Goal: Contribute content: Contribute content

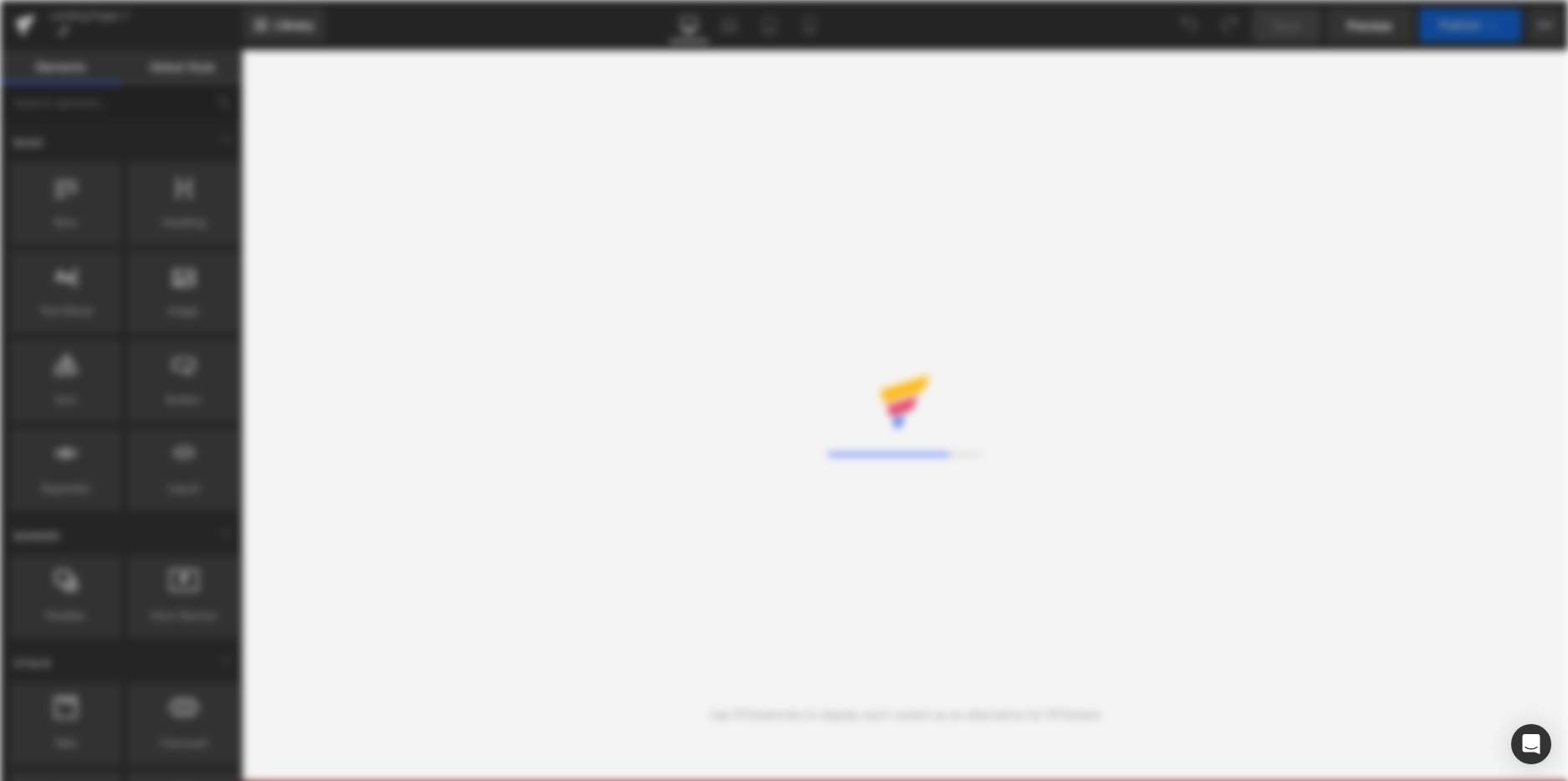
click at [804, 37] on div "Loading Core Editor" at bounding box center [784, 390] width 1568 height 781
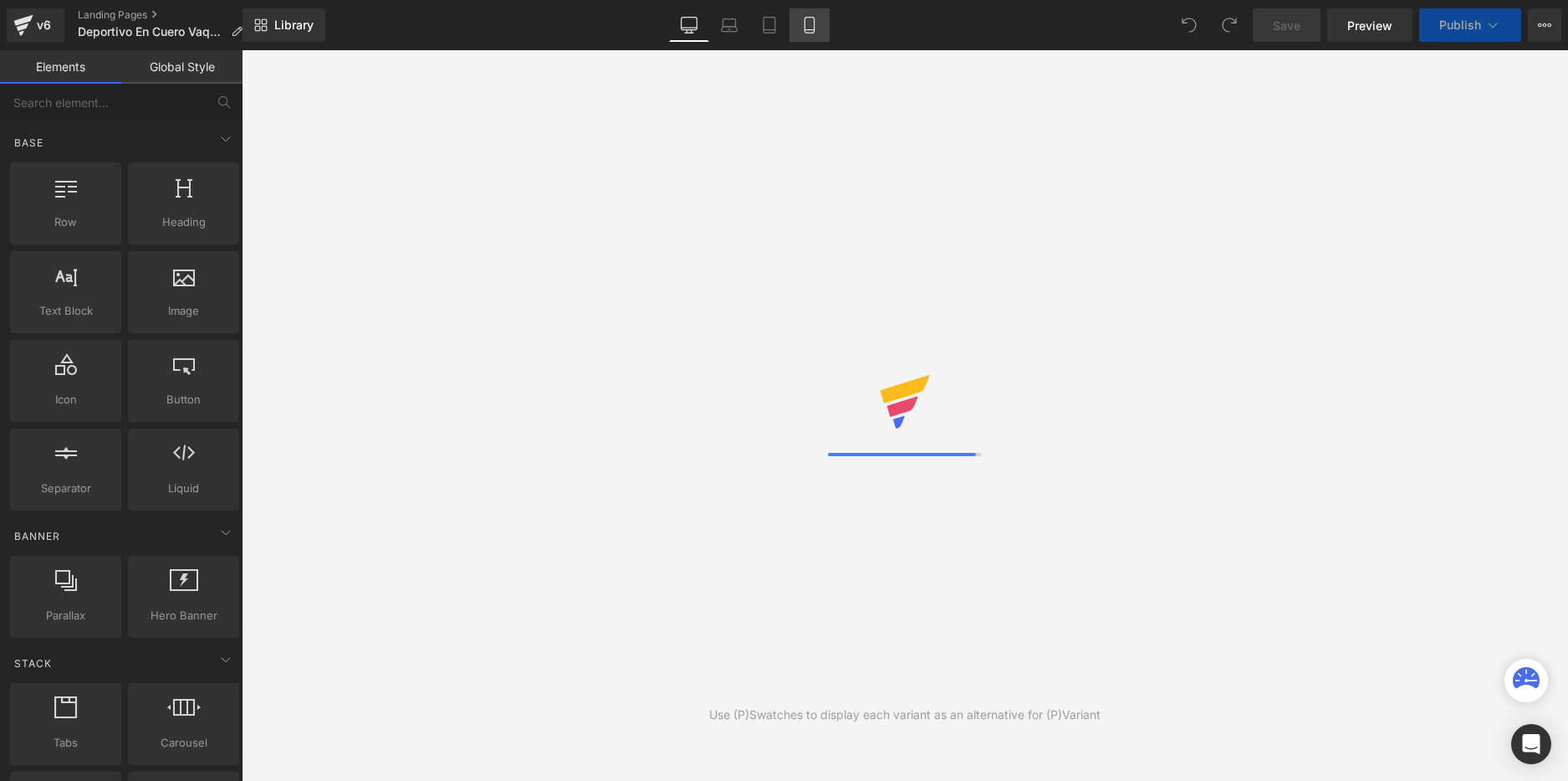
click at [805, 35] on link "Mobile" at bounding box center [810, 25] width 40 height 34
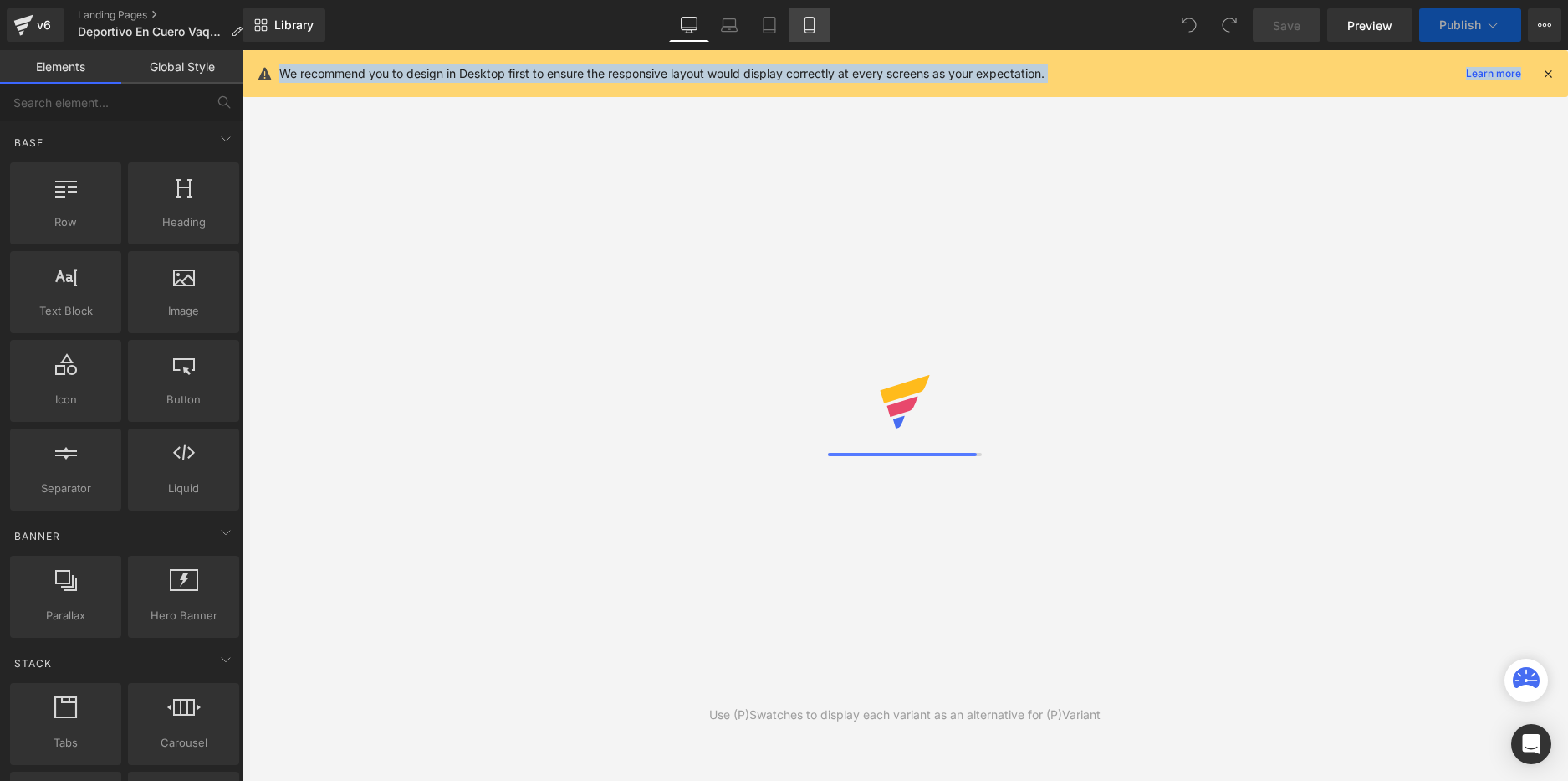
click at [805, 35] on link "Mobile" at bounding box center [810, 25] width 40 height 34
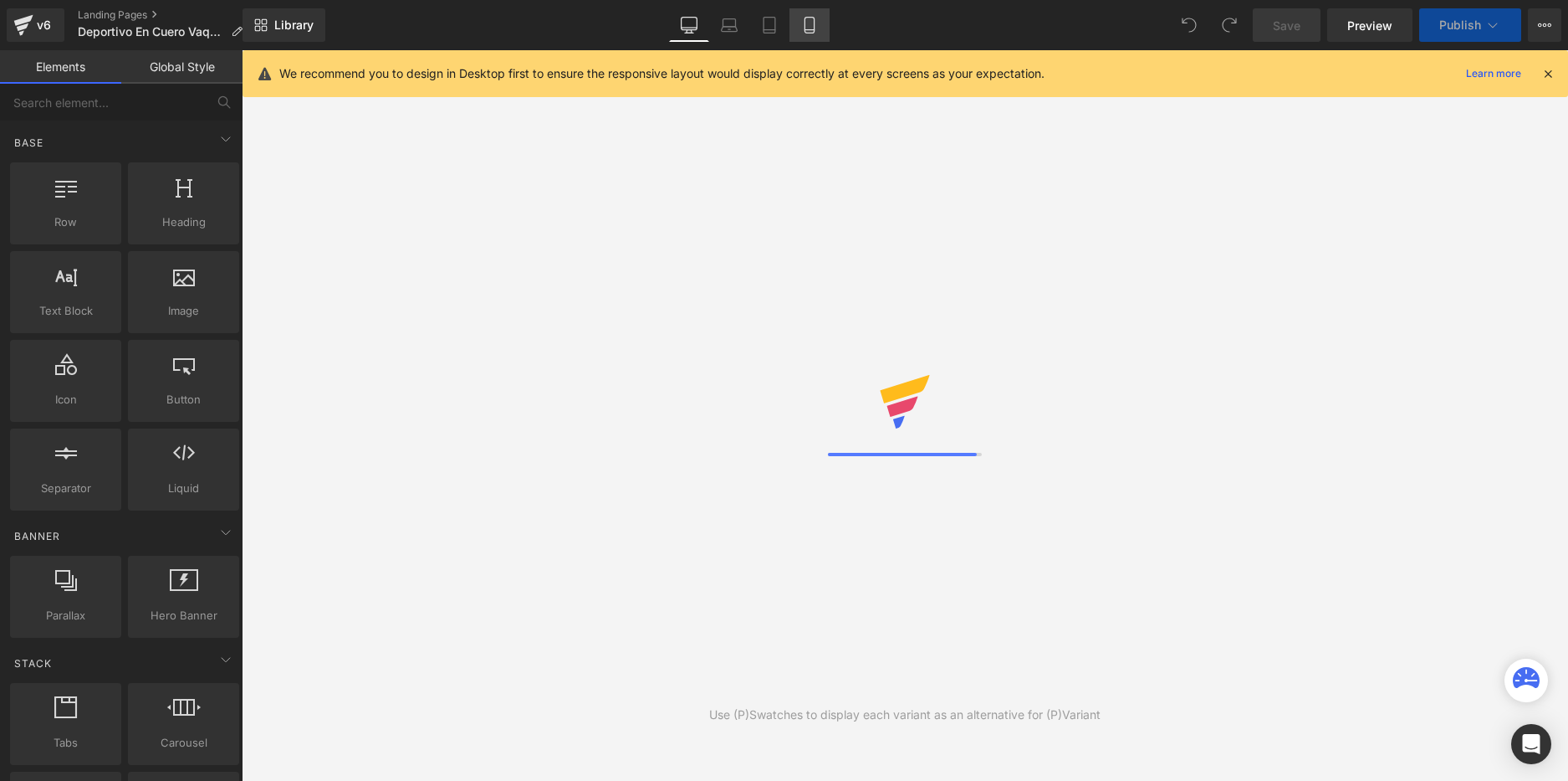
click at [809, 33] on icon at bounding box center [809, 25] width 9 height 16
click at [812, 31] on icon at bounding box center [809, 25] width 16 height 16
click at [1547, 70] on icon at bounding box center [1548, 73] width 15 height 15
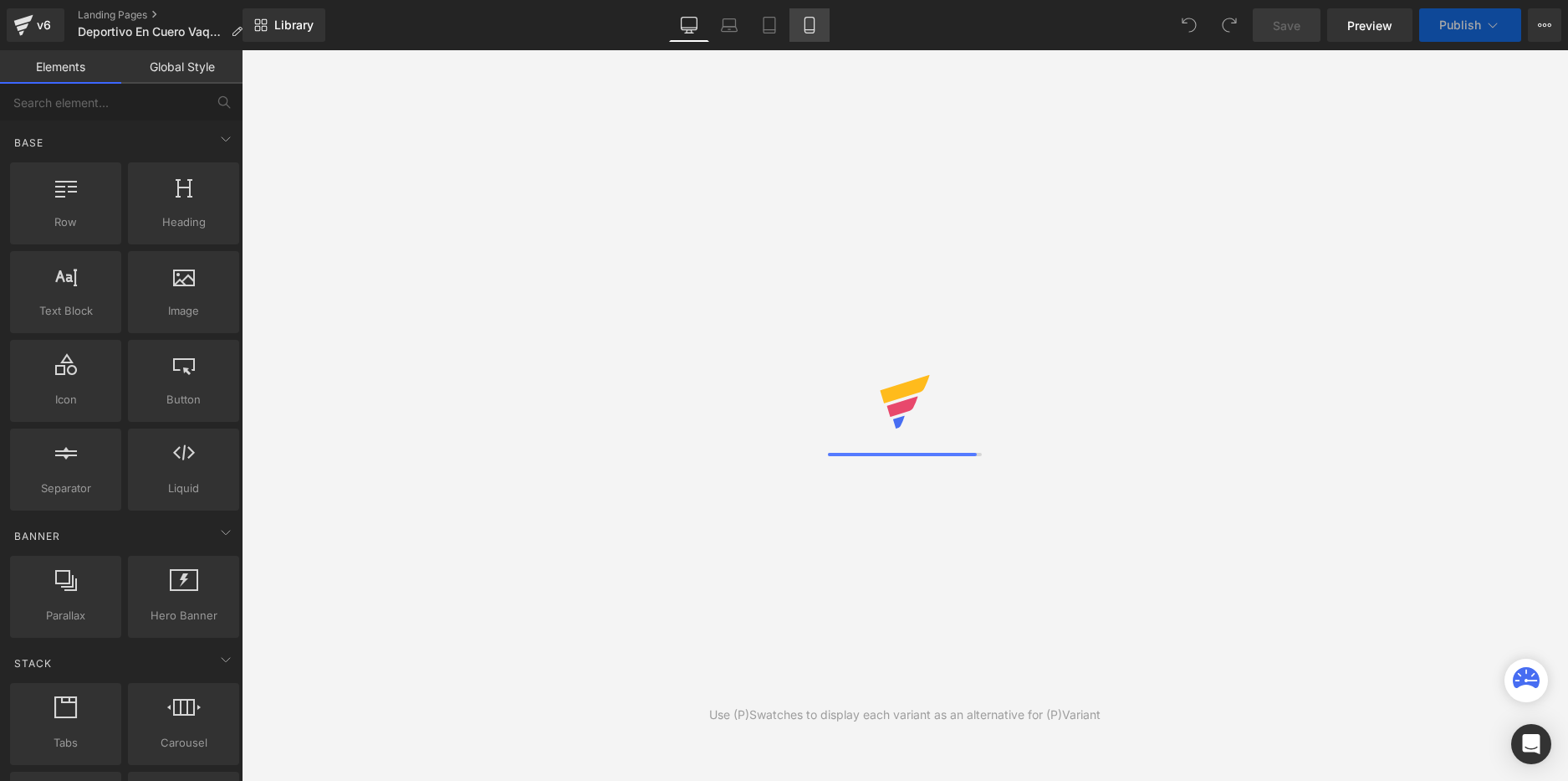
click at [808, 25] on icon at bounding box center [809, 25] width 16 height 16
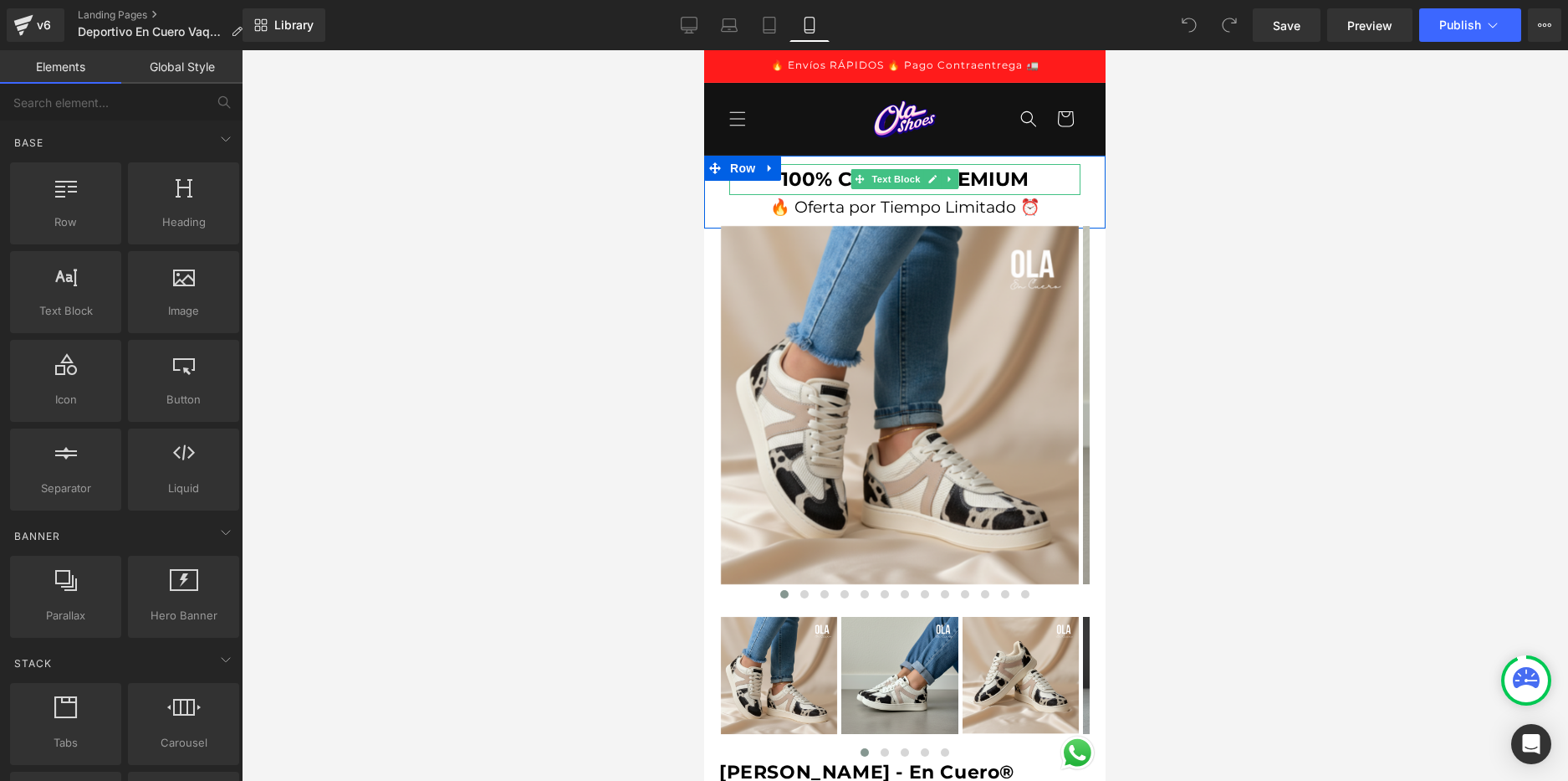
click at [1017, 173] on strong "100% CUERO - PREMIUM" at bounding box center [905, 179] width 248 height 24
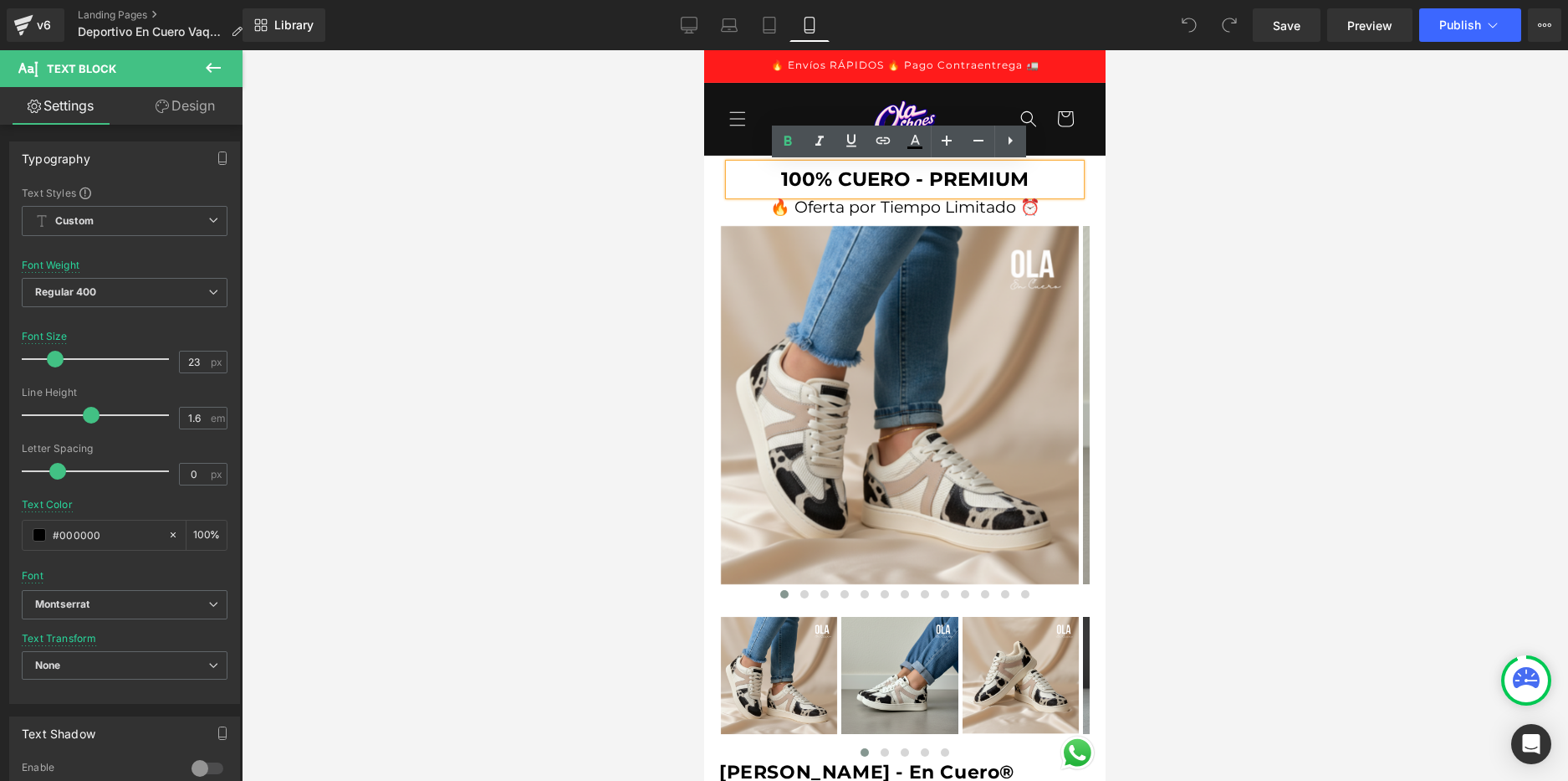
click at [991, 173] on strong "100% CUERO - PREMIUM" at bounding box center [905, 179] width 248 height 24
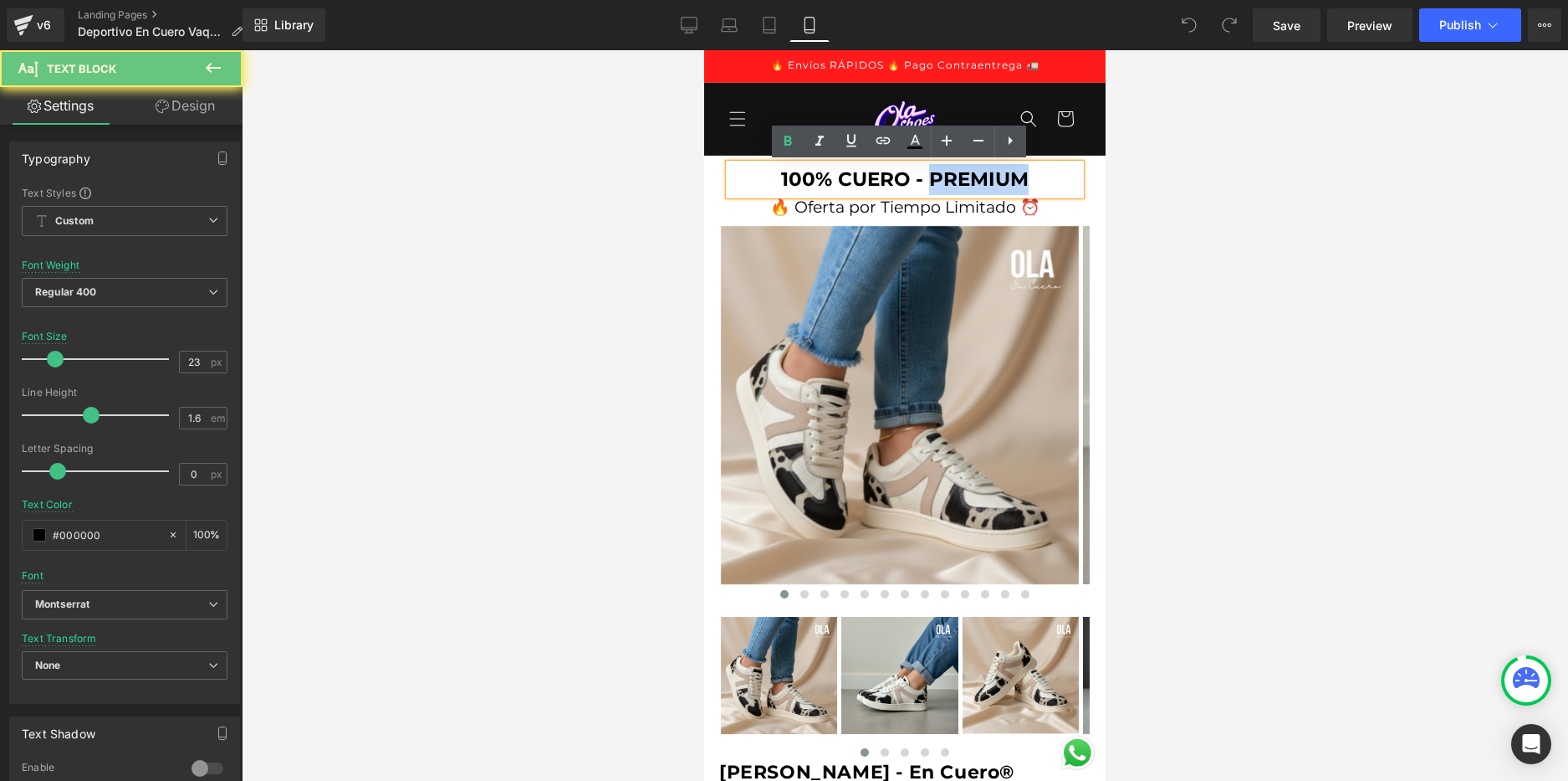
click at [993, 177] on strong "100% CUERO - PREMIUM" at bounding box center [905, 179] width 248 height 24
click at [995, 177] on strong "100% CUERO - PREMIUM" at bounding box center [905, 179] width 248 height 24
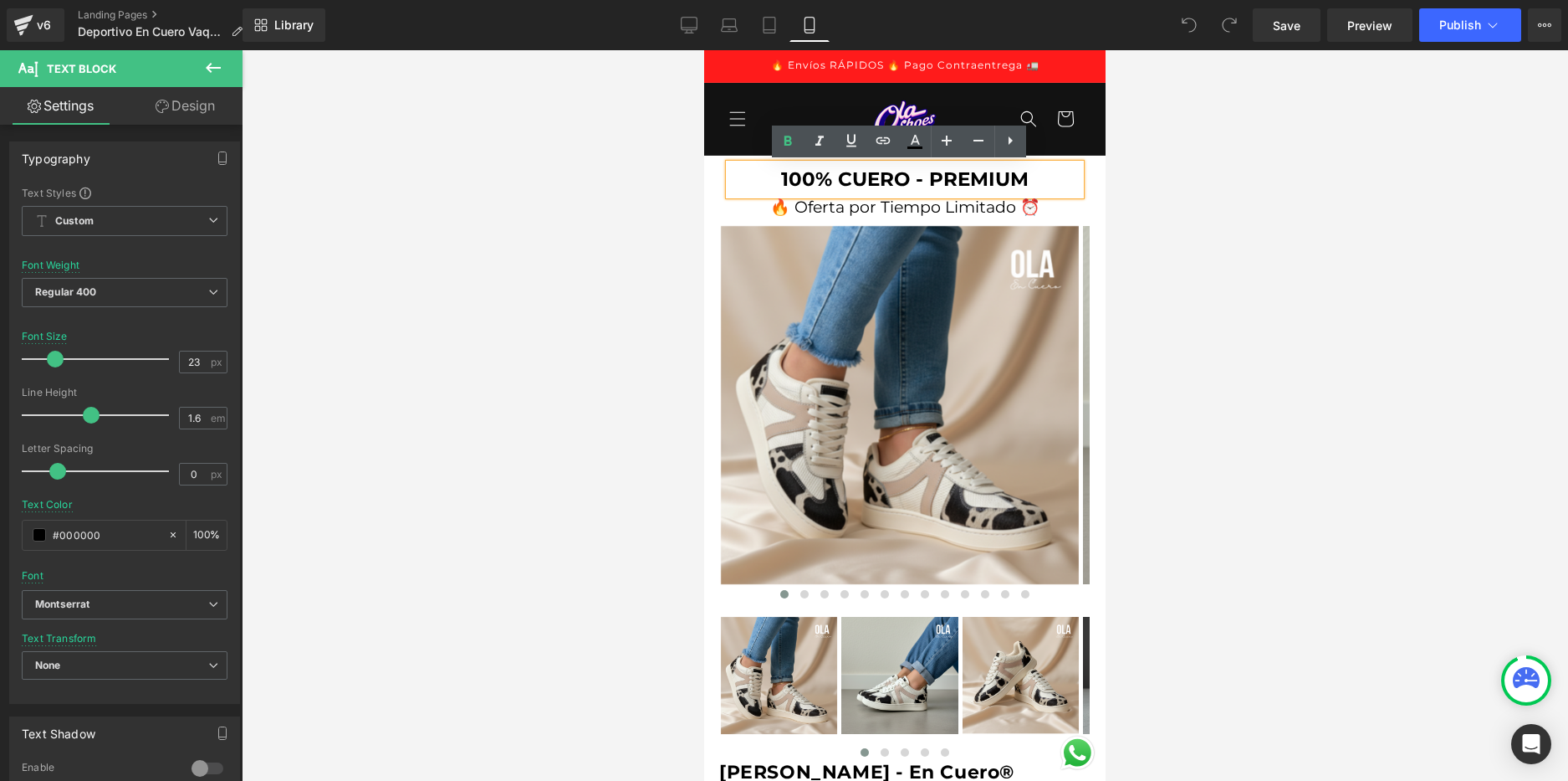
click at [1037, 172] on p "100% CUERO - PREMIUM" at bounding box center [905, 179] width 351 height 31
click at [1136, 218] on div at bounding box center [904, 415] width 1327 height 731
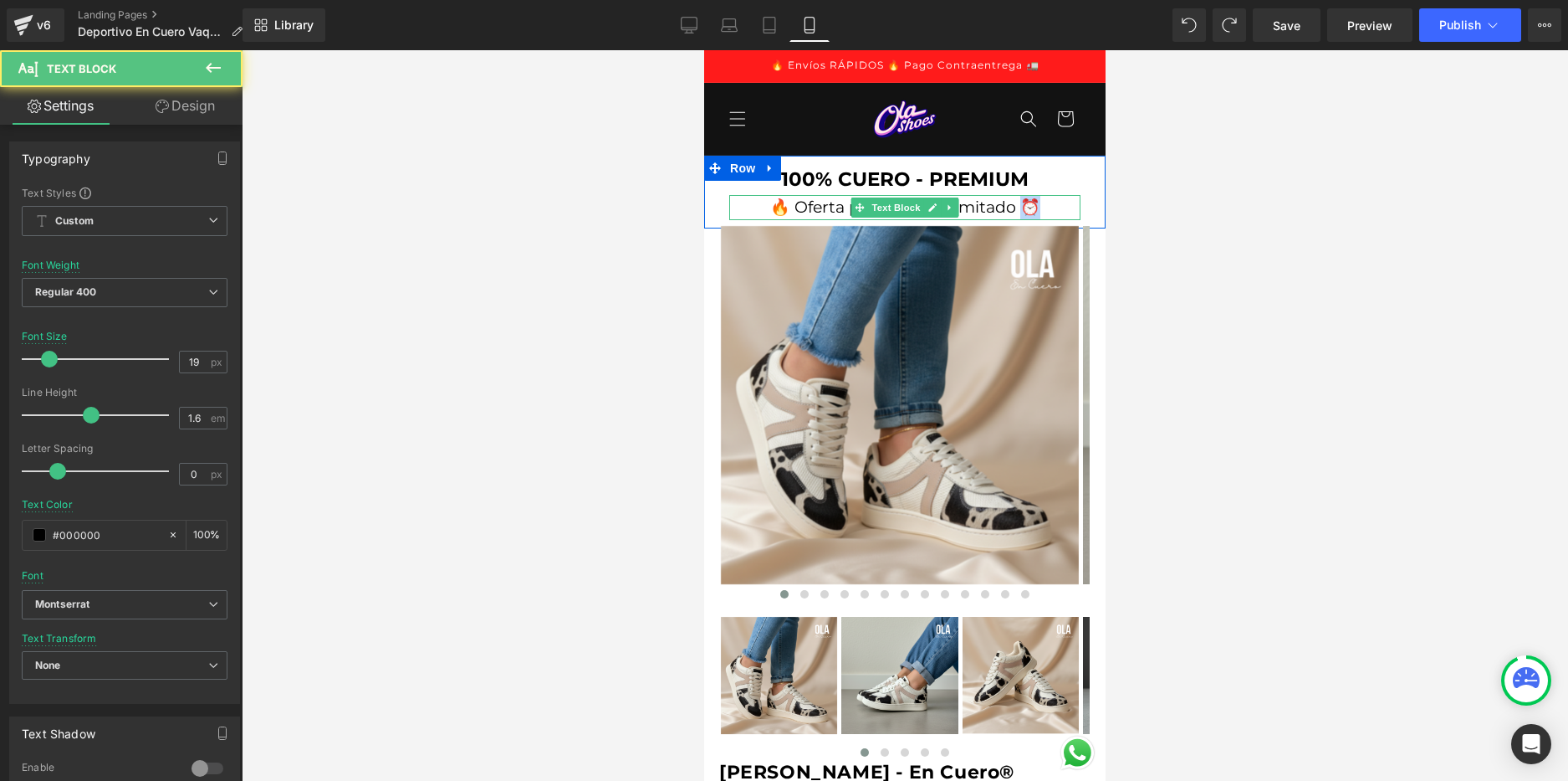
drag, startPoint x: 1029, startPoint y: 208, endPoint x: 1017, endPoint y: 211, distance: 12.4
click at [1017, 211] on p "🔥 Oferta por Tiempo Limitado ⏰" at bounding box center [905, 207] width 351 height 25
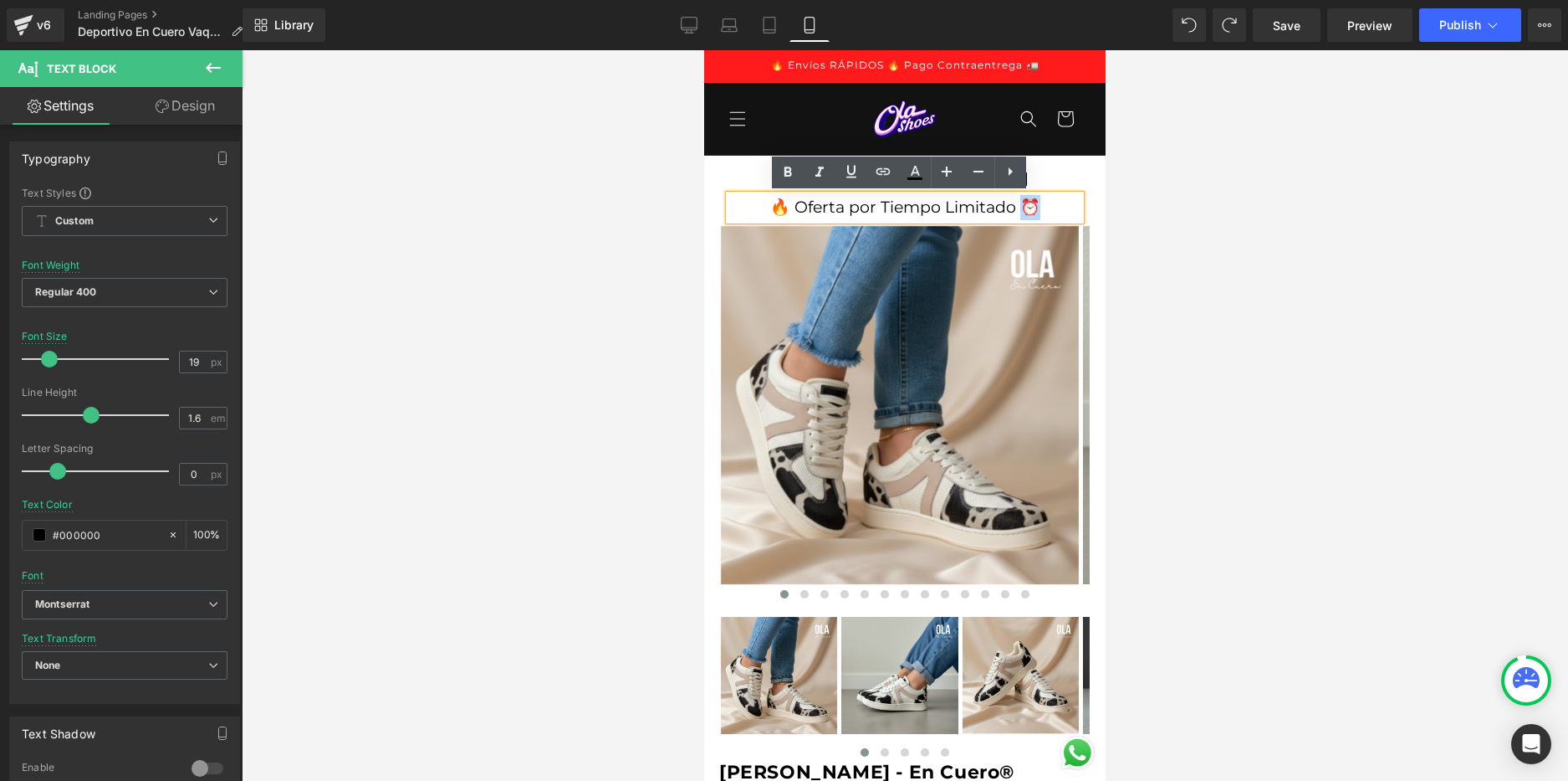
click at [1027, 208] on p "🔥 Oferta por Tiempo Limitado ⏰" at bounding box center [905, 207] width 351 height 25
click at [1276, 252] on div at bounding box center [904, 415] width 1327 height 731
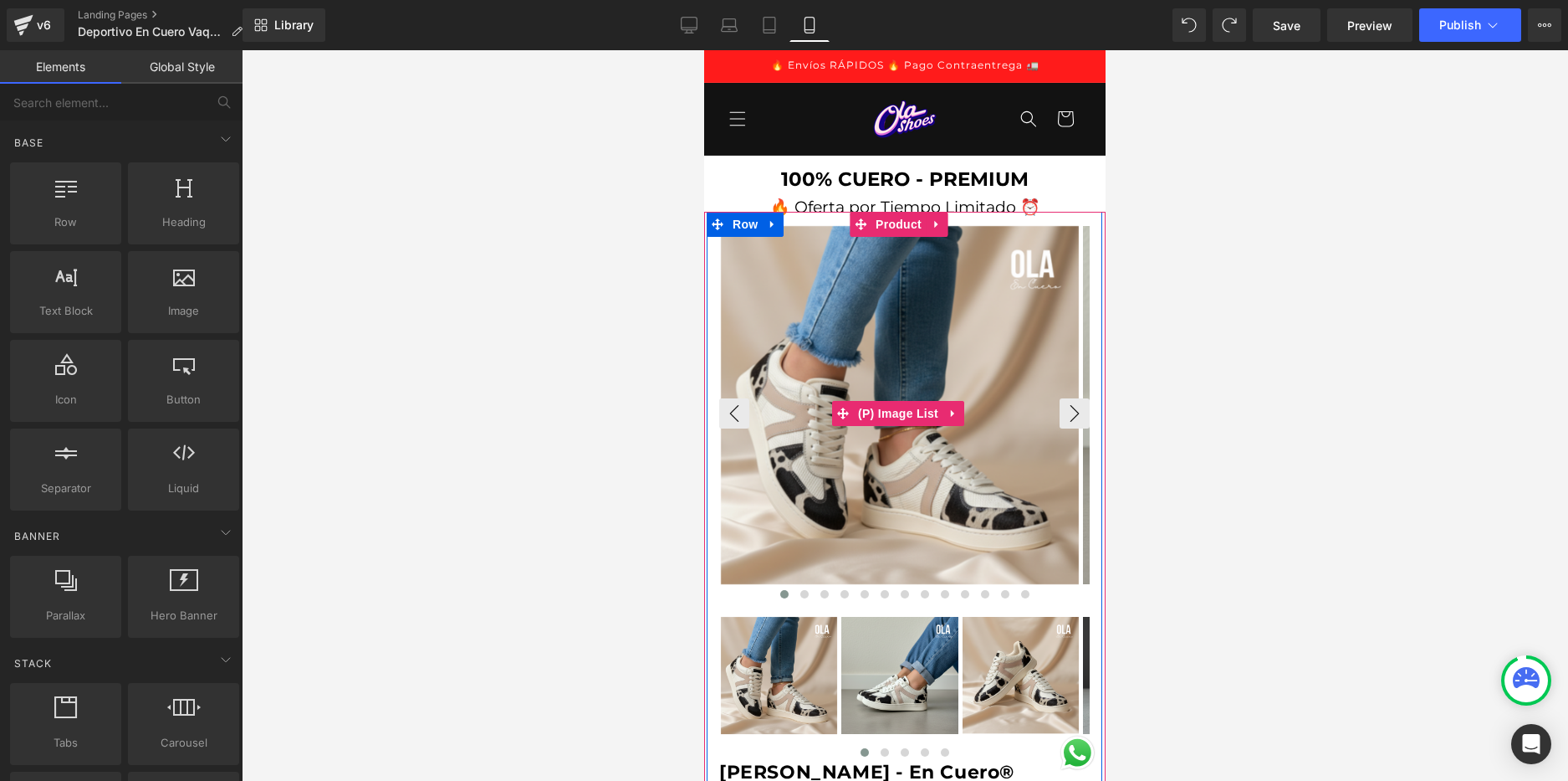
click at [893, 287] on img at bounding box center [901, 405] width 358 height 358
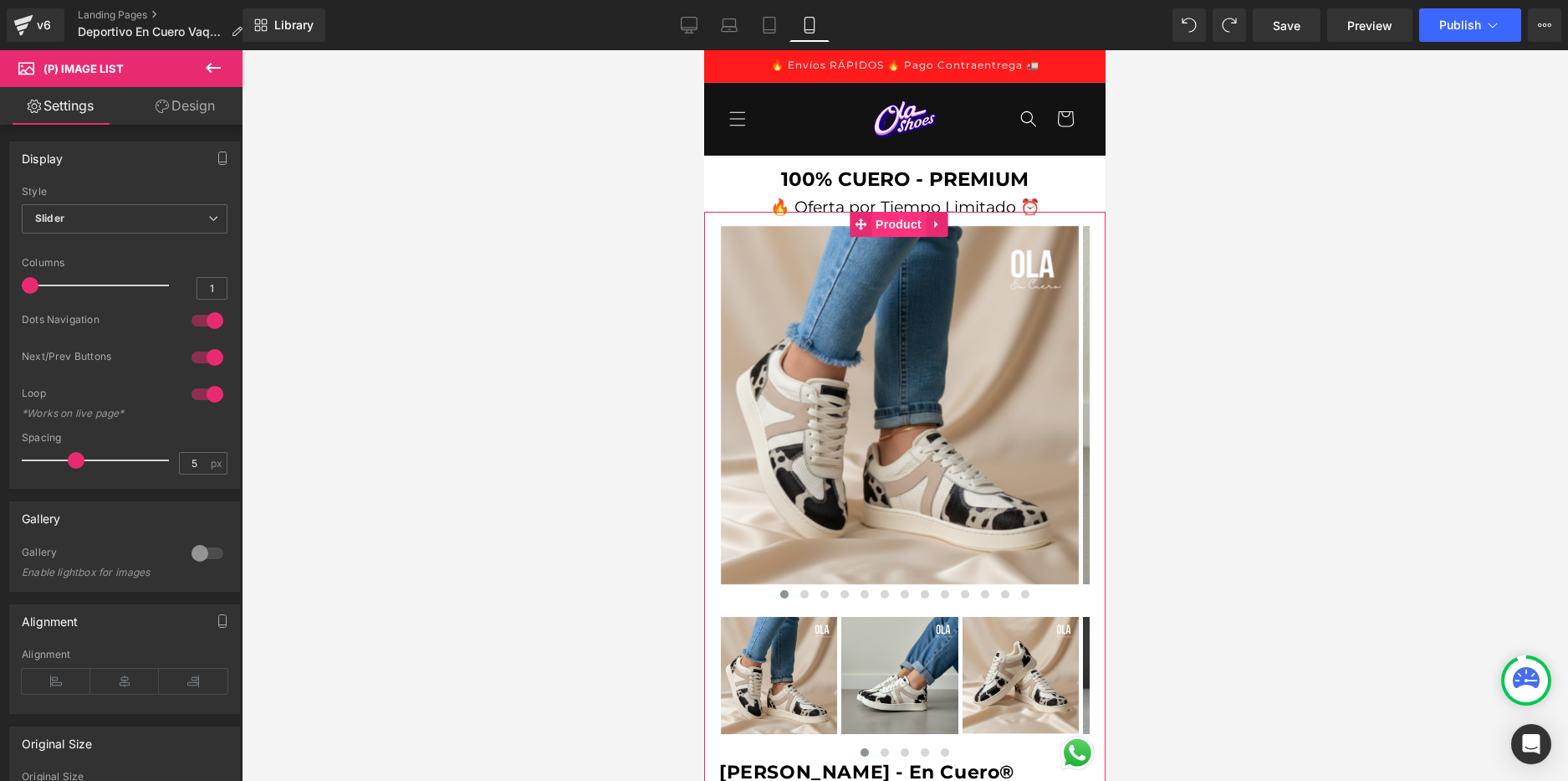
click at [884, 224] on span "Product" at bounding box center [898, 223] width 54 height 25
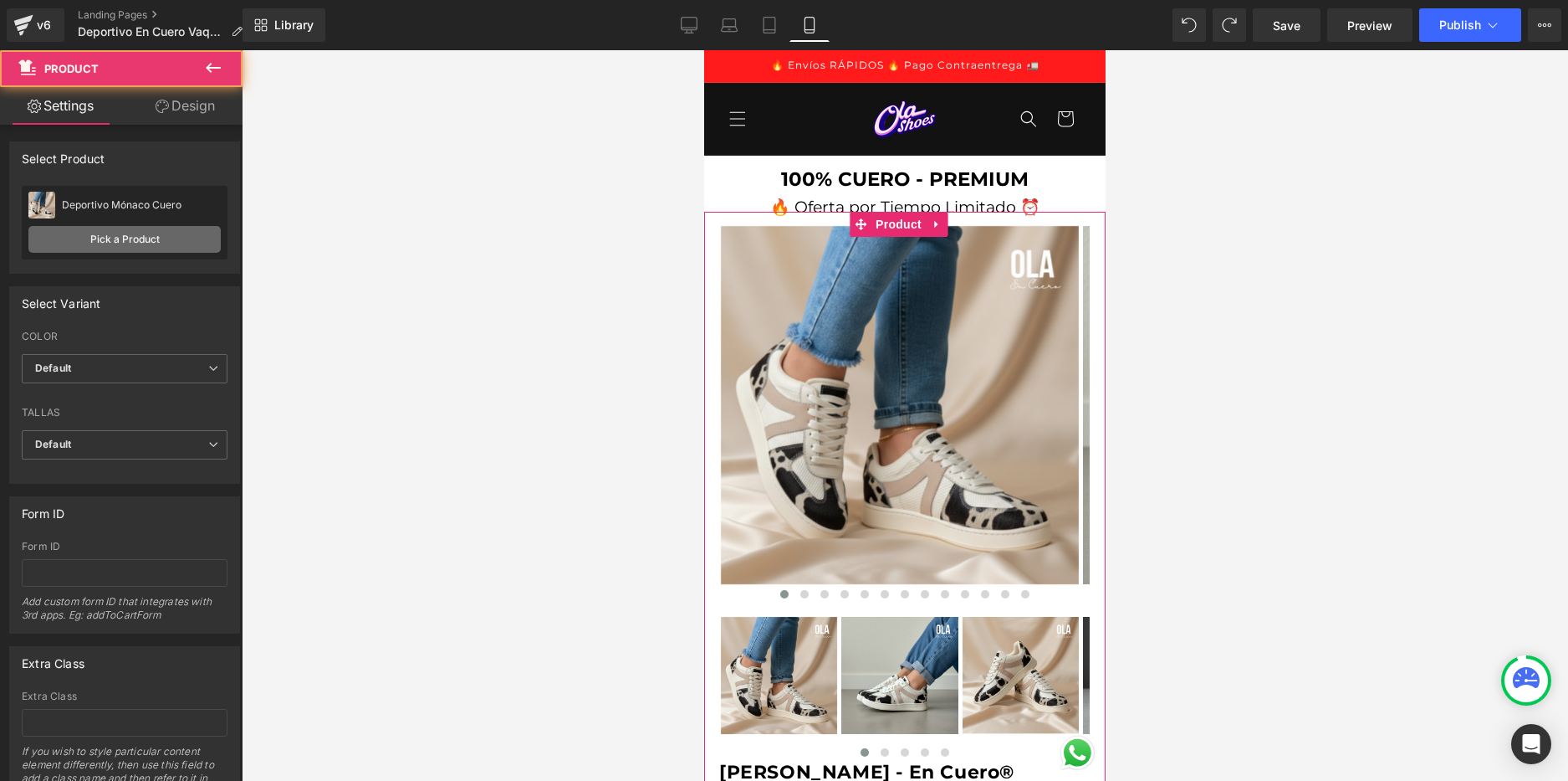
click at [156, 240] on link "Pick a Product" at bounding box center [124, 239] width 192 height 27
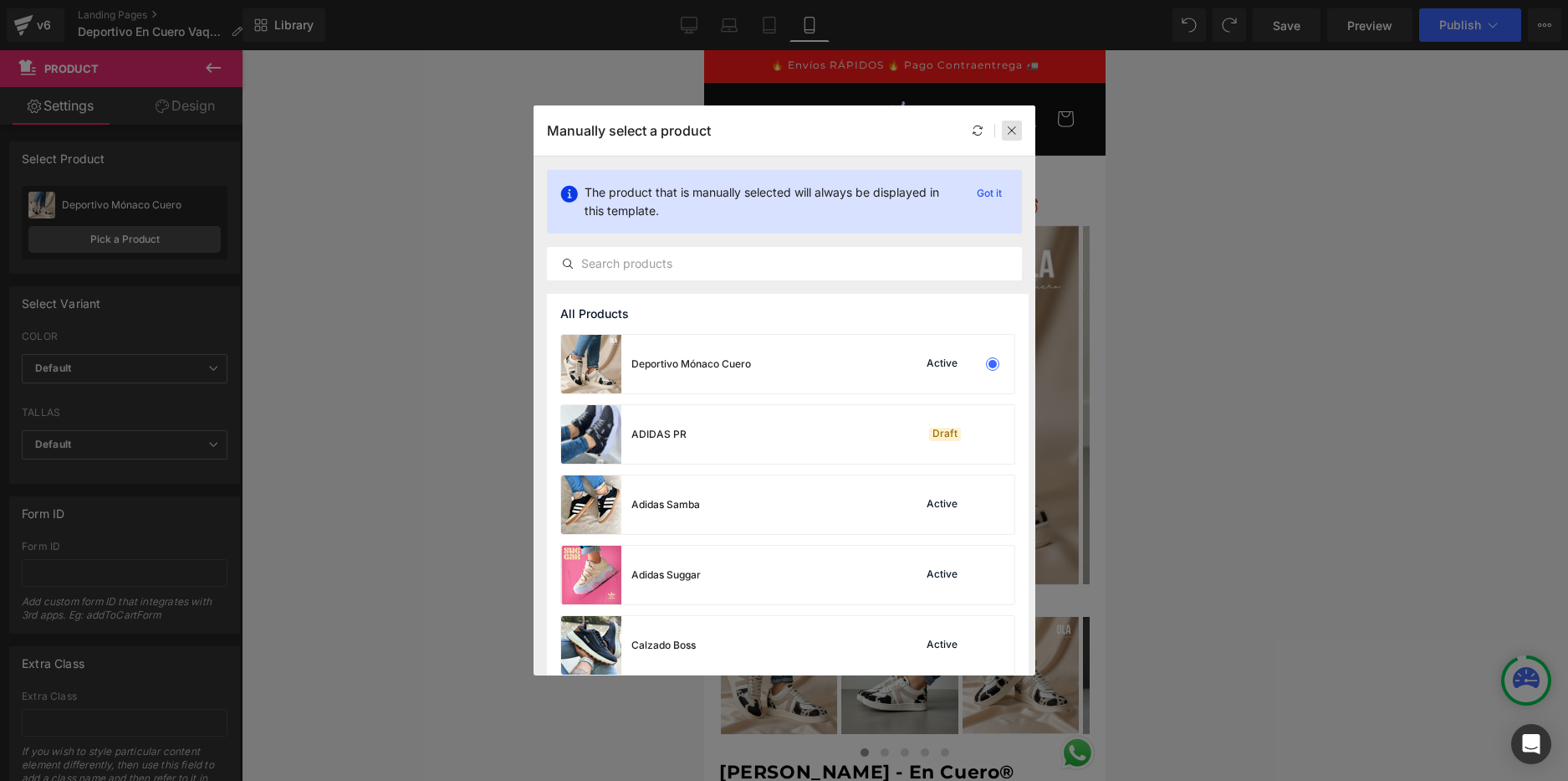
click at [1009, 130] on icon at bounding box center [1012, 130] width 12 height 12
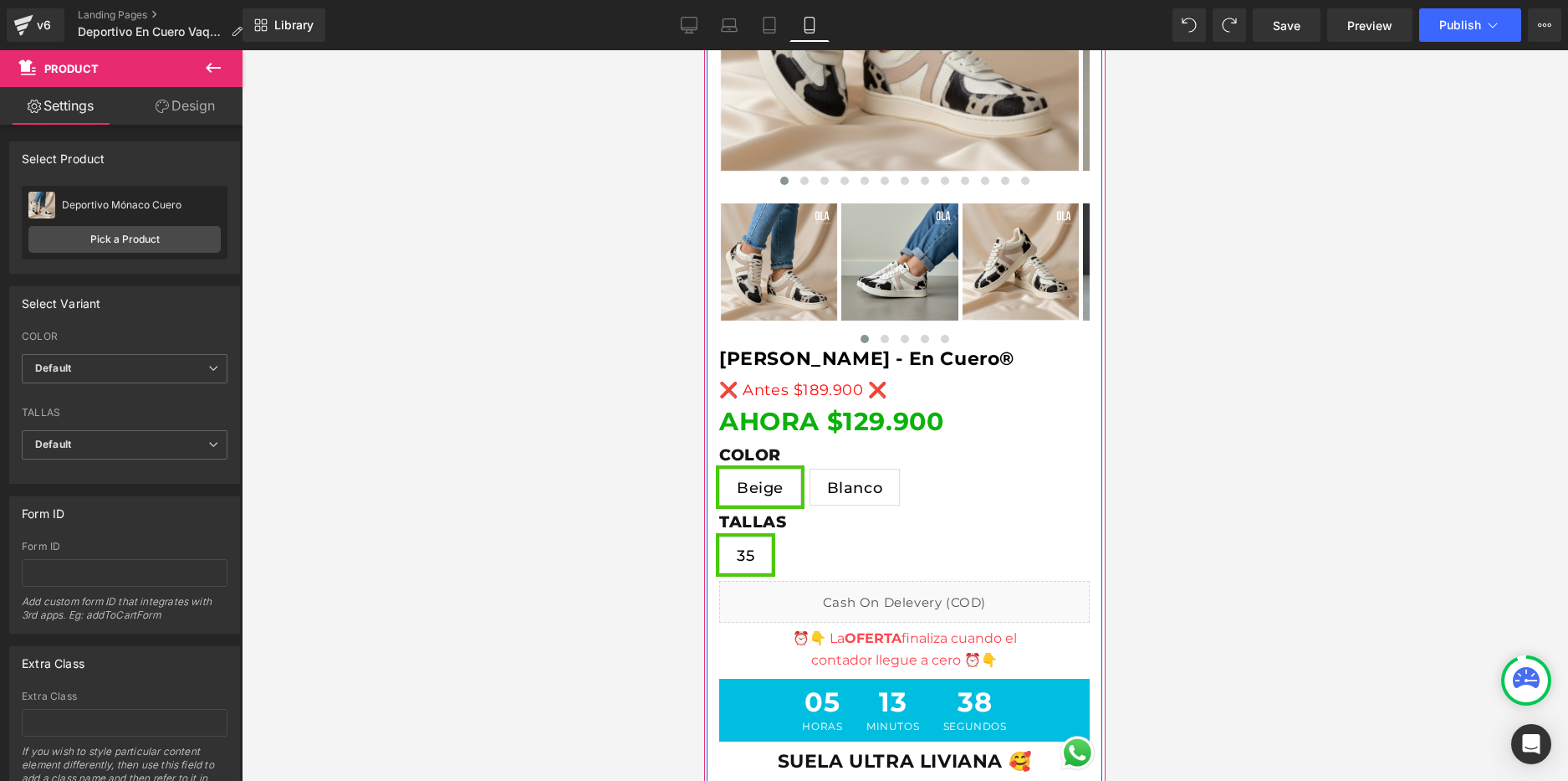
scroll to position [418, 0]
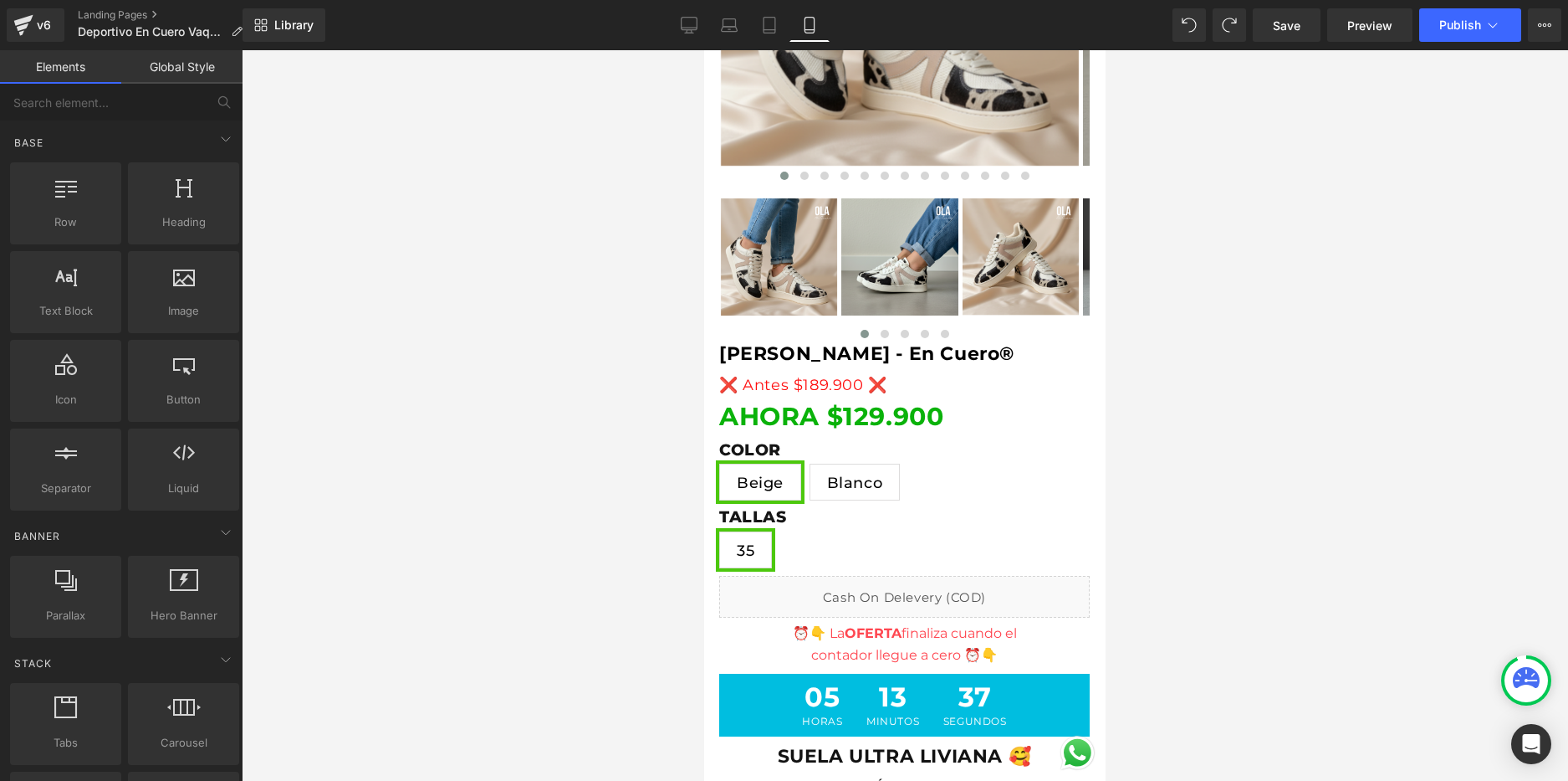
click at [1162, 310] on div at bounding box center [904, 415] width 1327 height 731
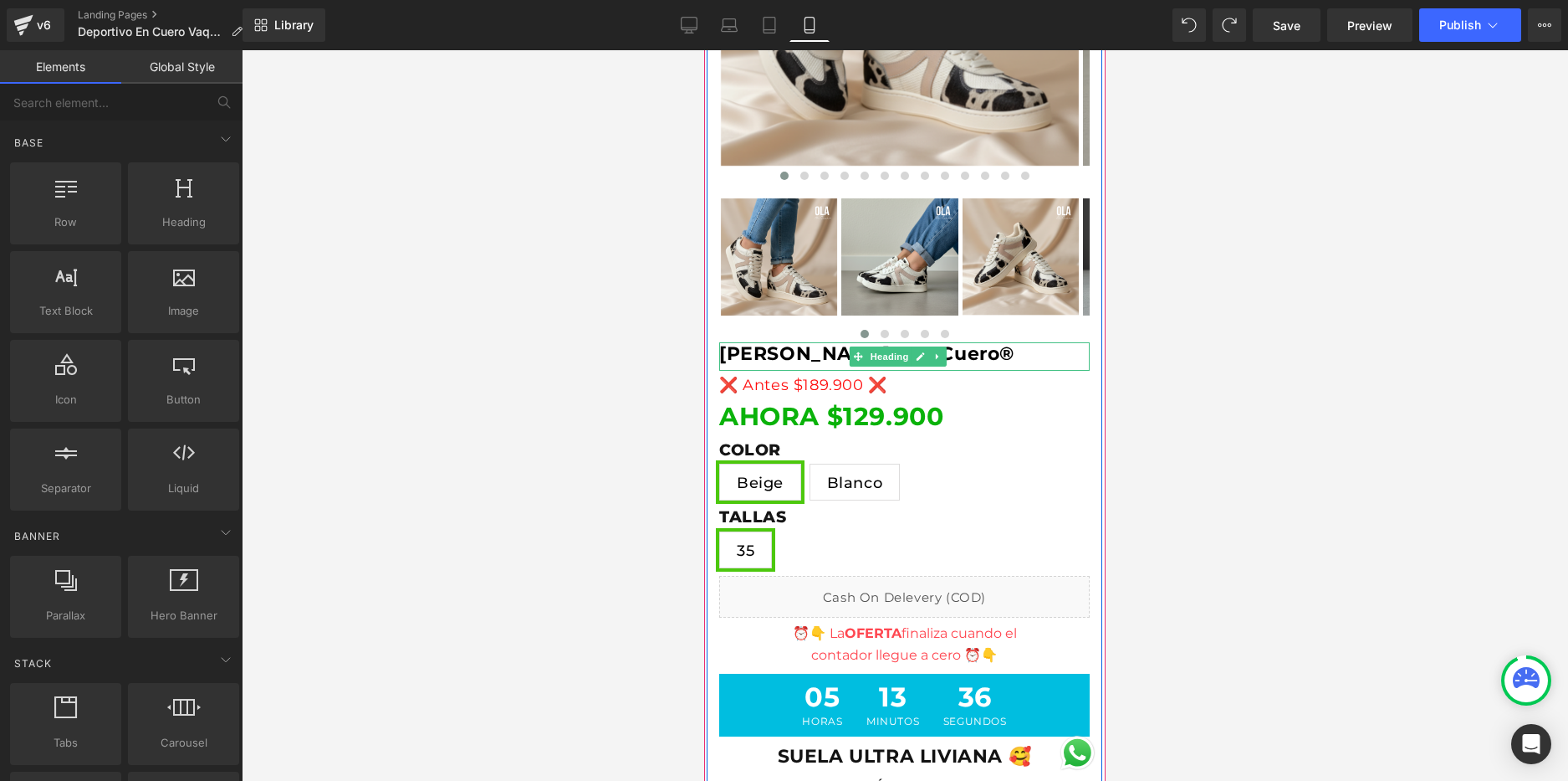
click at [980, 358] on span "[PERSON_NAME] - En Cuero®" at bounding box center [867, 353] width 295 height 23
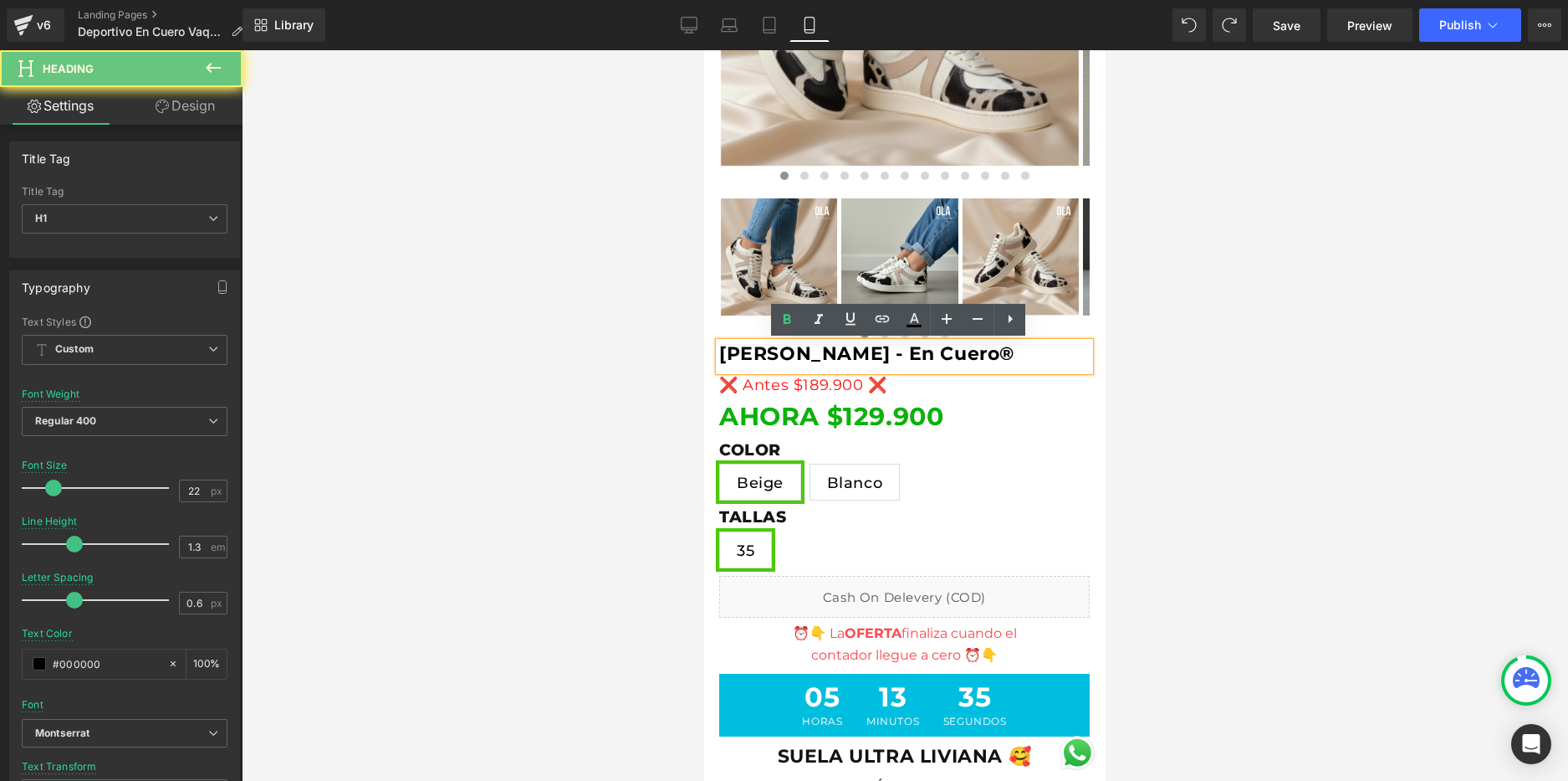
click at [987, 358] on span "[PERSON_NAME] - En Cuero®" at bounding box center [867, 353] width 295 height 23
click at [1015, 357] on span "[PERSON_NAME] - En Cuero®" at bounding box center [867, 353] width 295 height 23
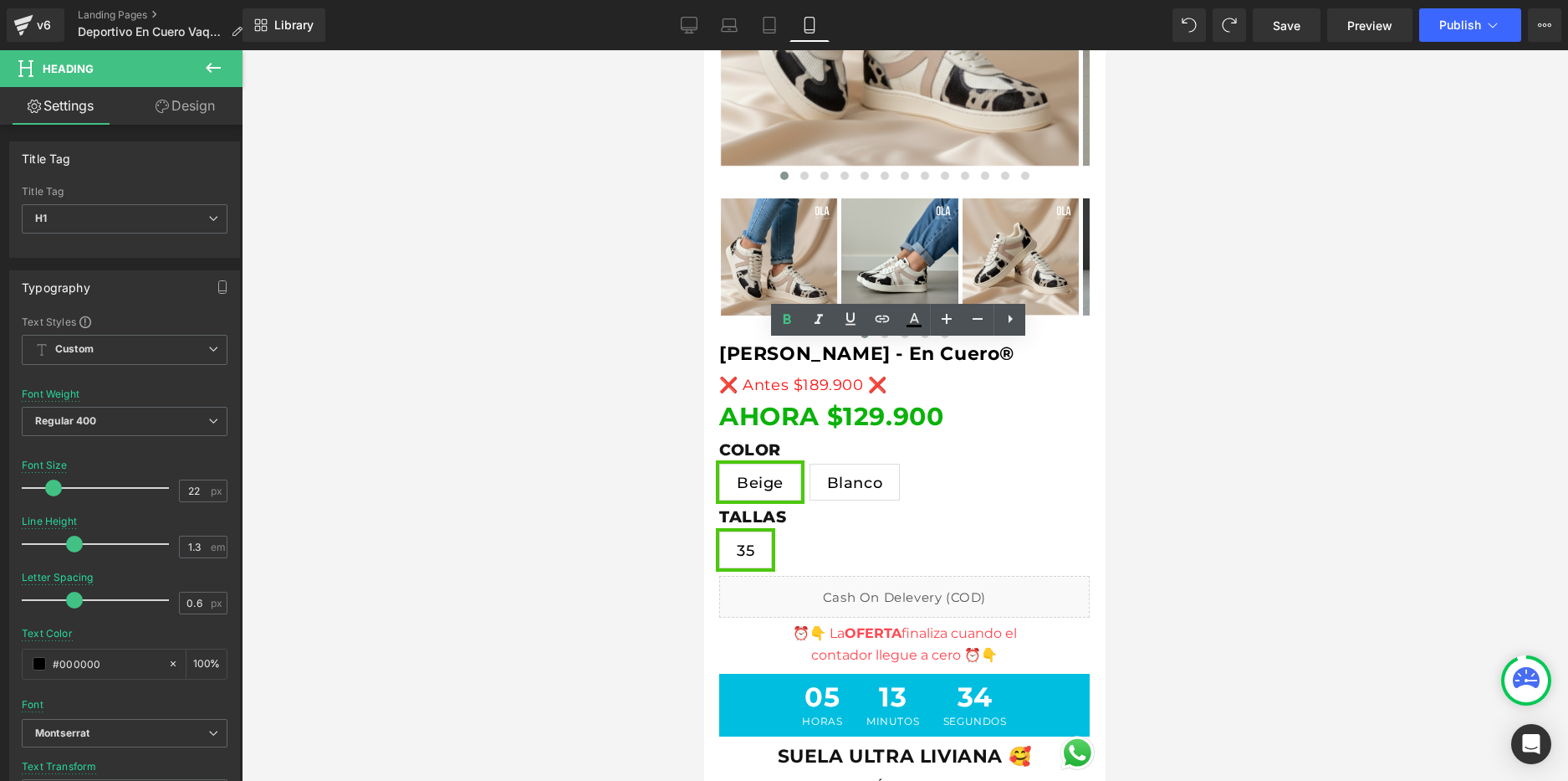
click at [1127, 351] on div at bounding box center [904, 415] width 1327 height 731
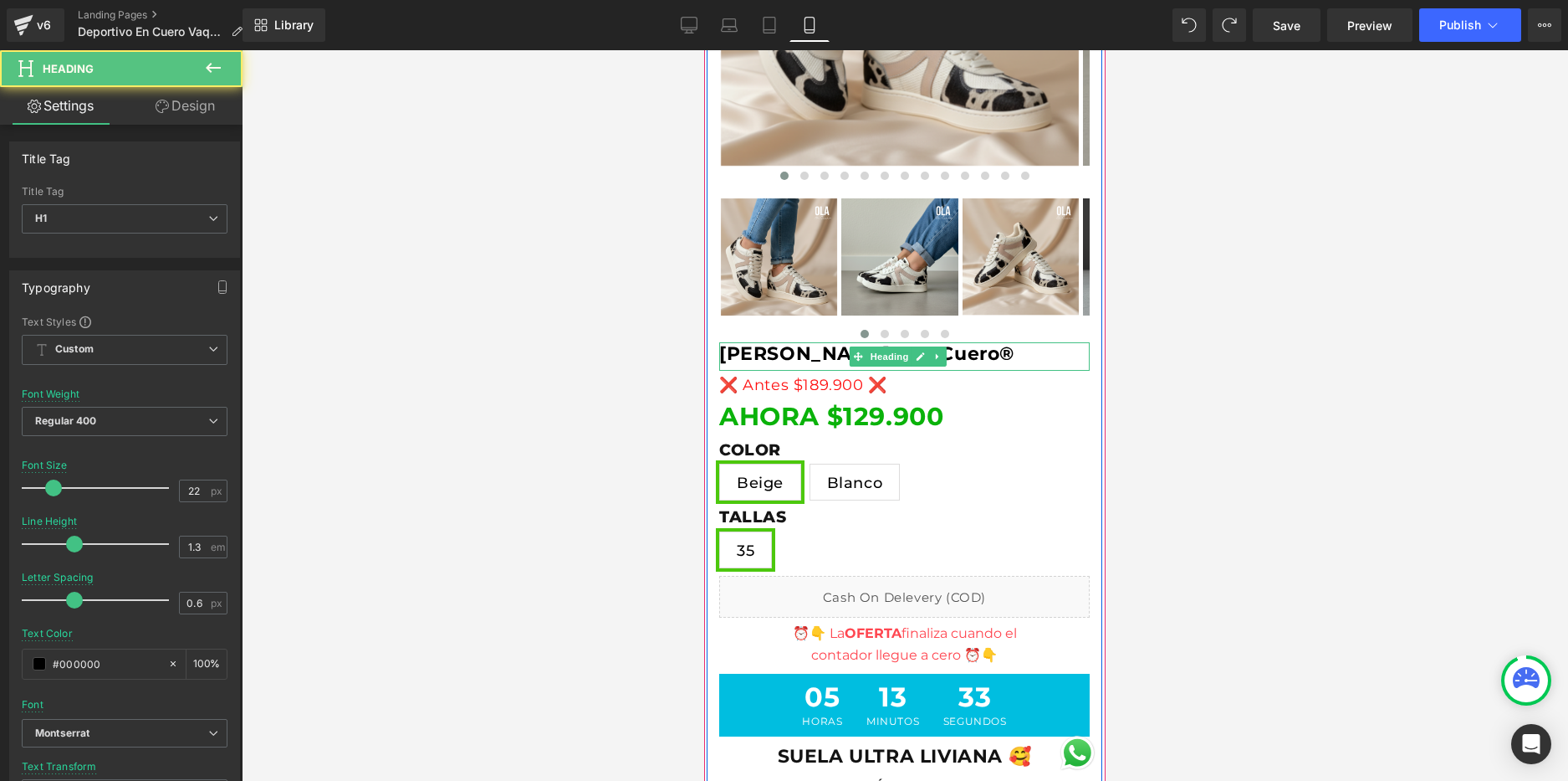
click at [995, 353] on span "[PERSON_NAME] - En Cuero®" at bounding box center [867, 353] width 295 height 23
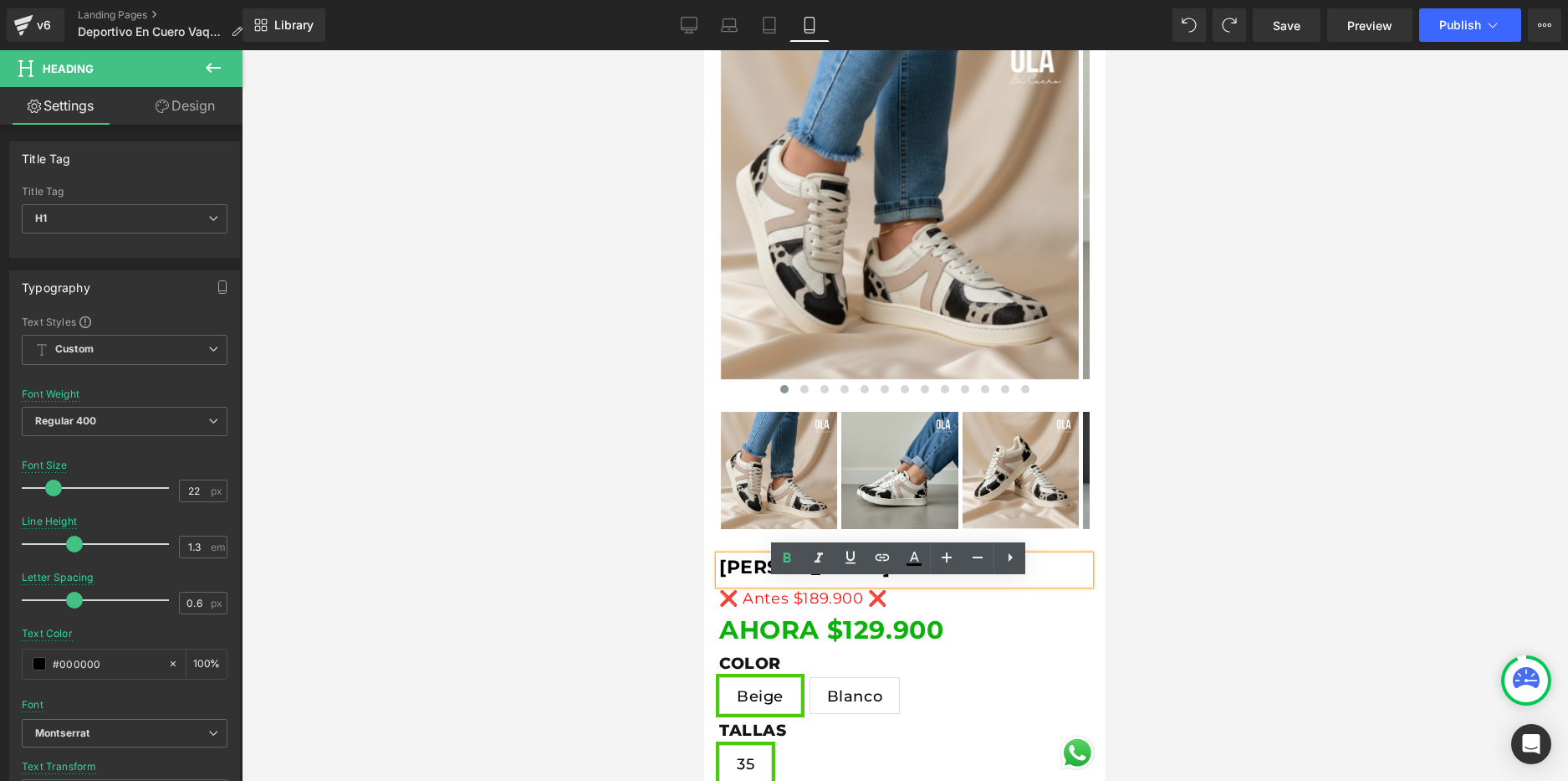
scroll to position [335, 0]
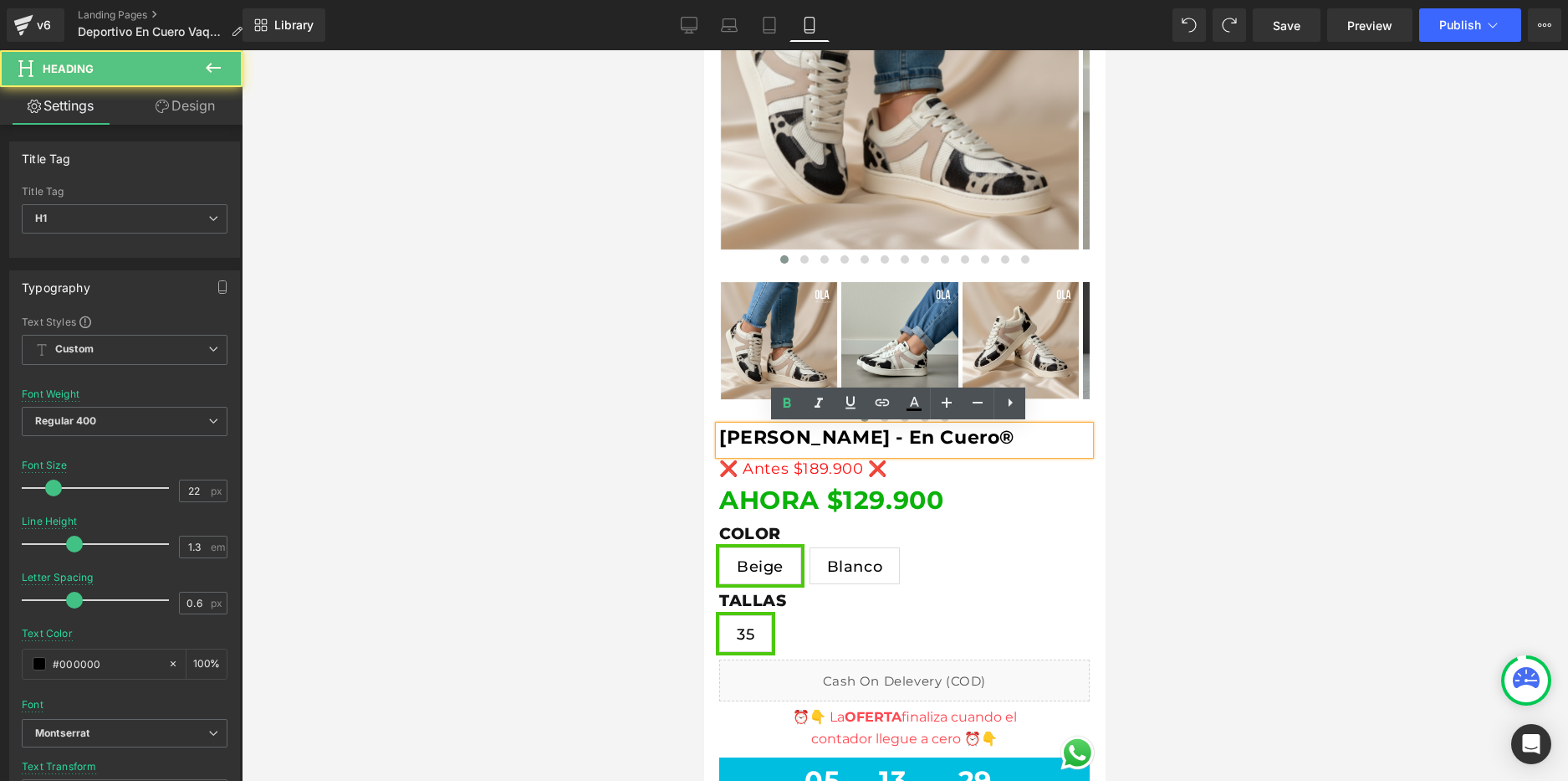
click at [1011, 434] on span "[PERSON_NAME] - En Cuero®" at bounding box center [867, 437] width 295 height 23
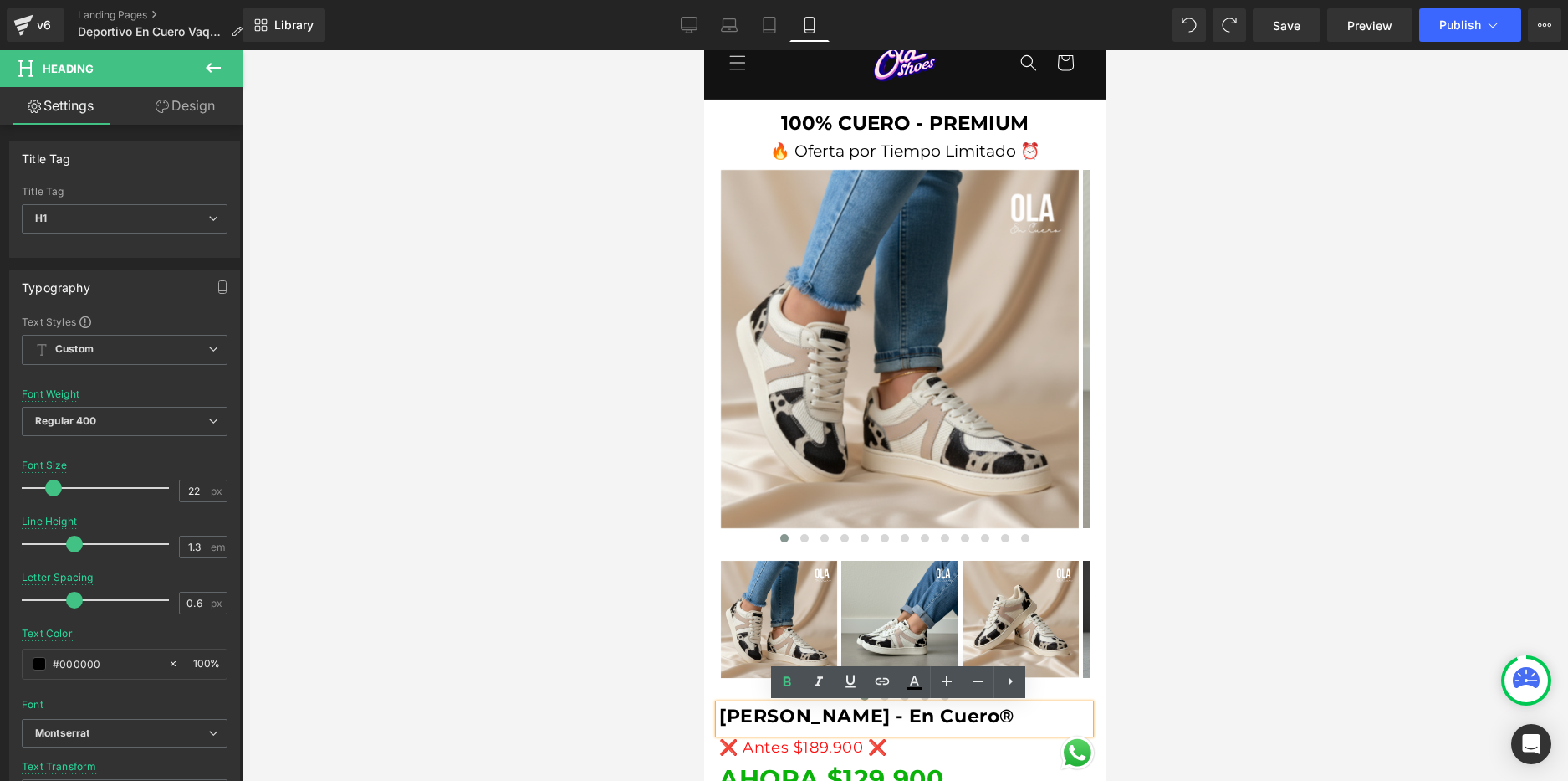
scroll to position [0, 0]
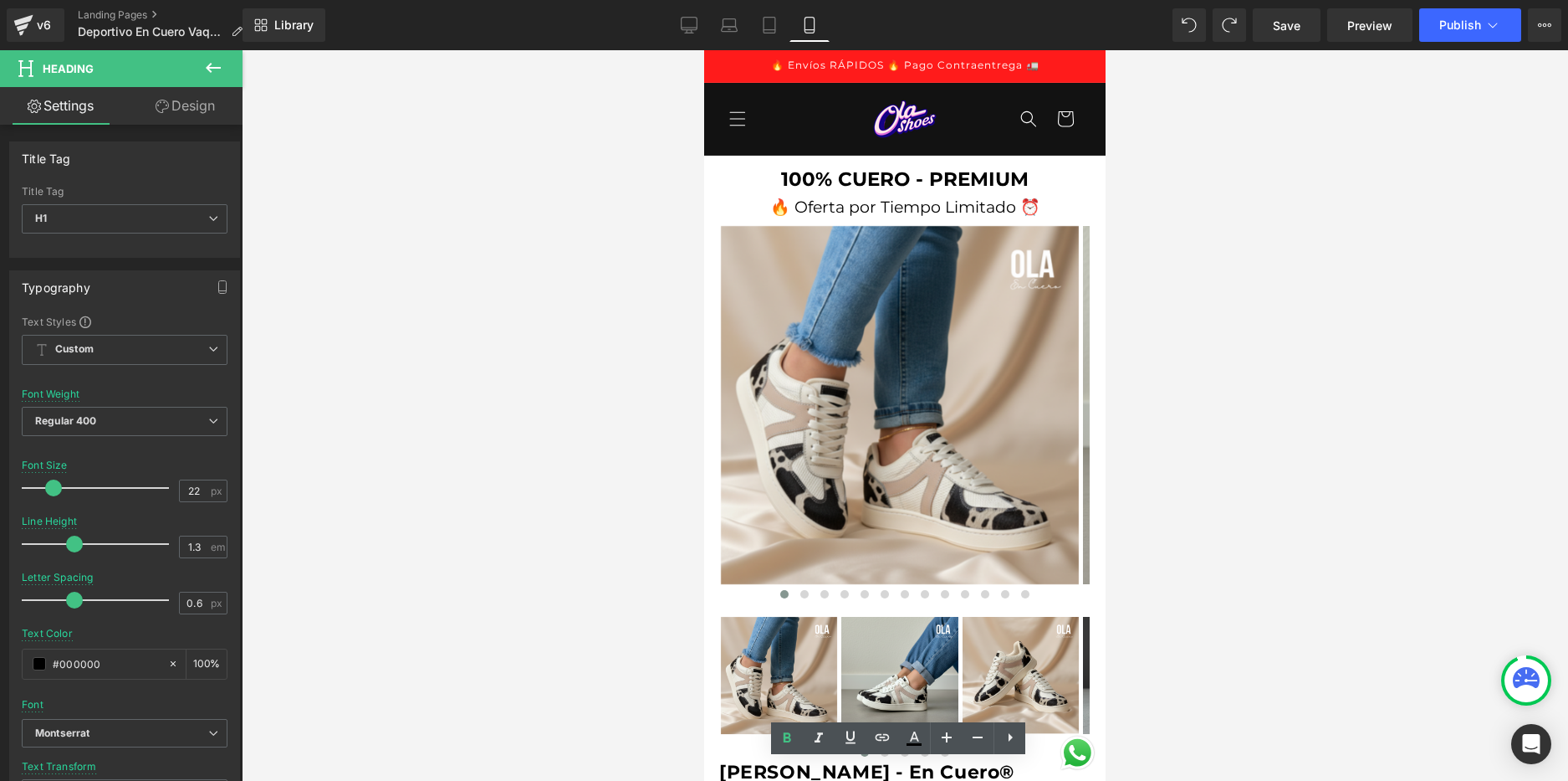
click at [1153, 444] on div at bounding box center [904, 415] width 1327 height 731
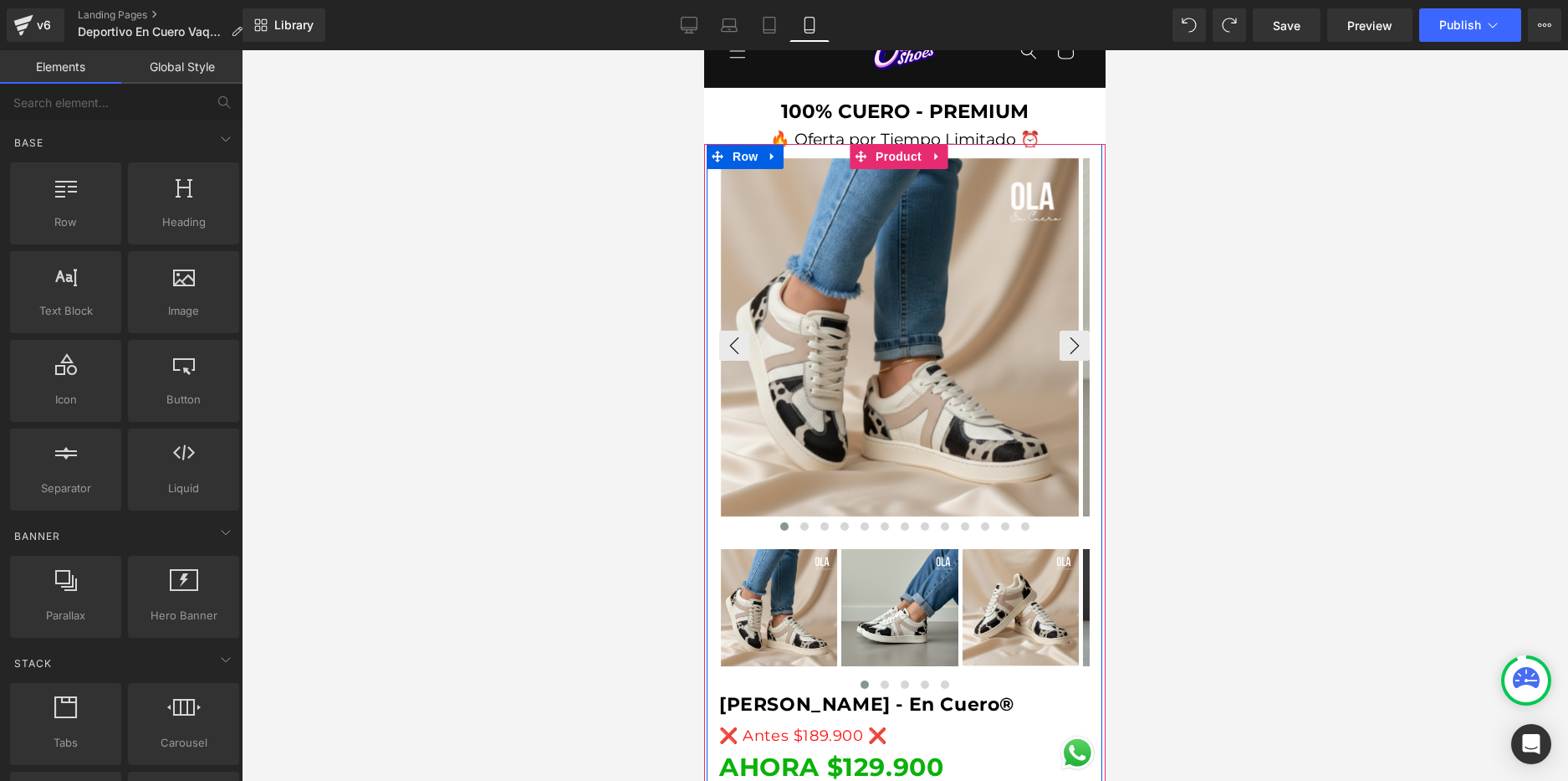
scroll to position [335, 0]
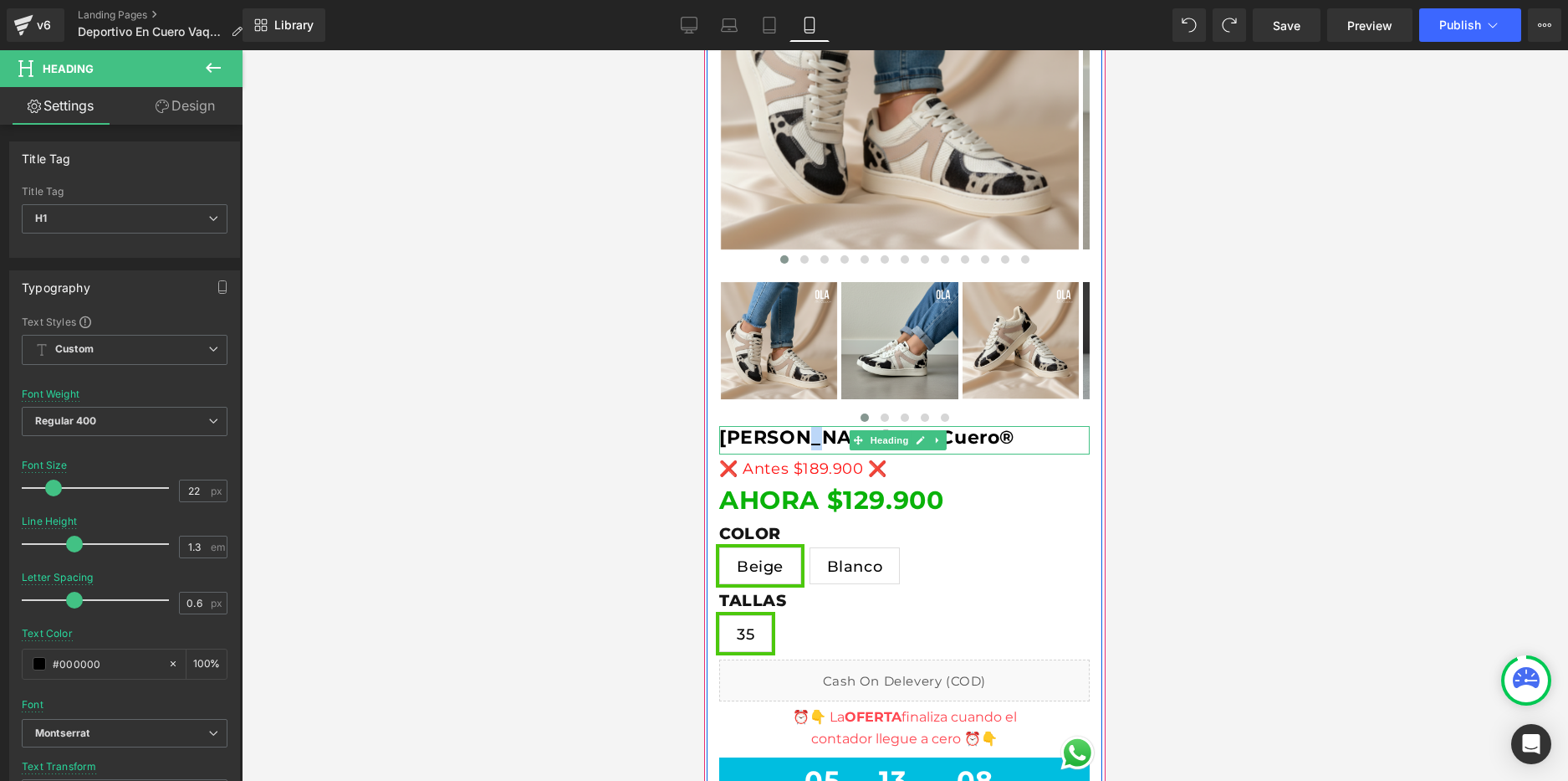
drag, startPoint x: 807, startPoint y: 435, endPoint x: 797, endPoint y: 432, distance: 10.4
click at [797, 432] on span "[PERSON_NAME] - En Cuero®" at bounding box center [867, 437] width 295 height 23
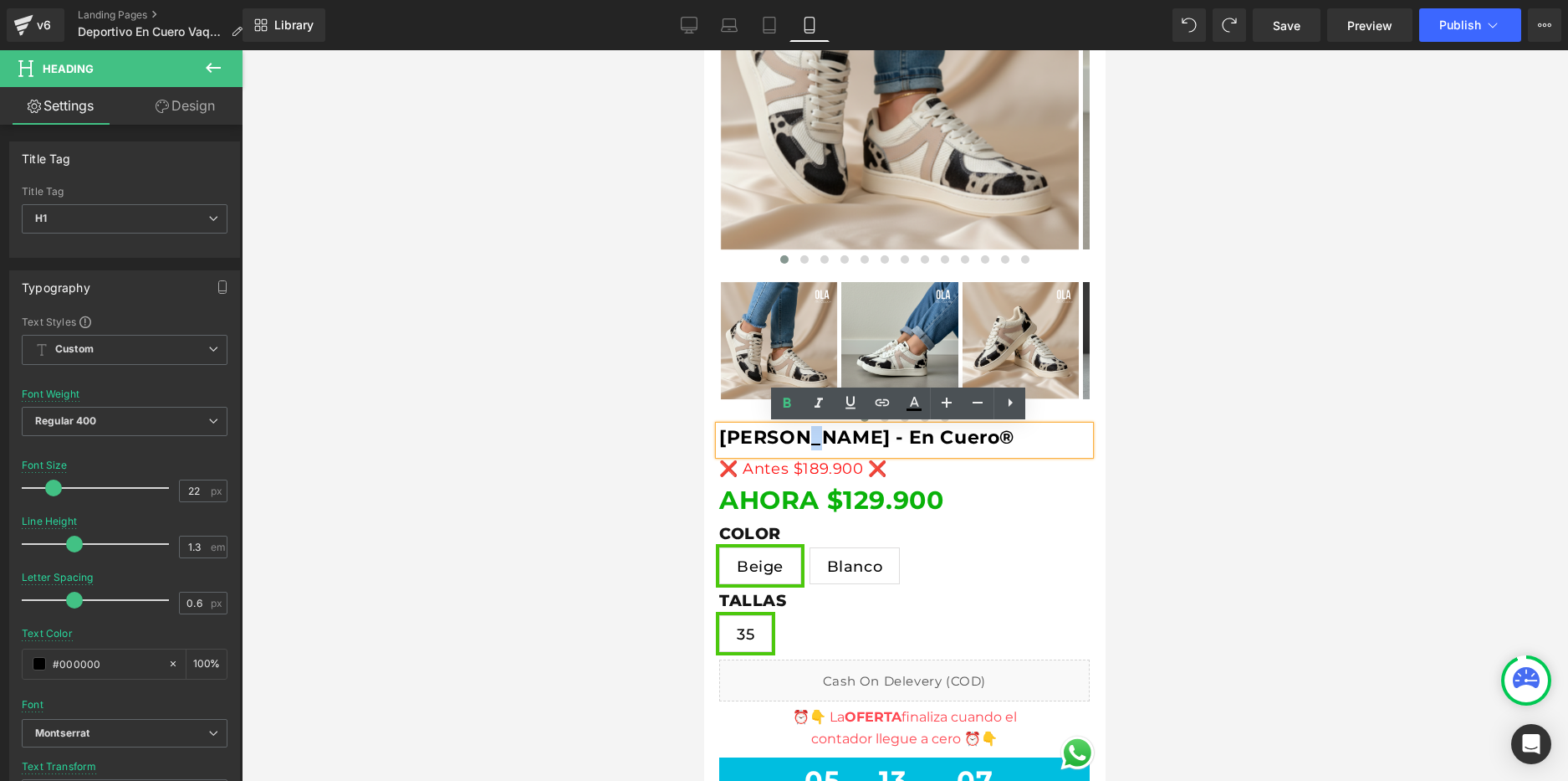
click at [797, 432] on span "[PERSON_NAME] - En Cuero®" at bounding box center [867, 437] width 295 height 23
drag, startPoint x: 893, startPoint y: 441, endPoint x: 714, endPoint y: 433, distance: 179.2
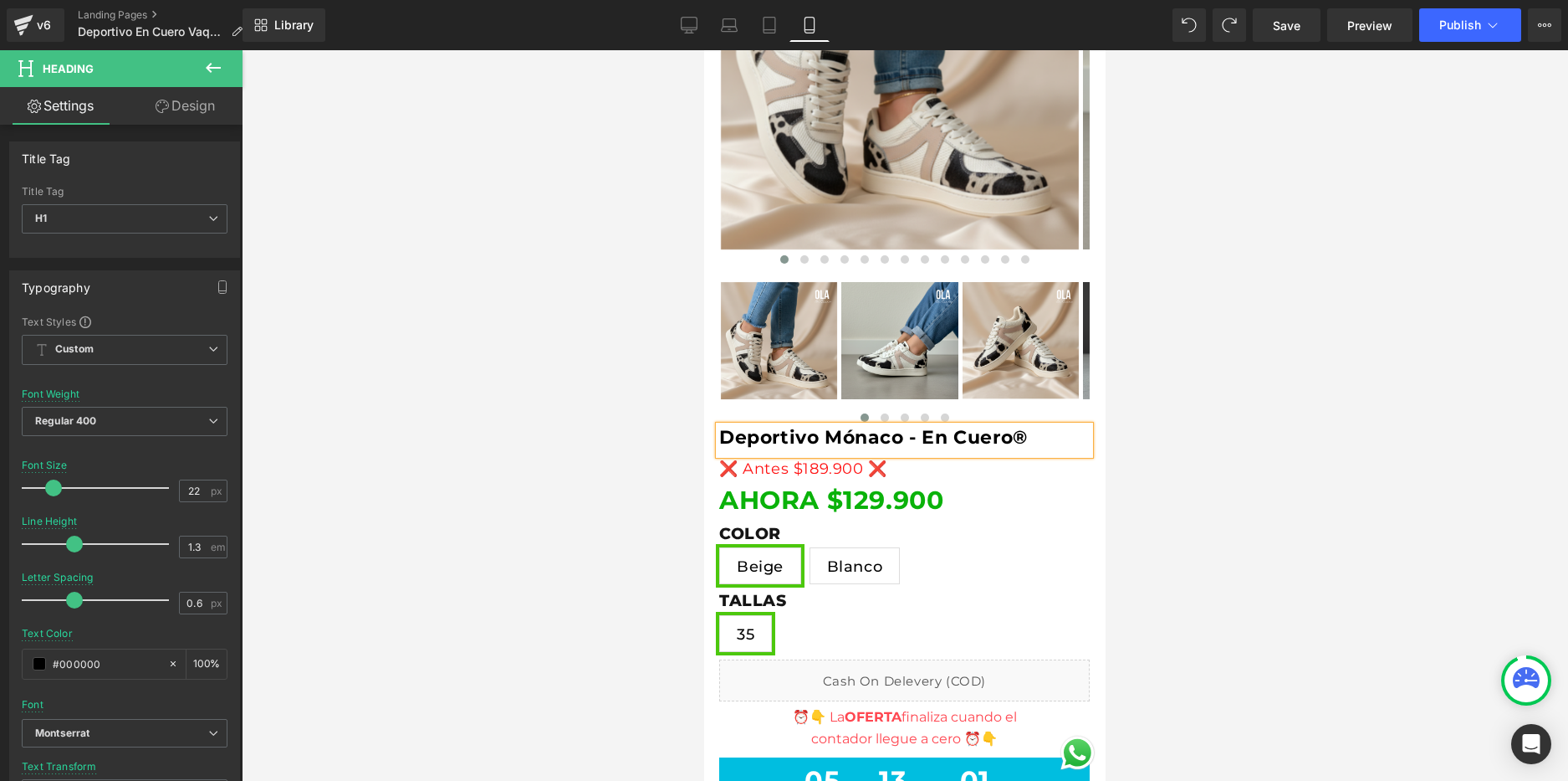
click at [623, 396] on div at bounding box center [904, 415] width 1327 height 731
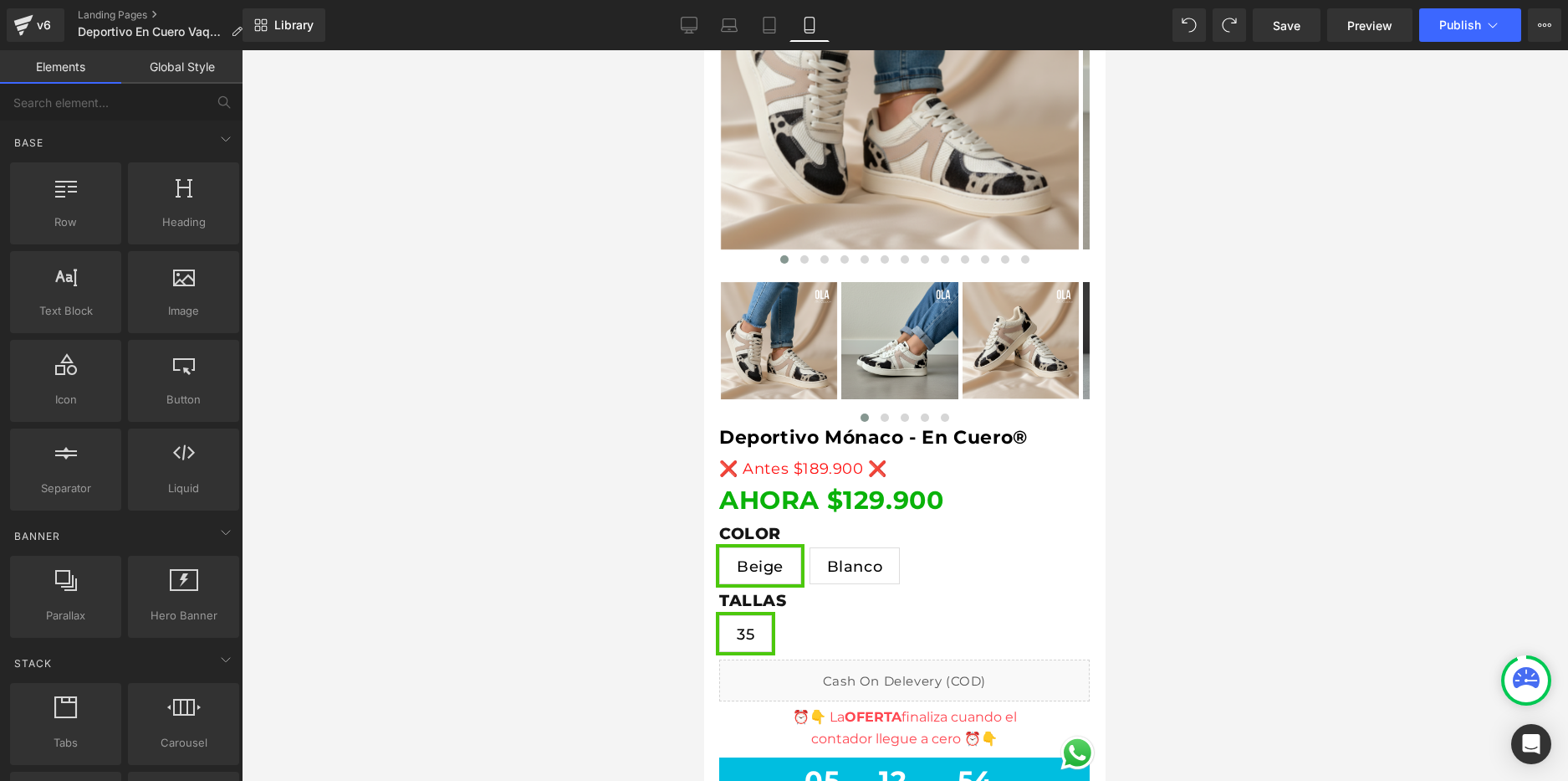
click at [596, 477] on div at bounding box center [904, 415] width 1327 height 731
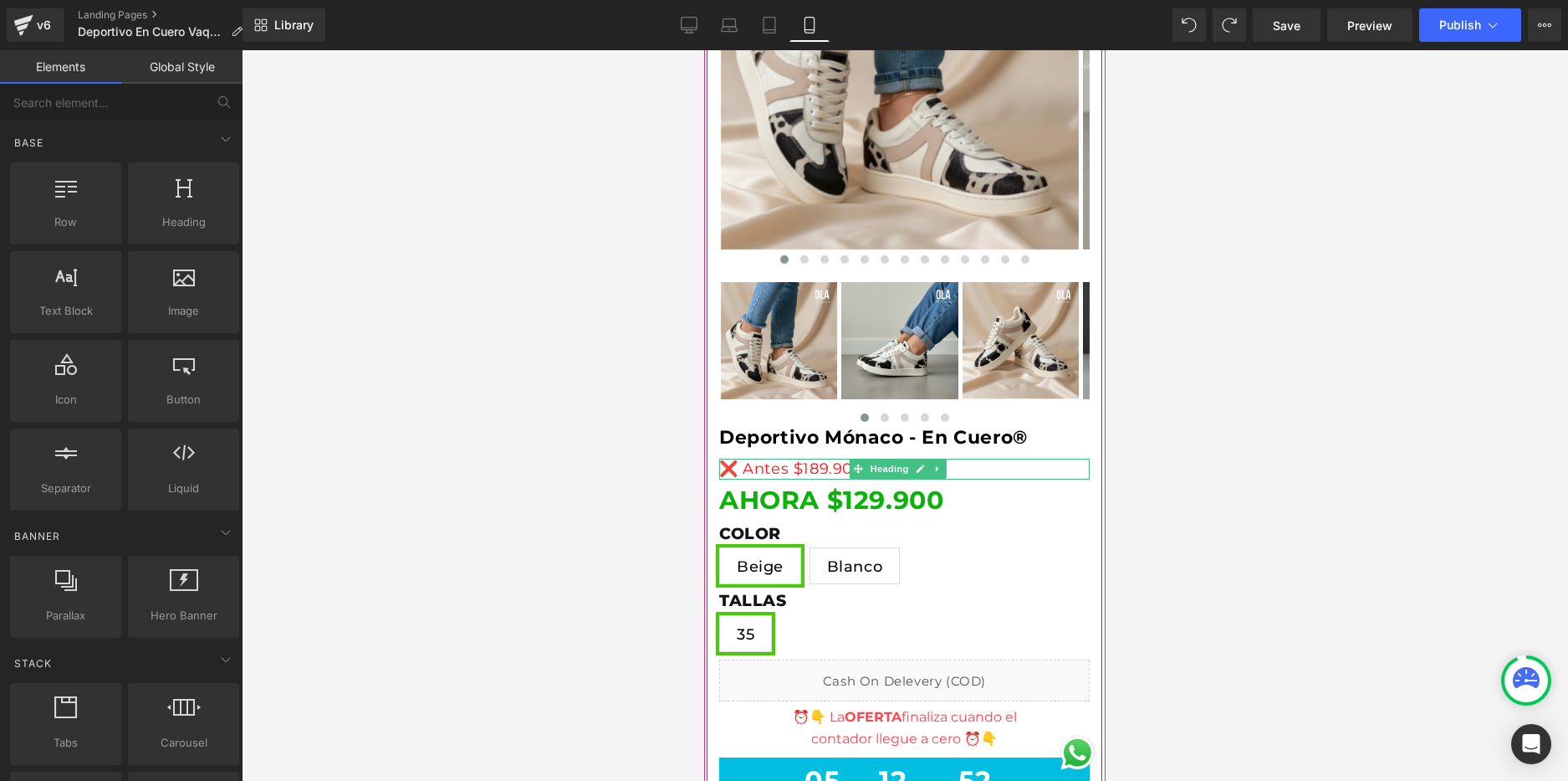
click at [821, 469] on h1 "❌ Antes $189.900 ❌" at bounding box center [904, 468] width 370 height 19
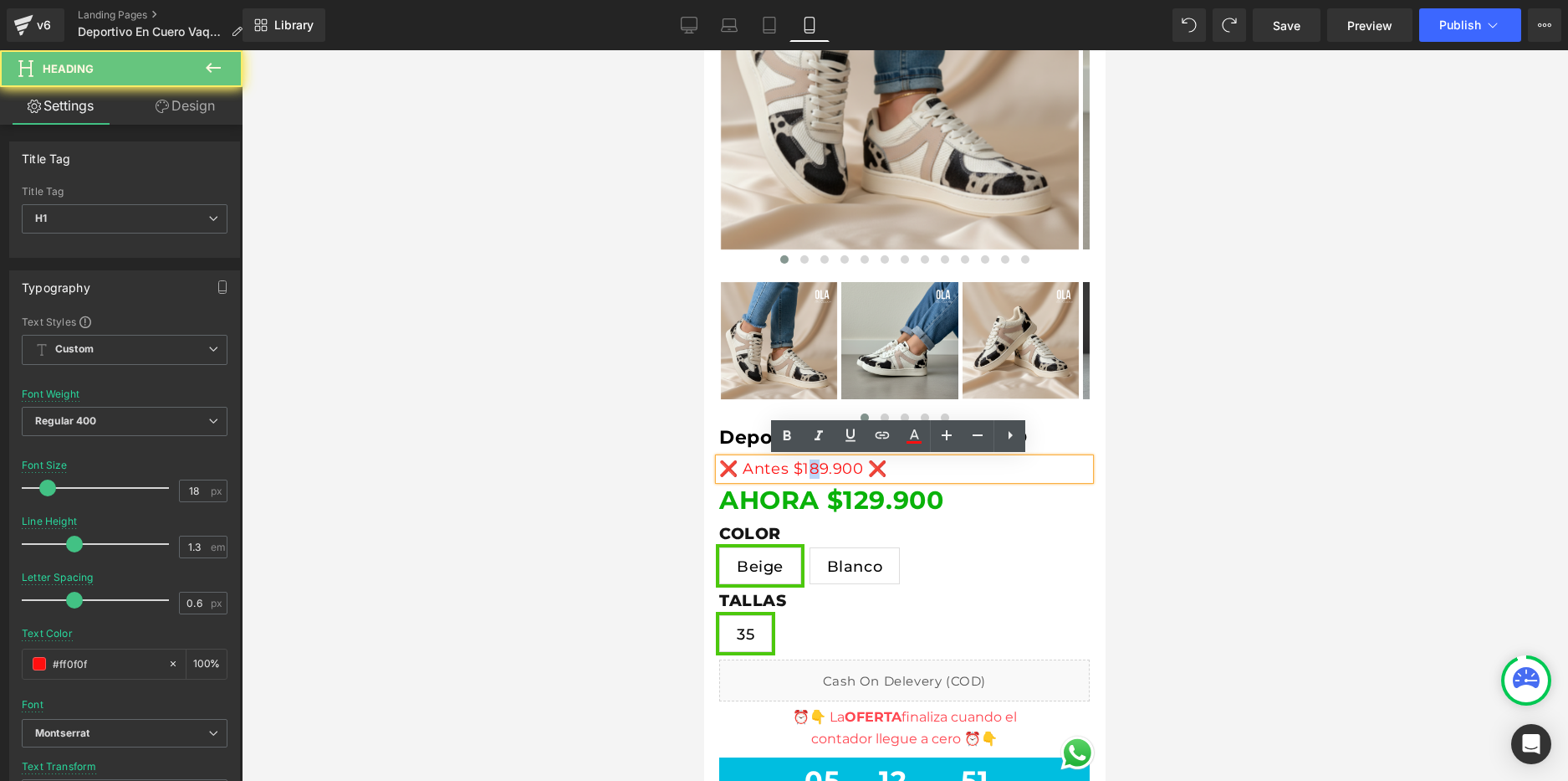
drag, startPoint x: 821, startPoint y: 467, endPoint x: 811, endPoint y: 467, distance: 10.0
click at [811, 467] on h1 "❌ Antes $189.900 ❌" at bounding box center [904, 468] width 370 height 19
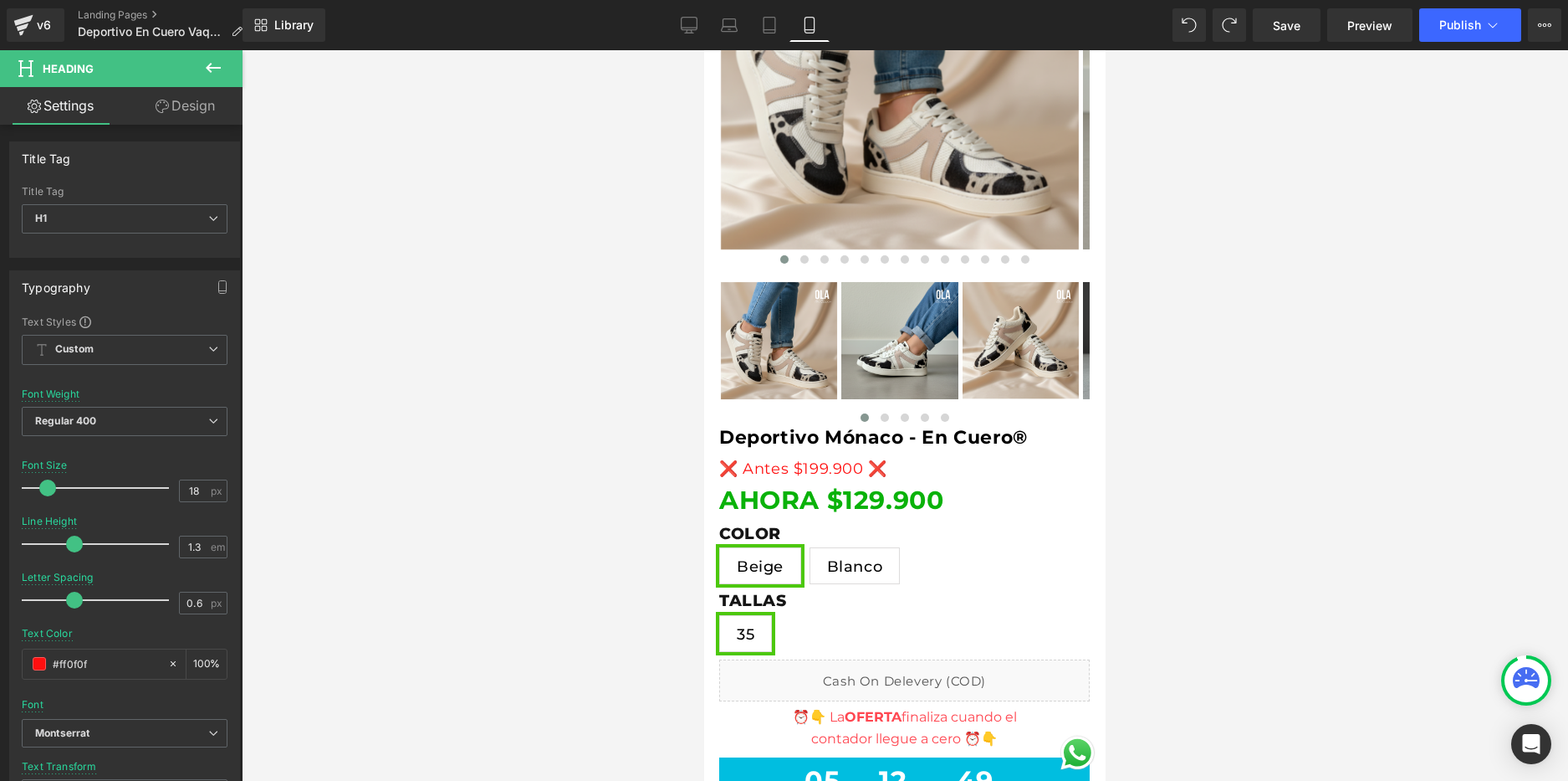
click at [605, 463] on div at bounding box center [904, 415] width 1327 height 731
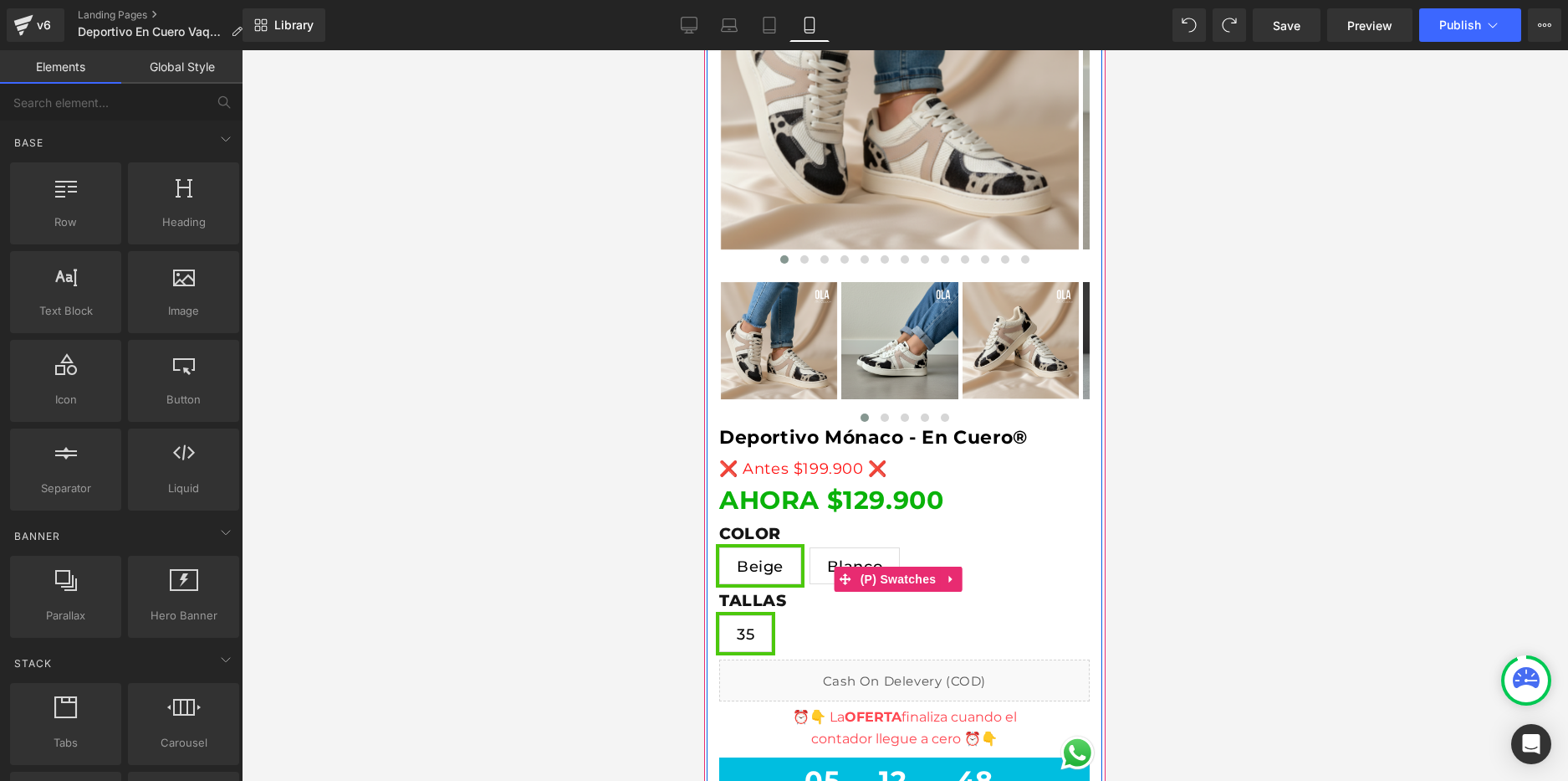
click at [815, 500] on div "COLOR Beige [PERSON_NAME] 35" at bounding box center [904, 580] width 370 height 161
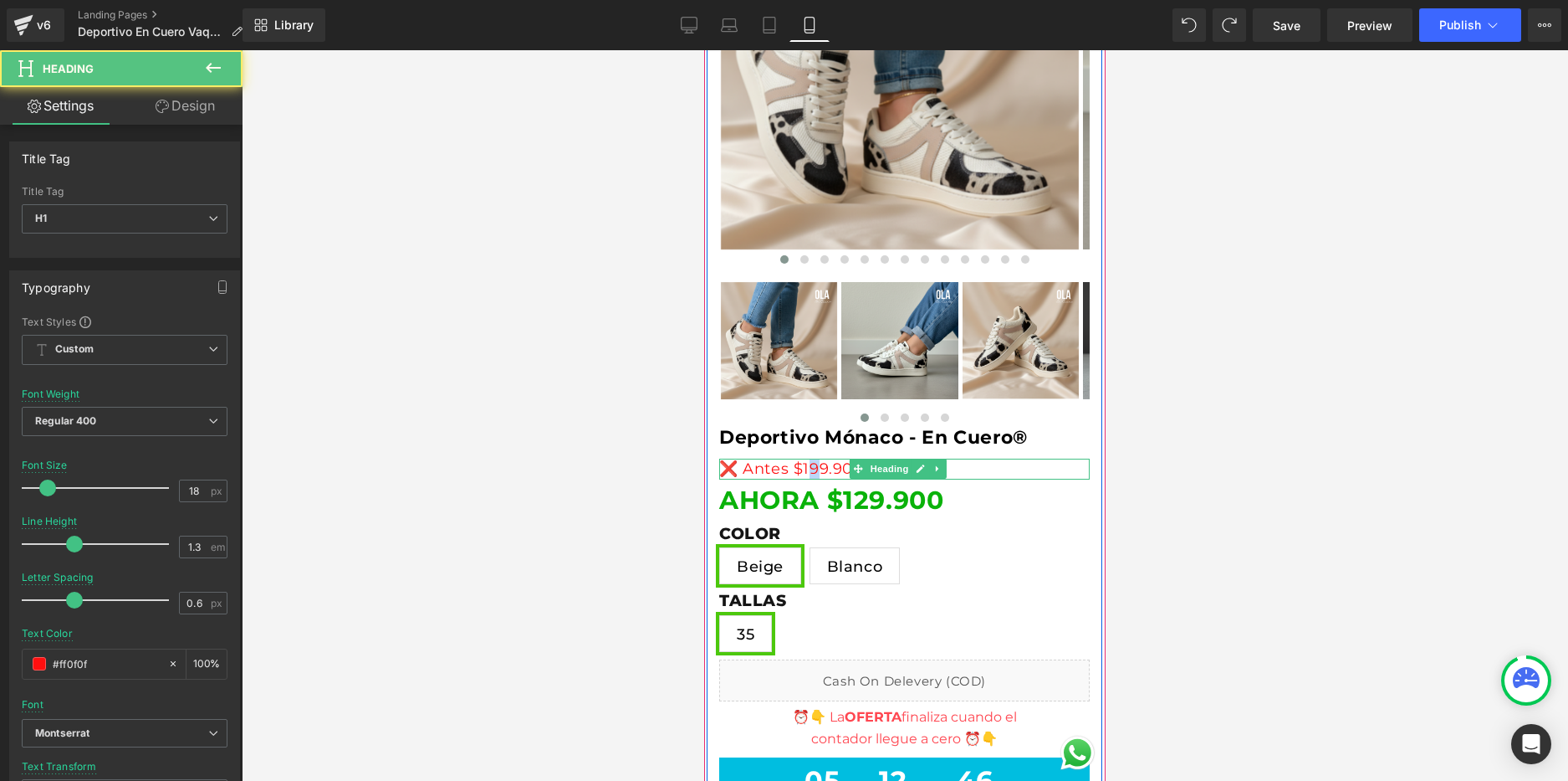
click at [817, 468] on h1 "❌ Antes $199.900 ❌" at bounding box center [904, 468] width 370 height 19
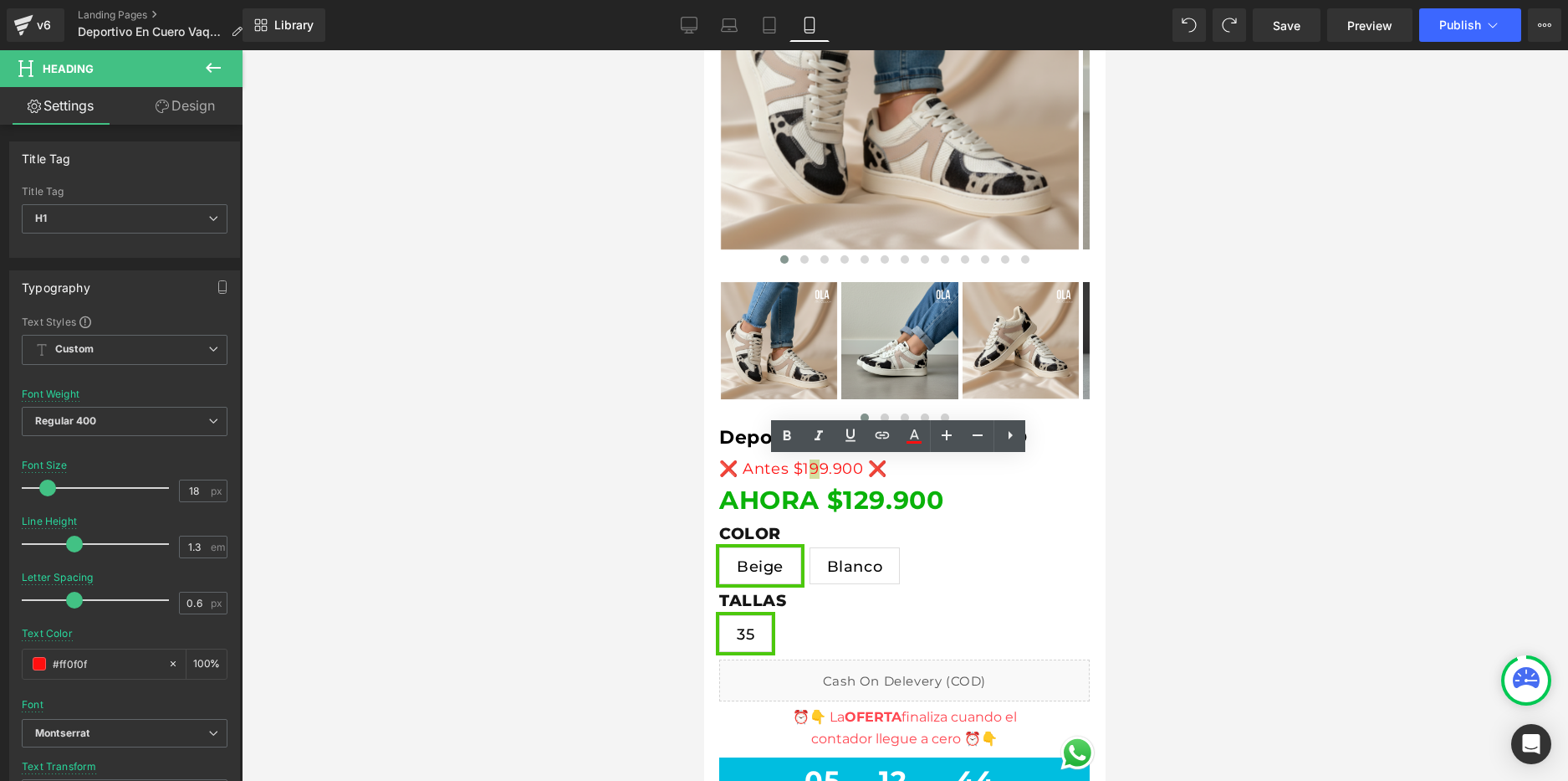
click at [623, 461] on div at bounding box center [904, 415] width 1327 height 731
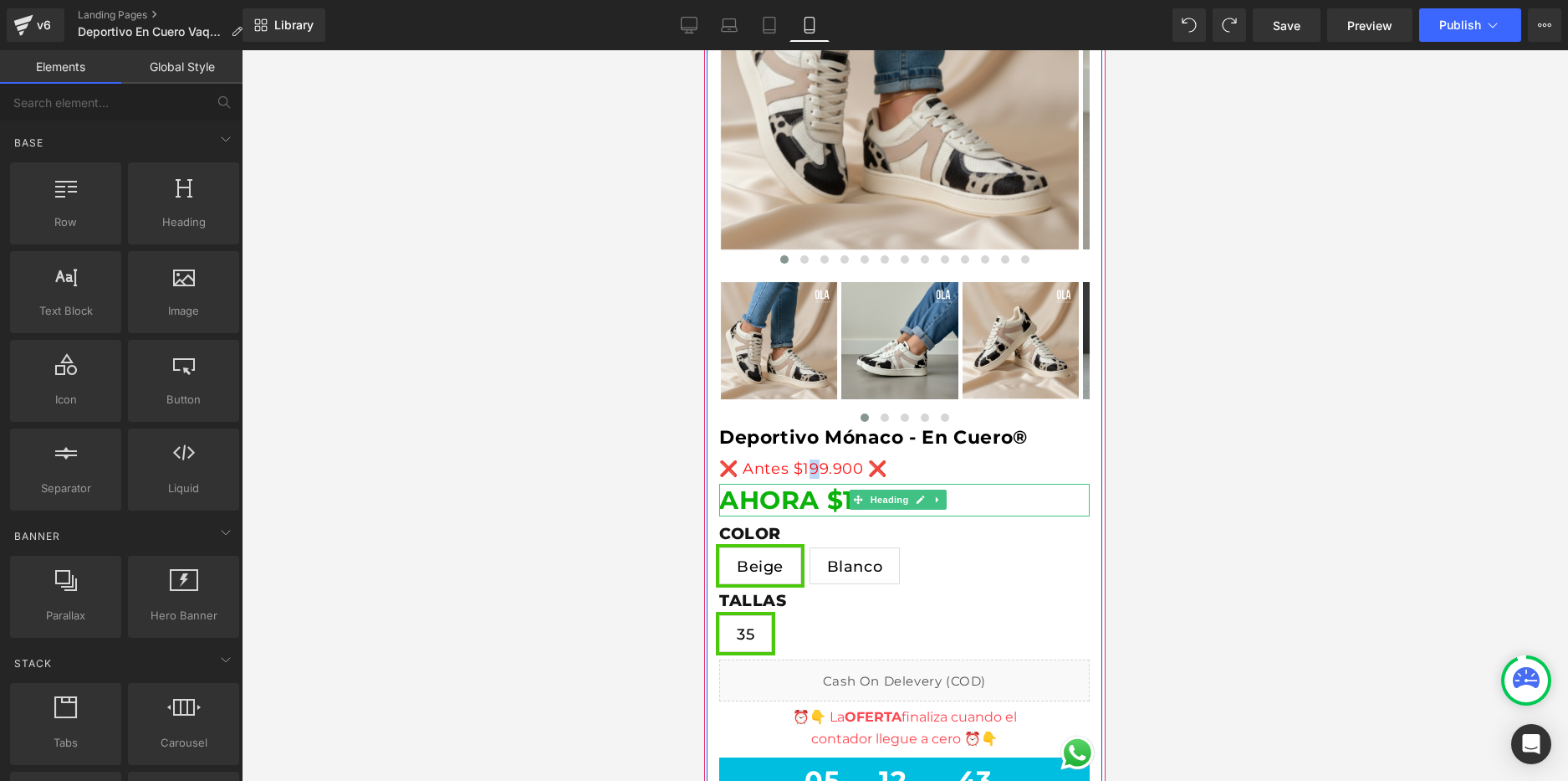
click at [811, 497] on span "AHORA $129.900" at bounding box center [831, 500] width 224 height 31
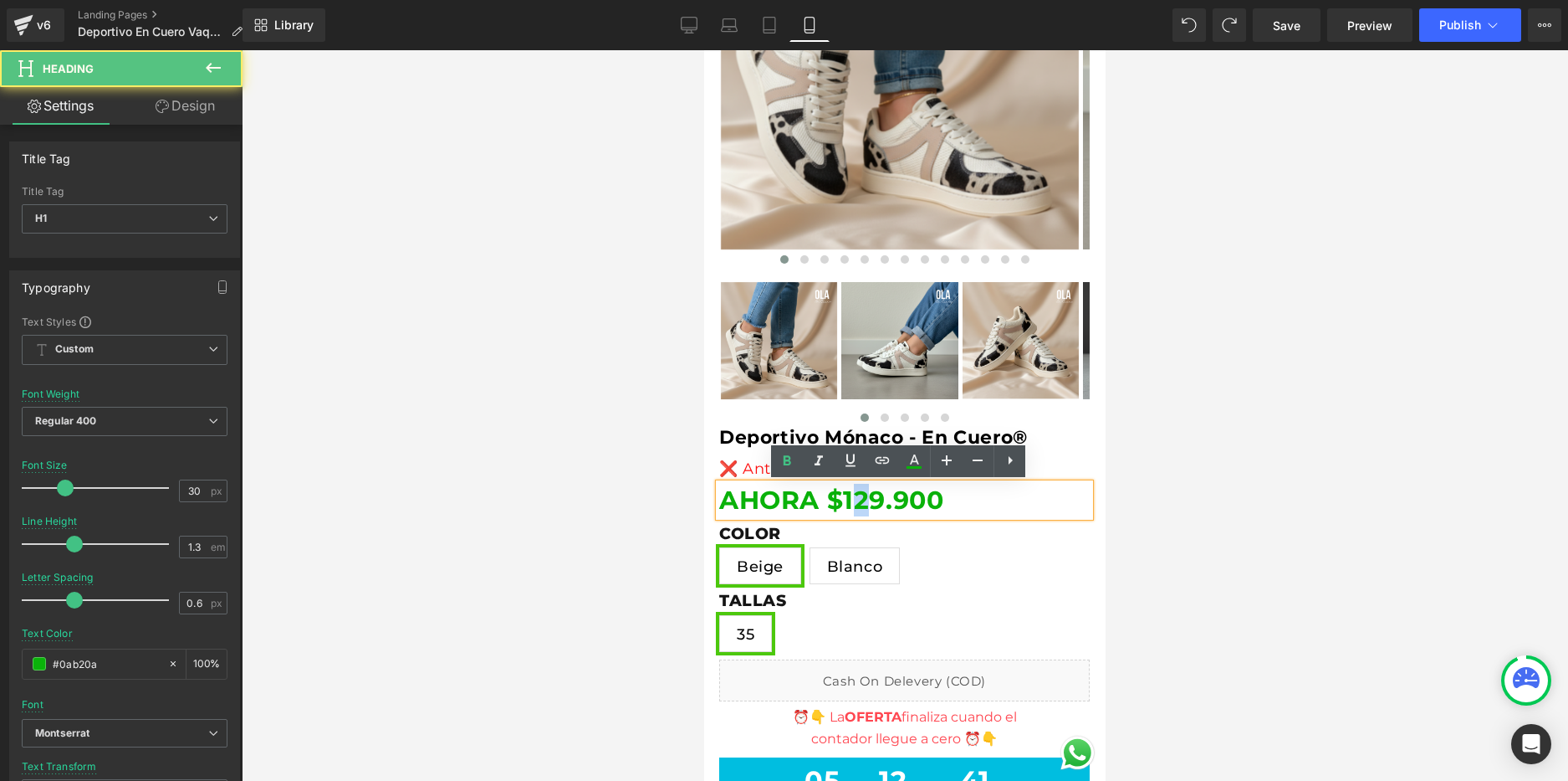
click at [858, 494] on span "AHORA $129.900" at bounding box center [831, 500] width 224 height 31
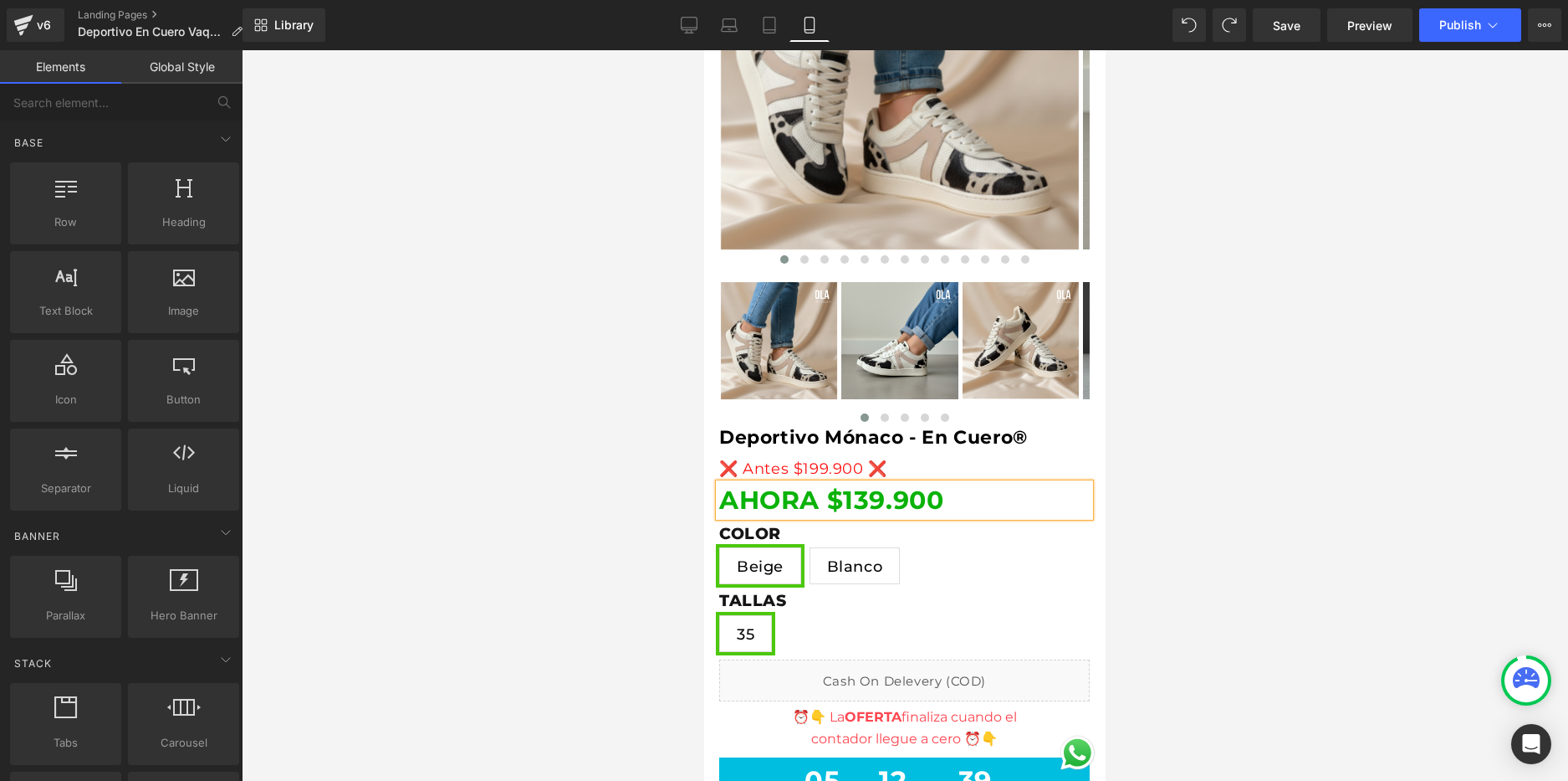
click at [575, 450] on div at bounding box center [904, 415] width 1327 height 731
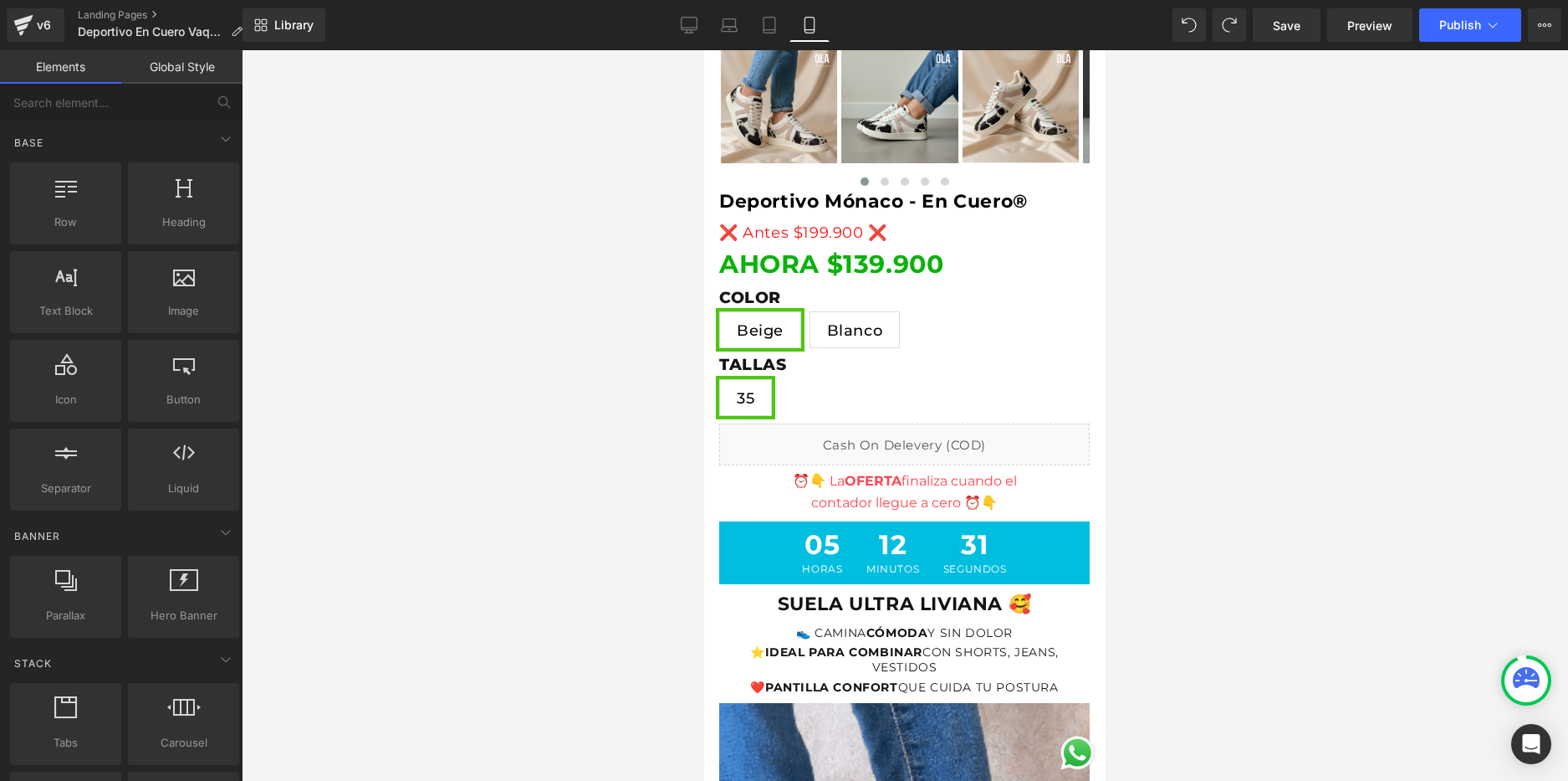
scroll to position [585, 0]
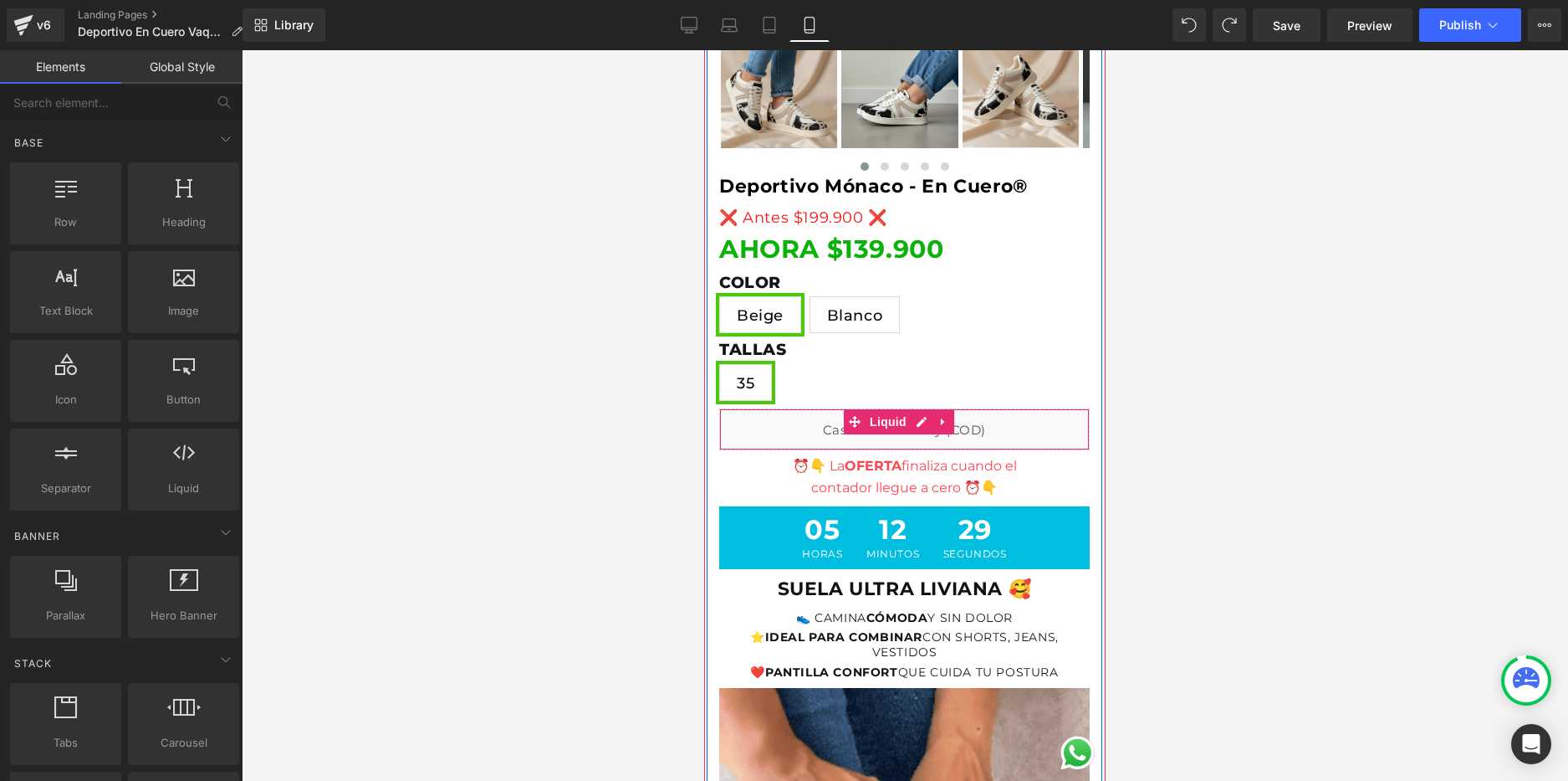
click at [1068, 437] on div "Liquid" at bounding box center [904, 429] width 370 height 42
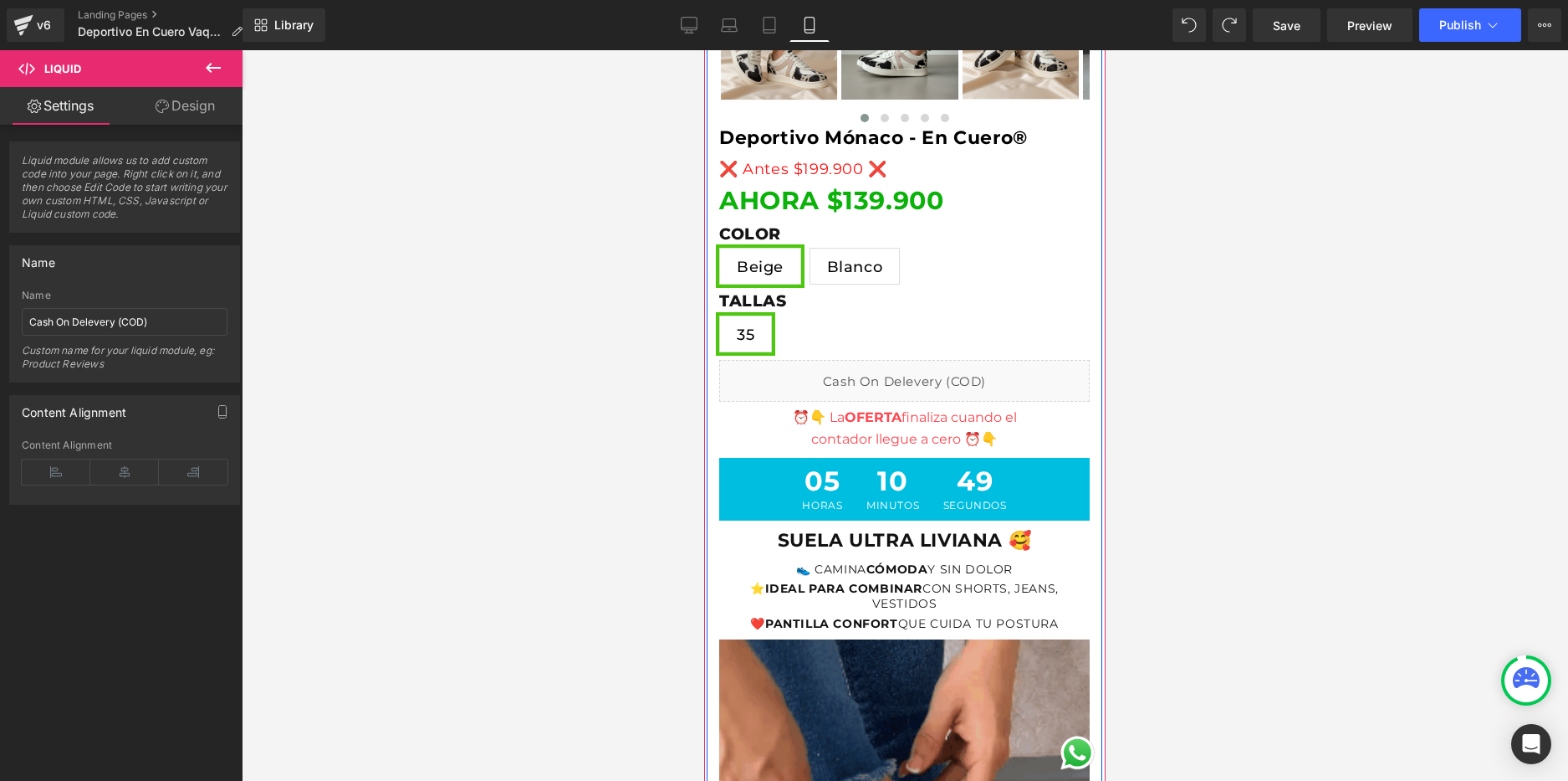
scroll to position [669, 0]
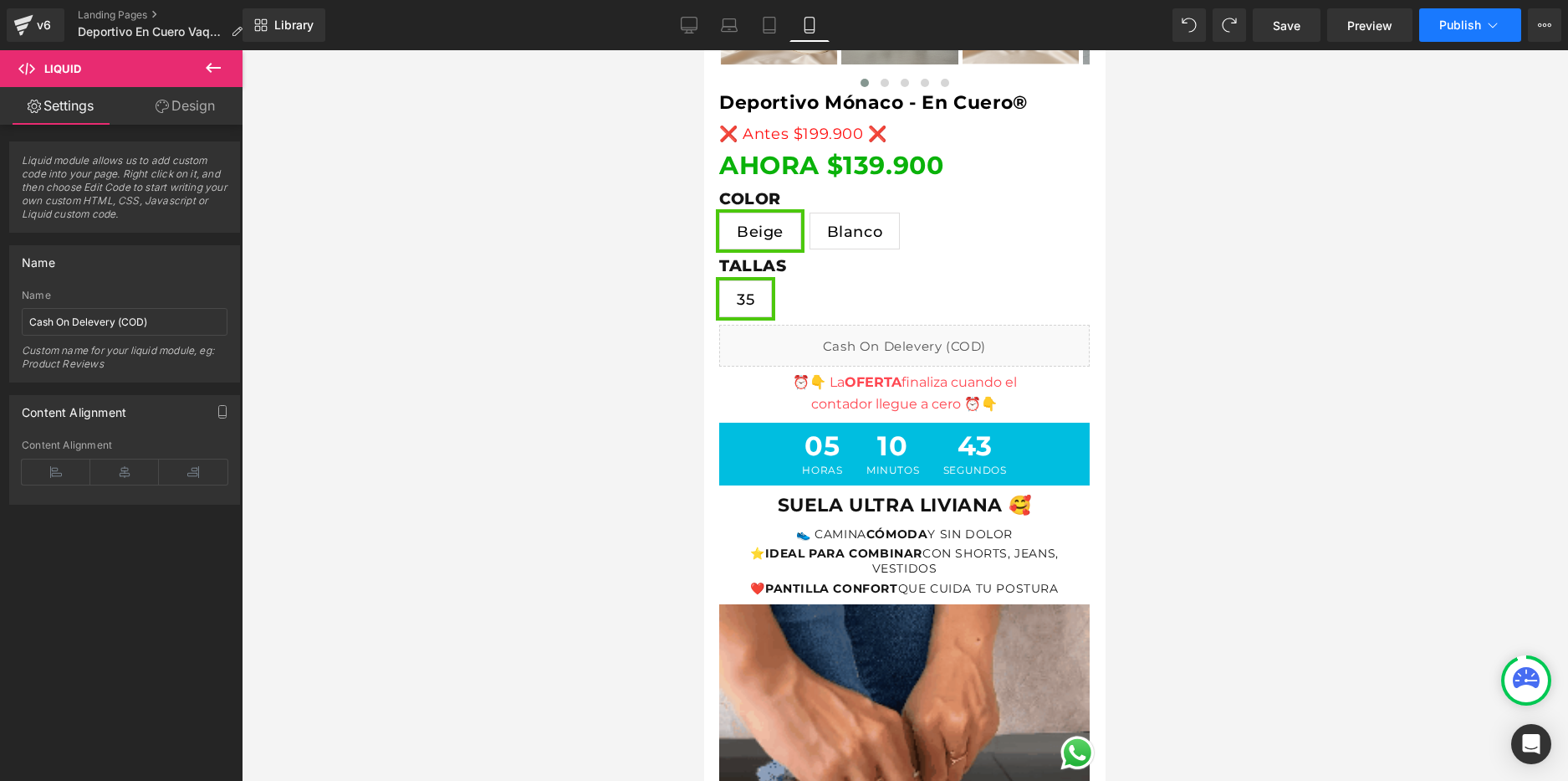
click at [1448, 33] on button "Publish" at bounding box center [1471, 25] width 102 height 34
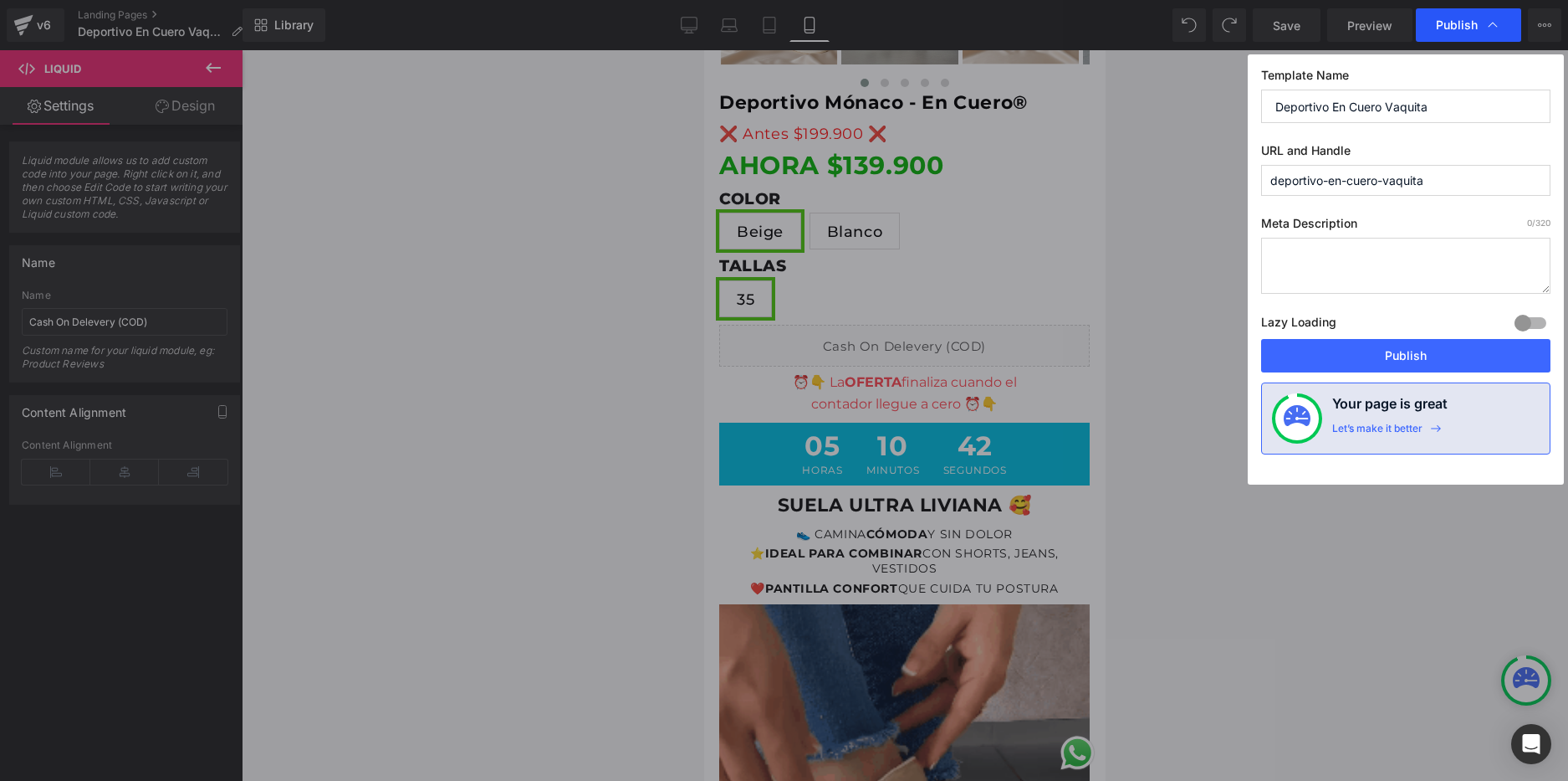
click at [1464, 33] on span "Publish" at bounding box center [1468, 25] width 65 height 16
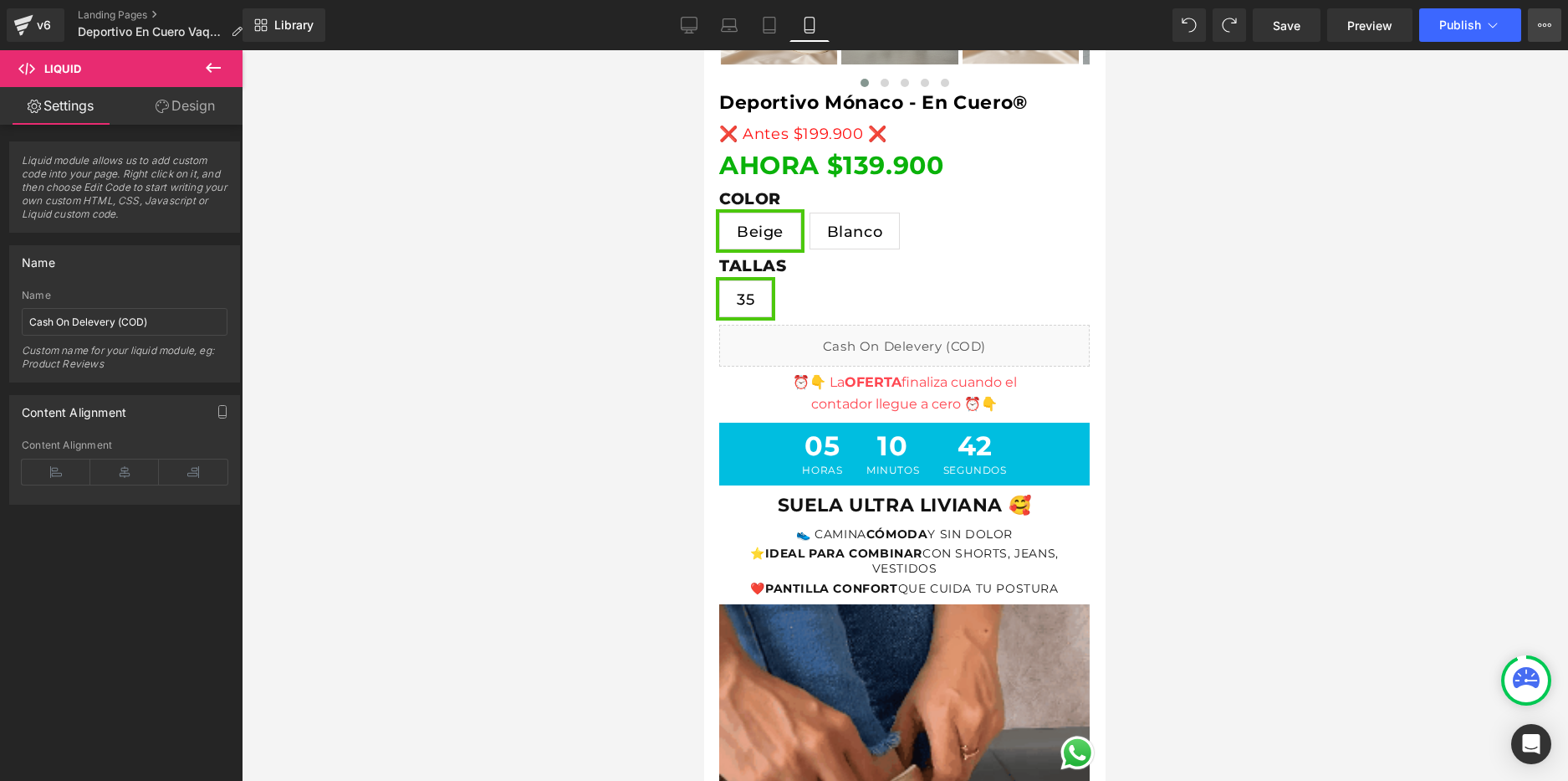
click at [1536, 29] on button "View Live Page View with current Template Save Template to Library Schedule Pub…" at bounding box center [1544, 25] width 34 height 34
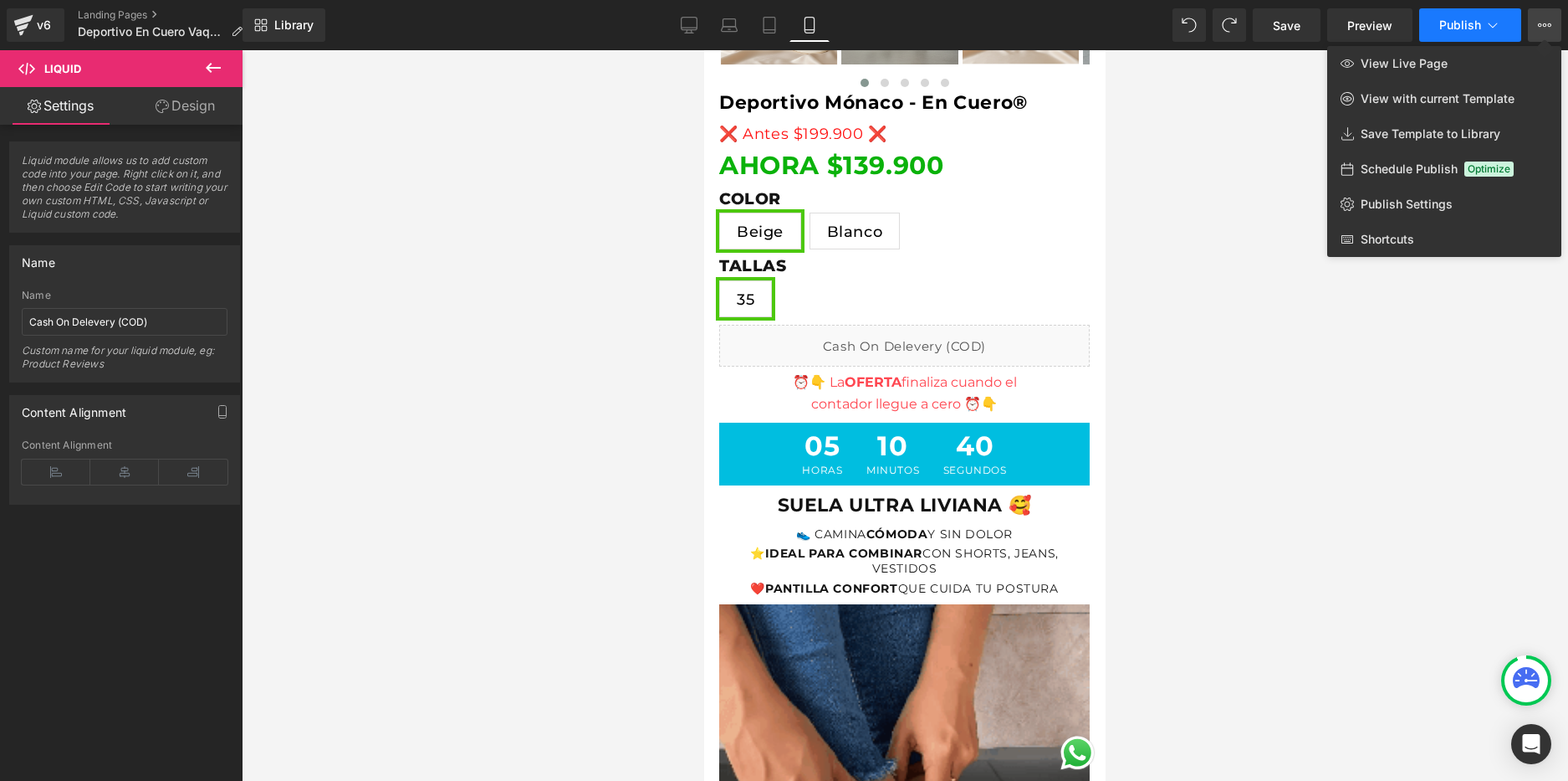
click at [1463, 20] on span "Publish" at bounding box center [1461, 25] width 42 height 14
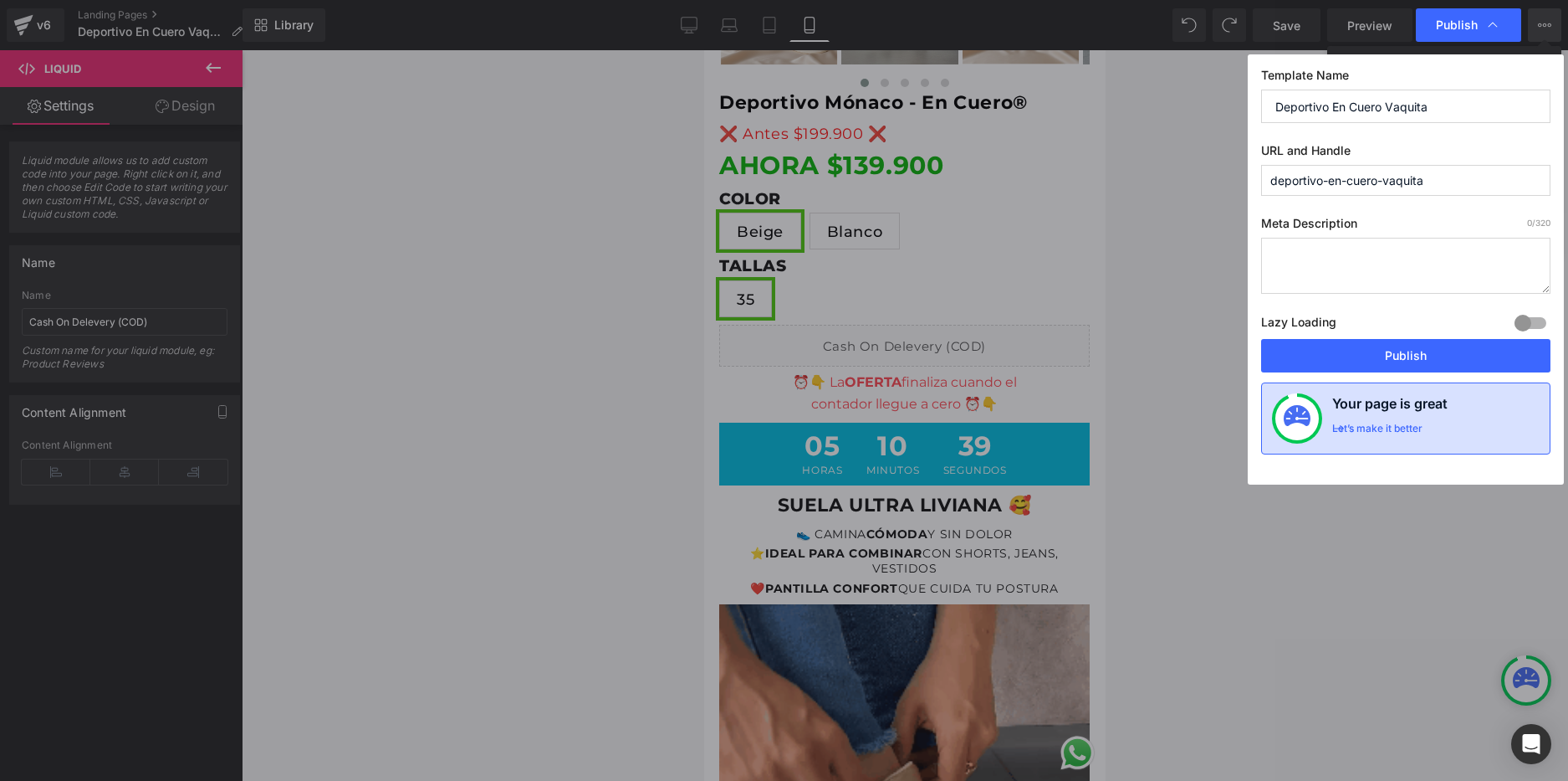
click at [1492, 382] on div "Your page is great Let’s make it better" at bounding box center [1406, 418] width 290 height 72
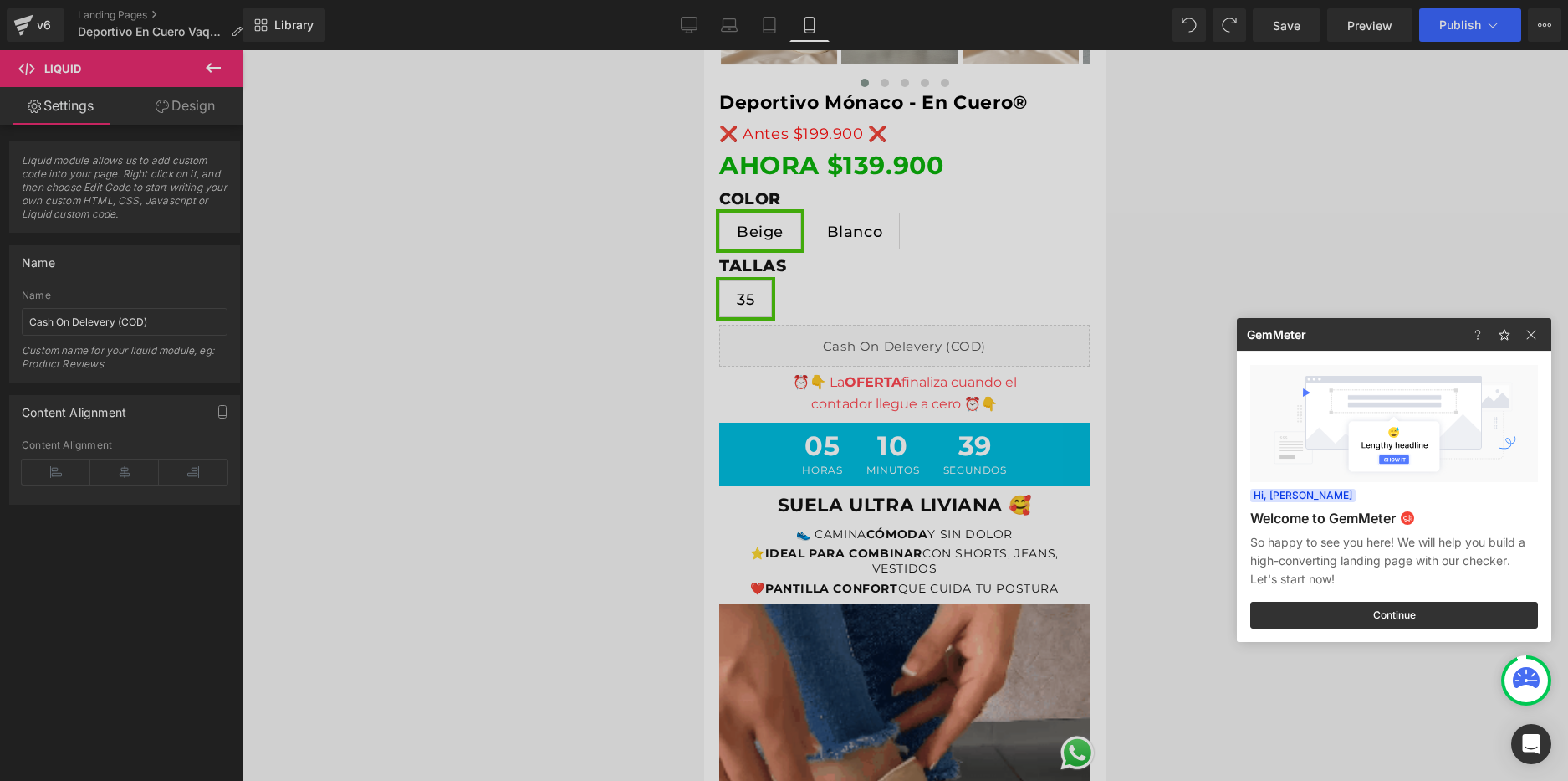
click at [1463, 9] on div at bounding box center [784, 390] width 1568 height 781
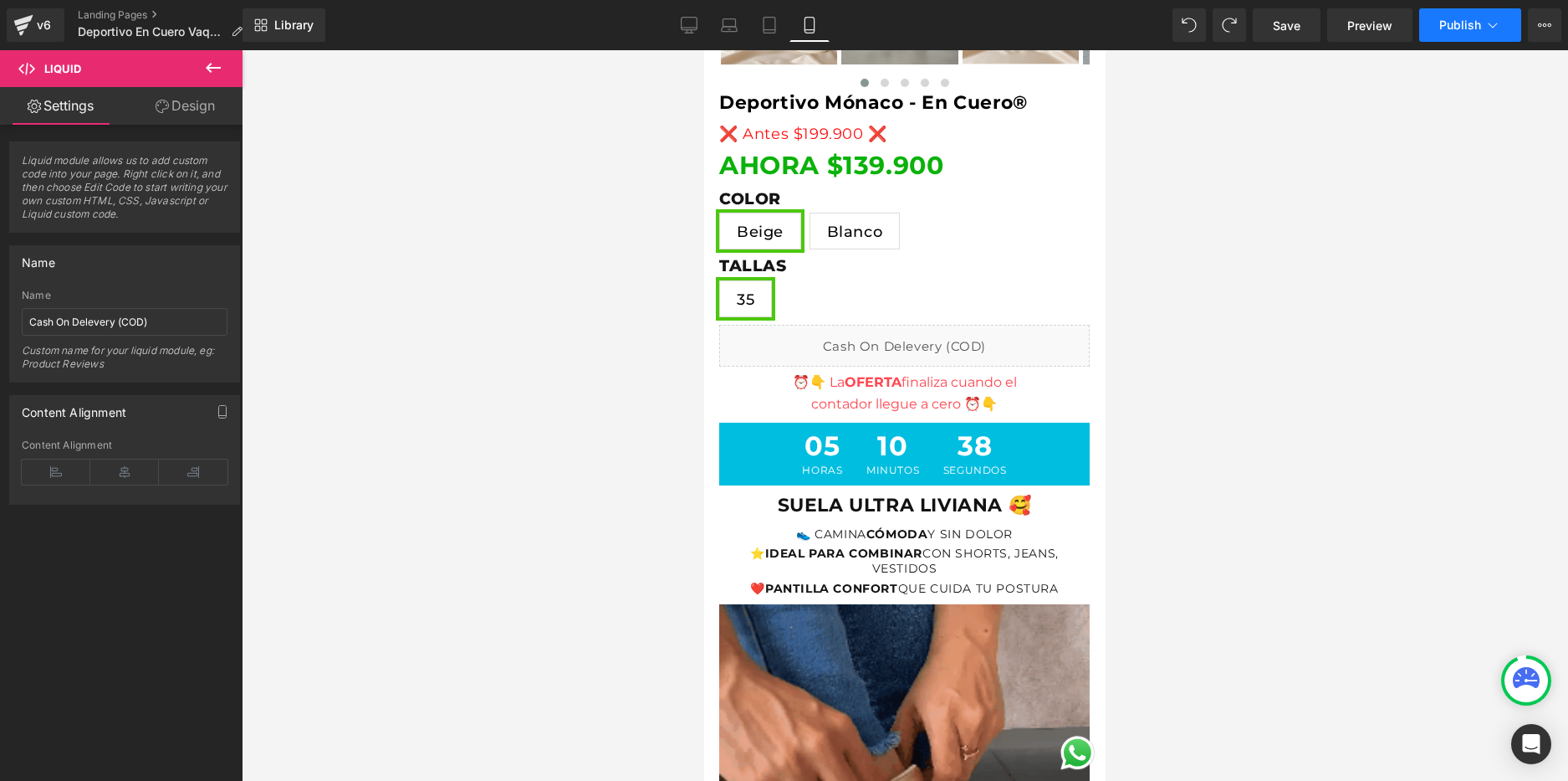
click at [1467, 22] on span "Publish" at bounding box center [1461, 25] width 42 height 14
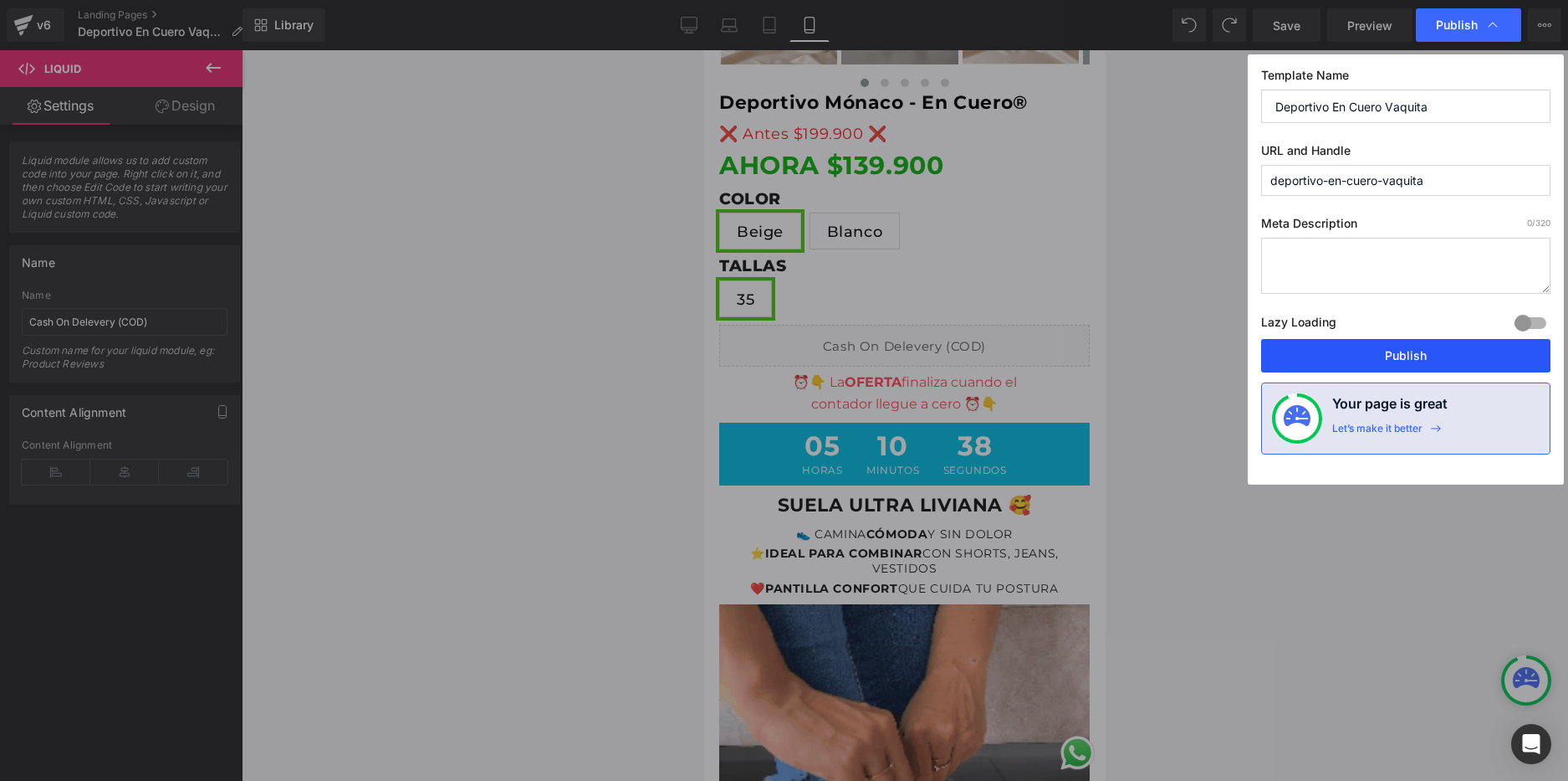
click at [1403, 358] on button "Publish" at bounding box center [1406, 356] width 290 height 34
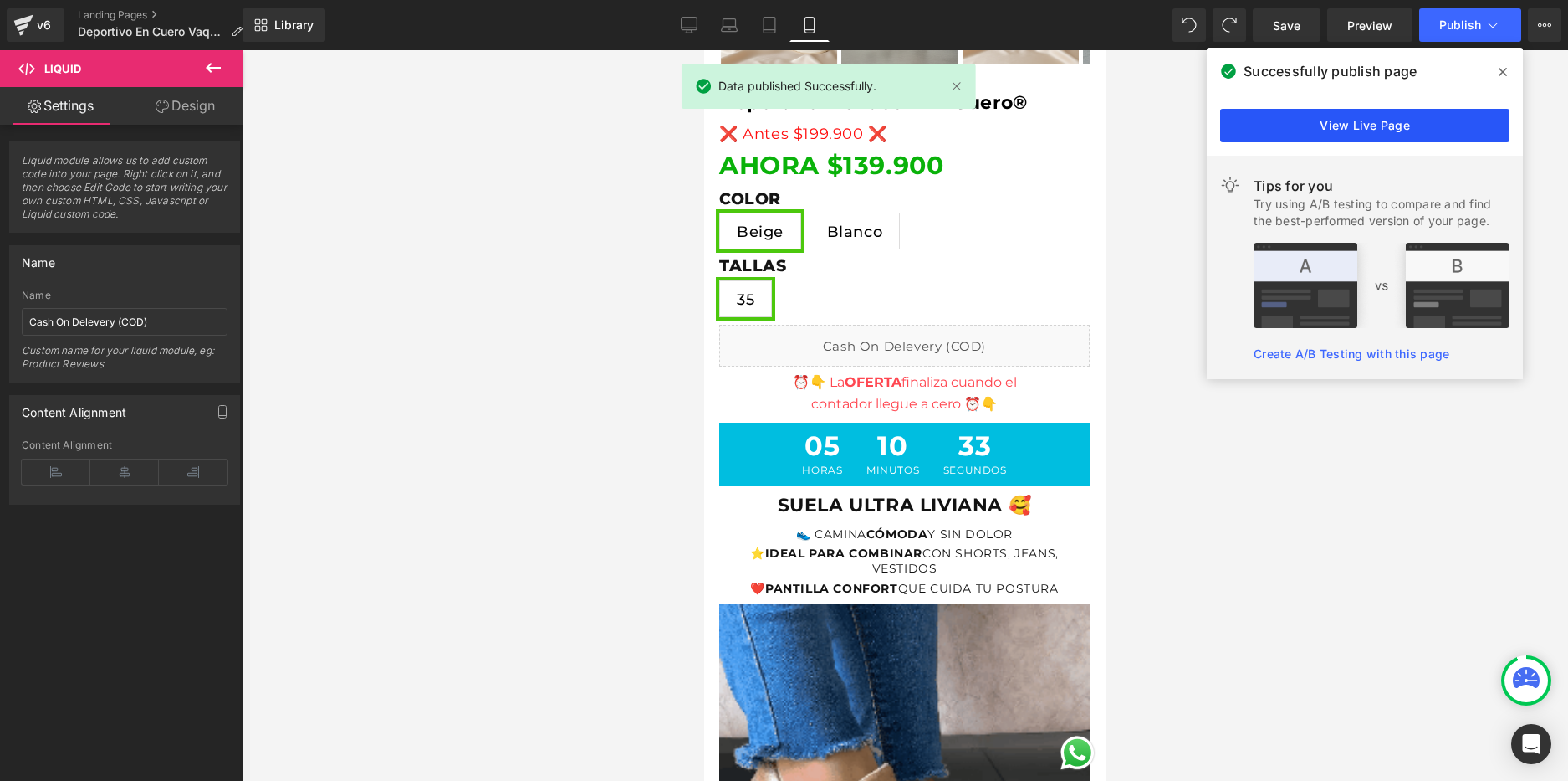
click at [1467, 133] on link "View Live Page" at bounding box center [1365, 125] width 290 height 34
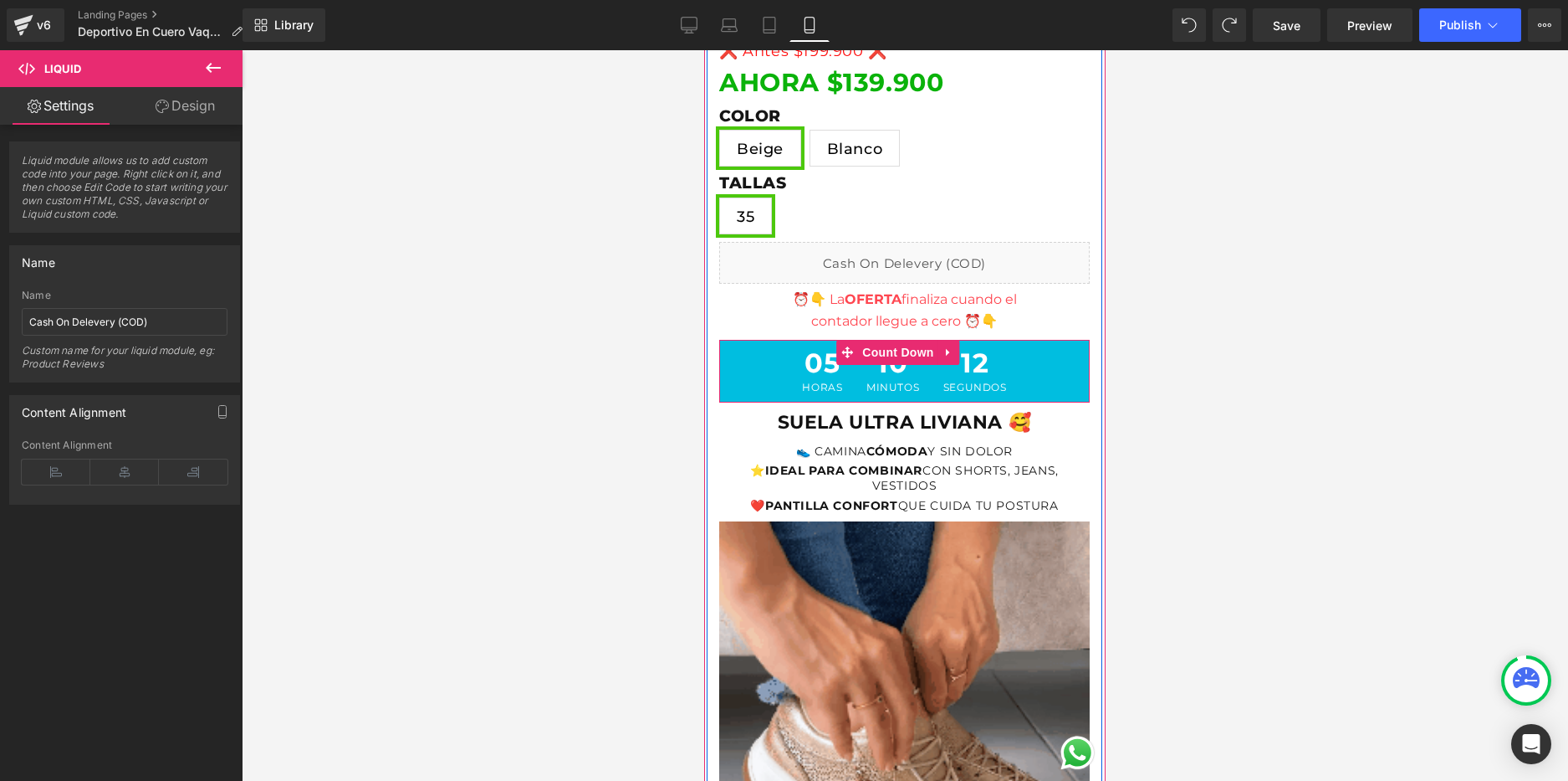
scroll to position [753, 0]
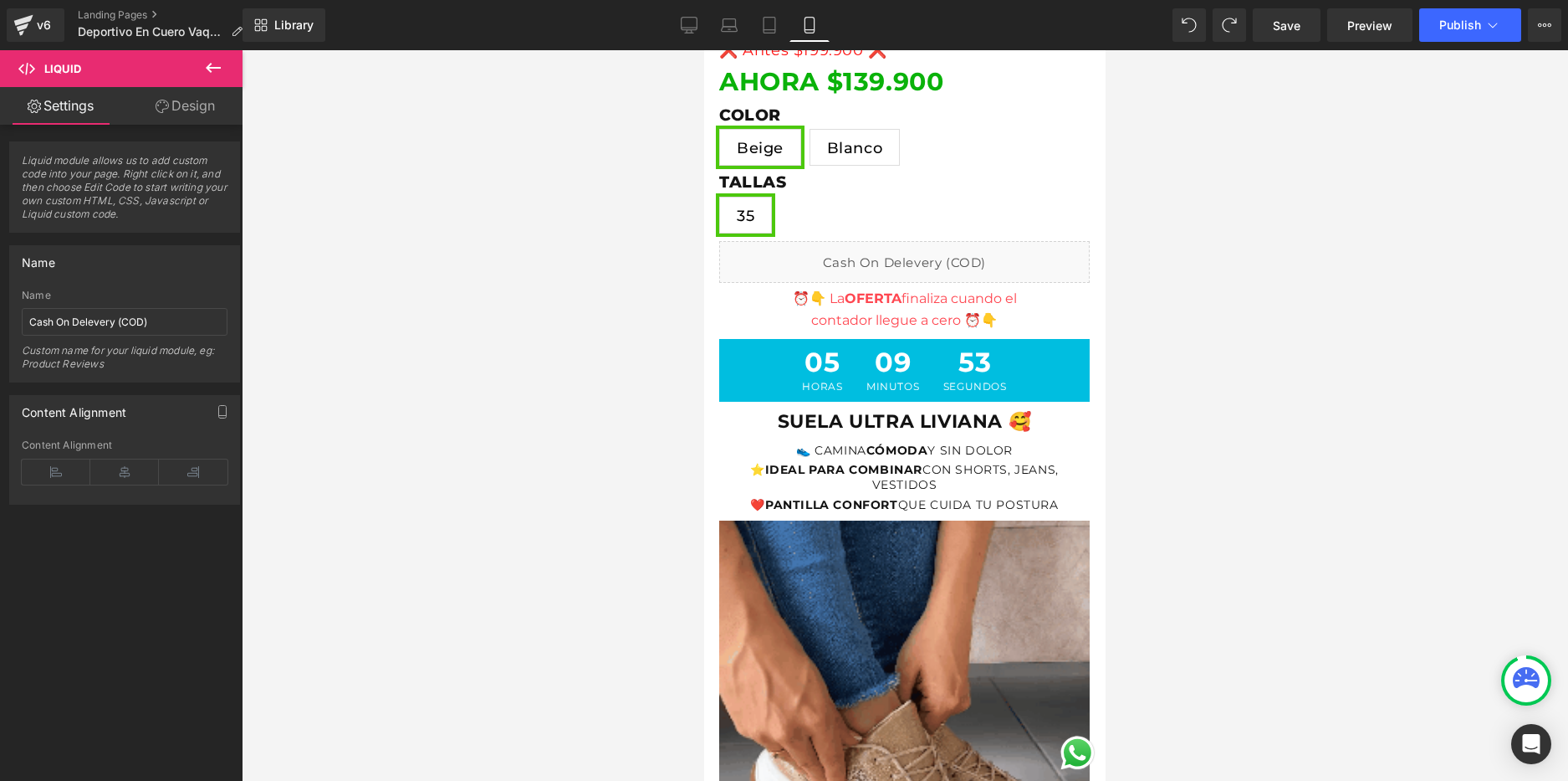
click at [211, 74] on icon at bounding box center [213, 68] width 20 height 20
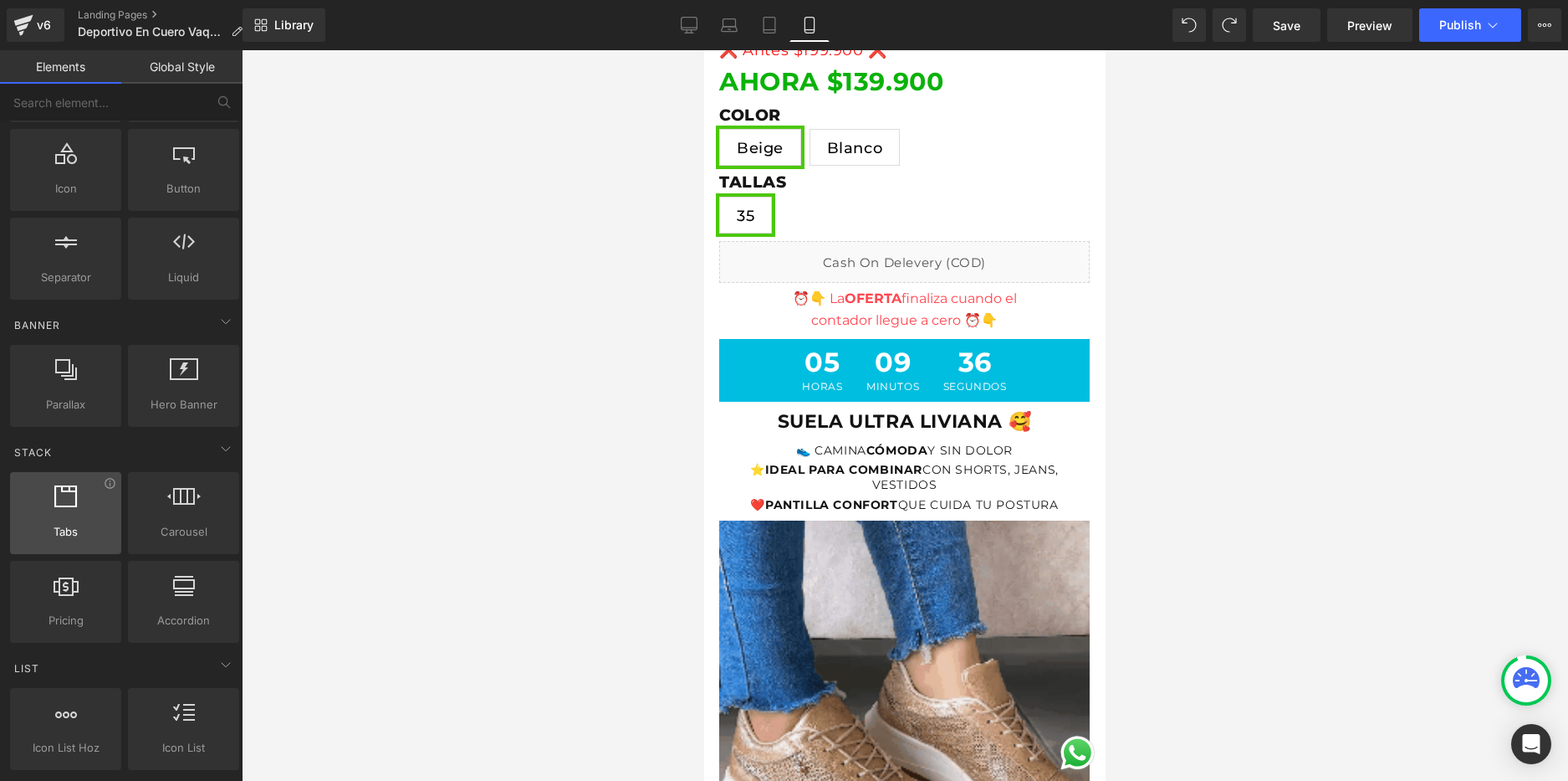
scroll to position [0, 0]
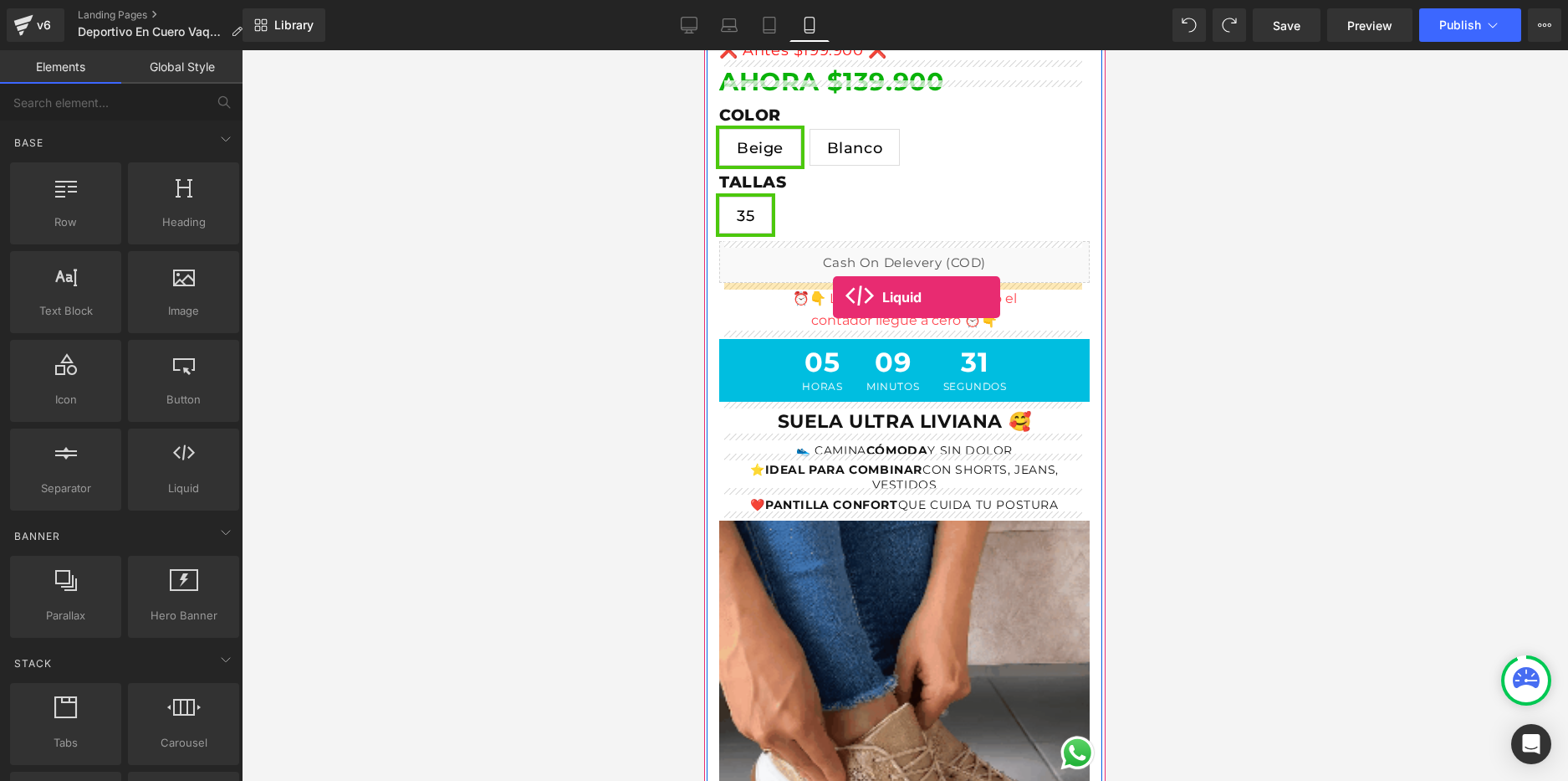
drag, startPoint x: 883, startPoint y: 535, endPoint x: 833, endPoint y: 297, distance: 243.2
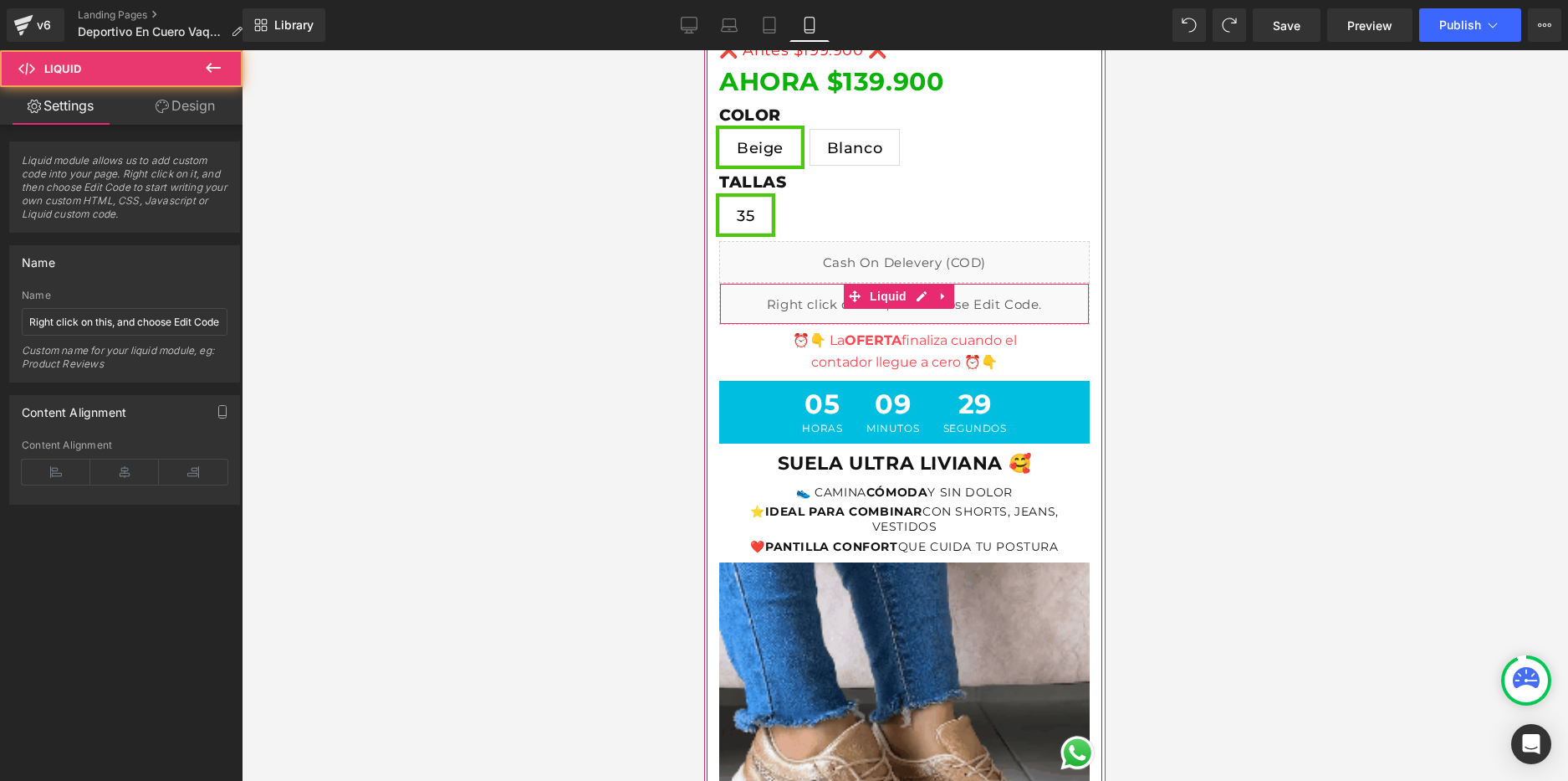
click at [888, 311] on div "Liquid" at bounding box center [904, 304] width 370 height 42
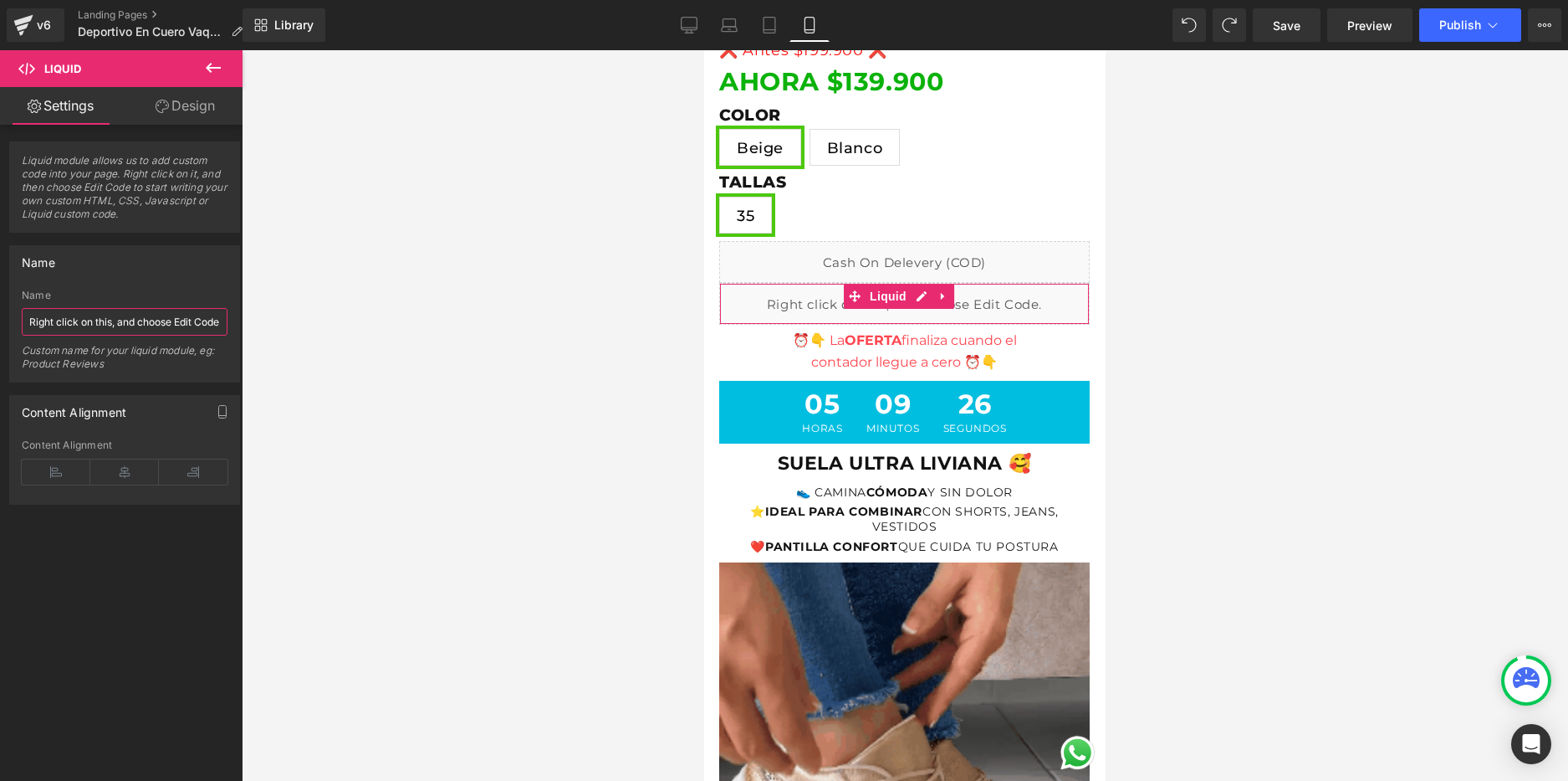
click at [147, 328] on input "Right click on this, and choose Edit Code." at bounding box center [124, 322] width 206 height 27
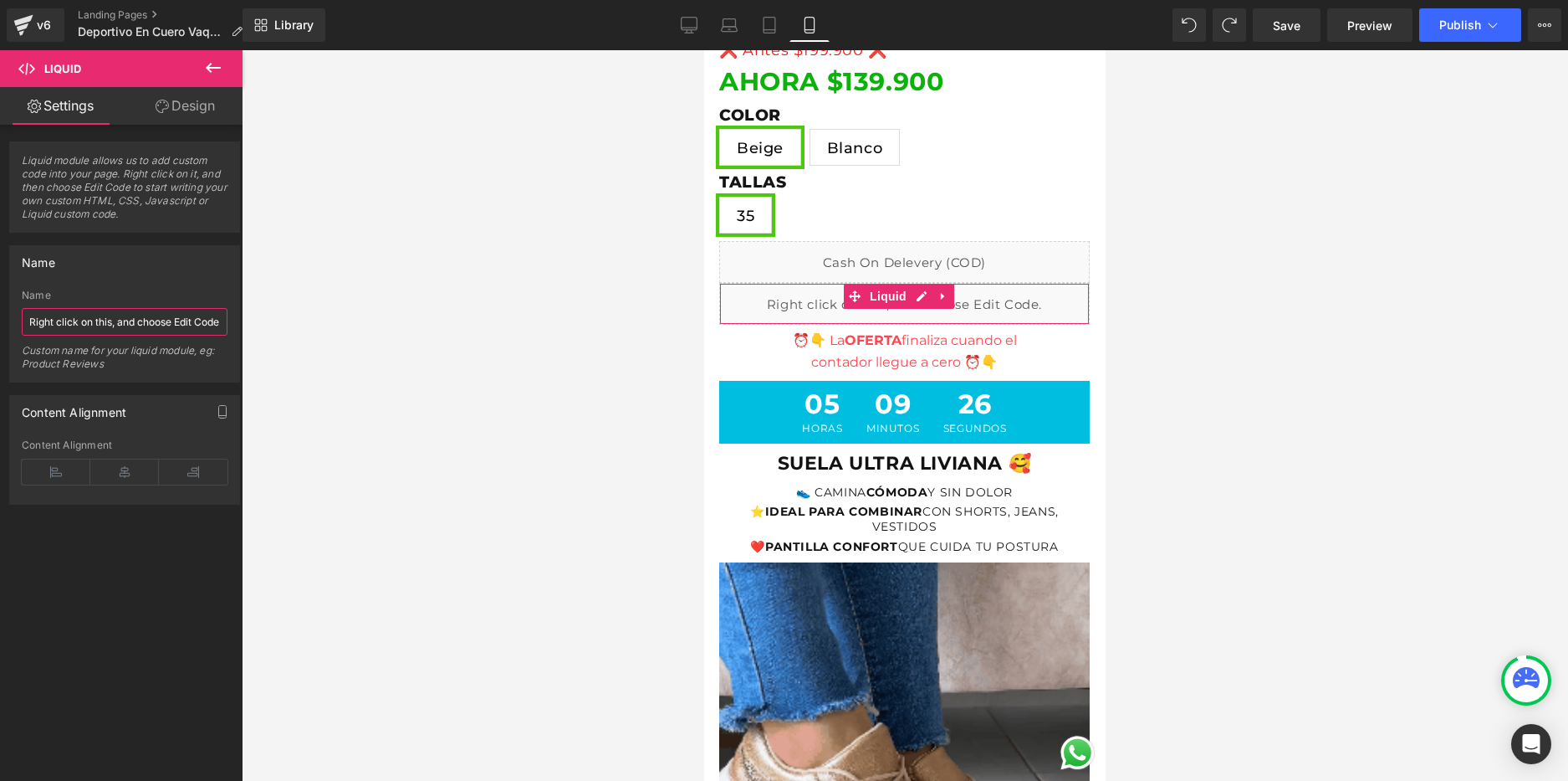
click at [154, 326] on input "Right click on this, and choose Edit Code." at bounding box center [124, 322] width 206 height 27
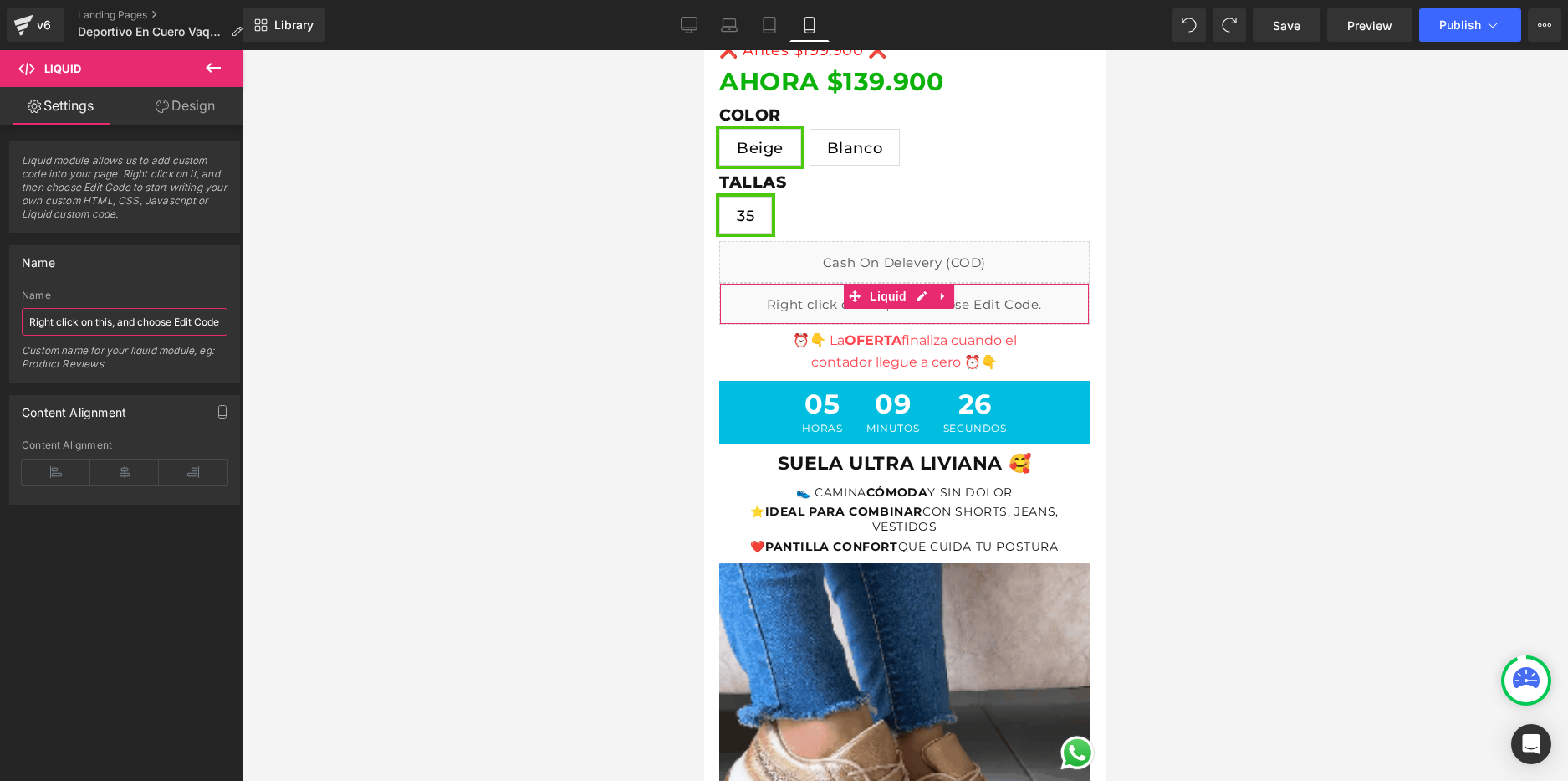
click at [154, 326] on input "Right click on this, and choose Edit Code." at bounding box center [124, 322] width 206 height 27
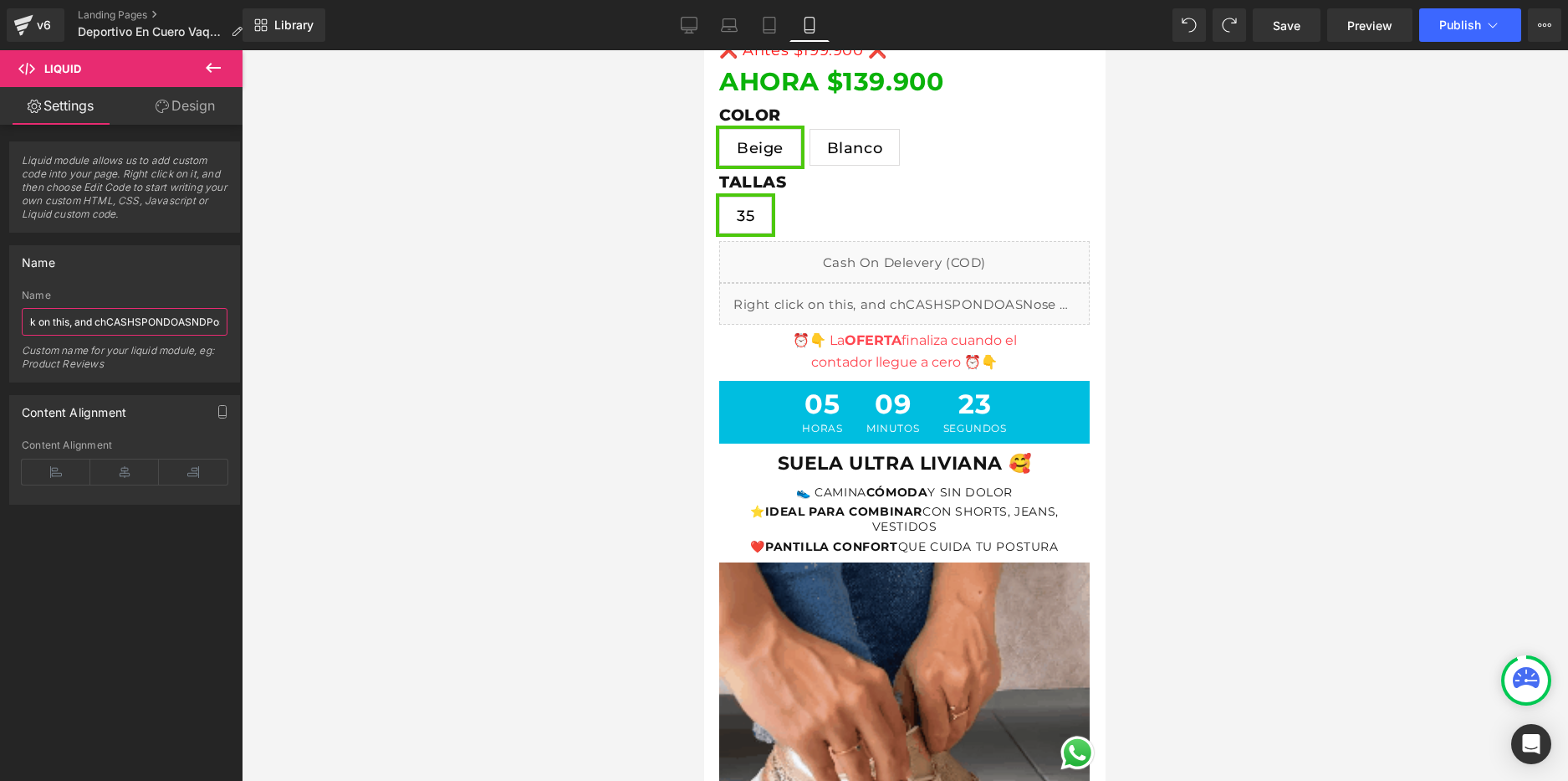
type input "Right click on this, and chCASHSPONDOASNDPOose Edit Code."
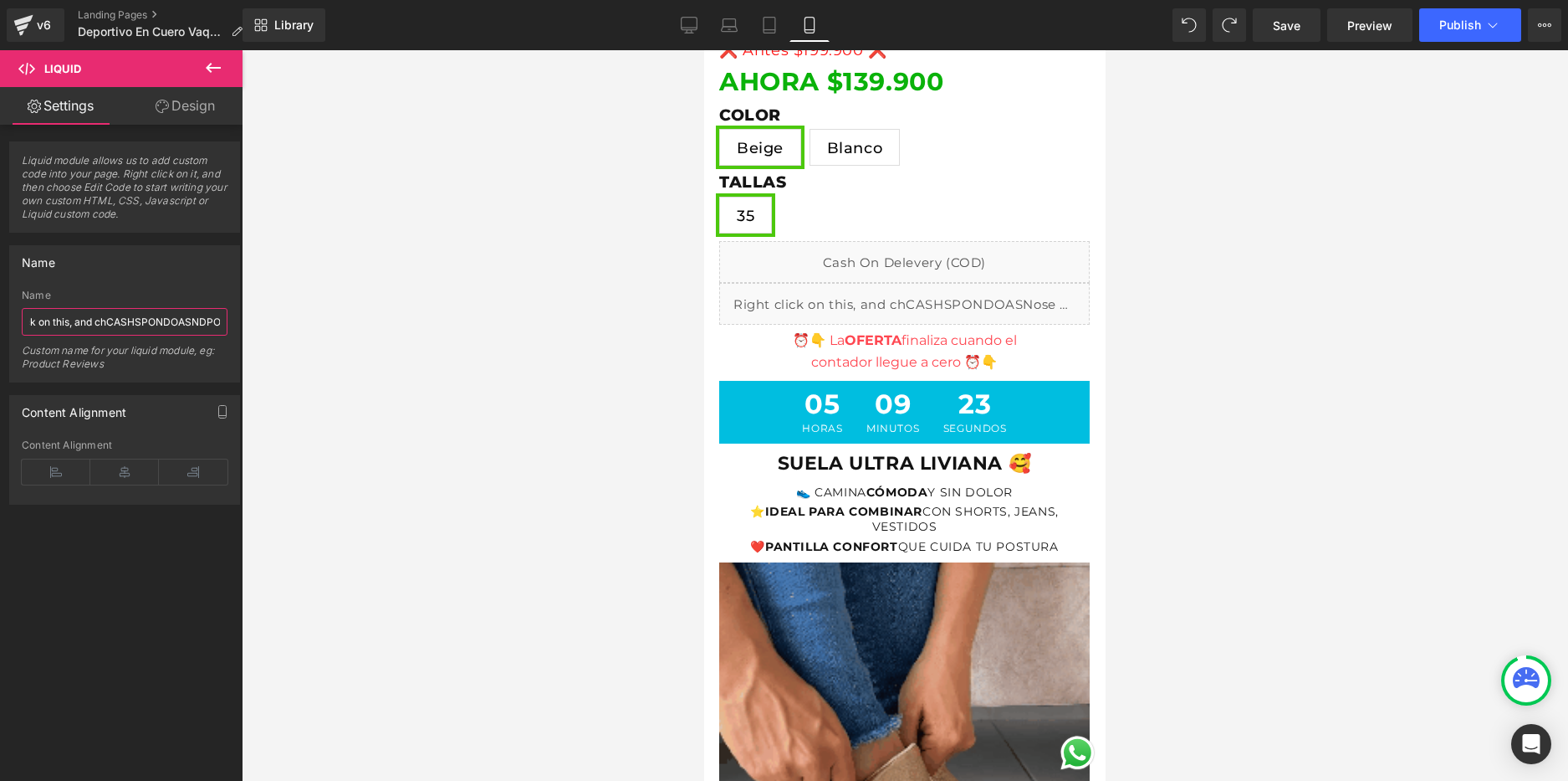
scroll to position [0, 51]
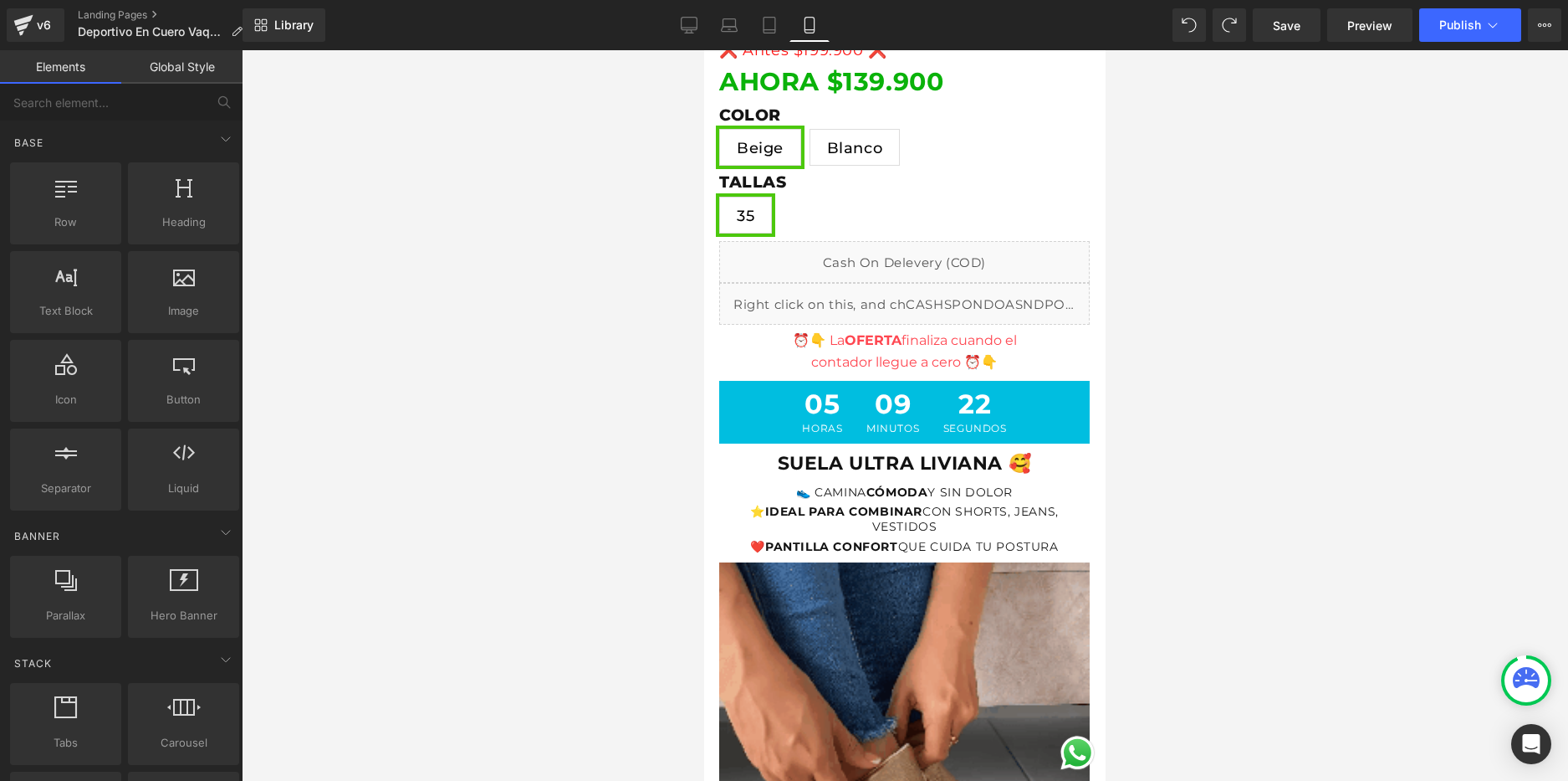
click at [376, 364] on div at bounding box center [904, 415] width 1327 height 731
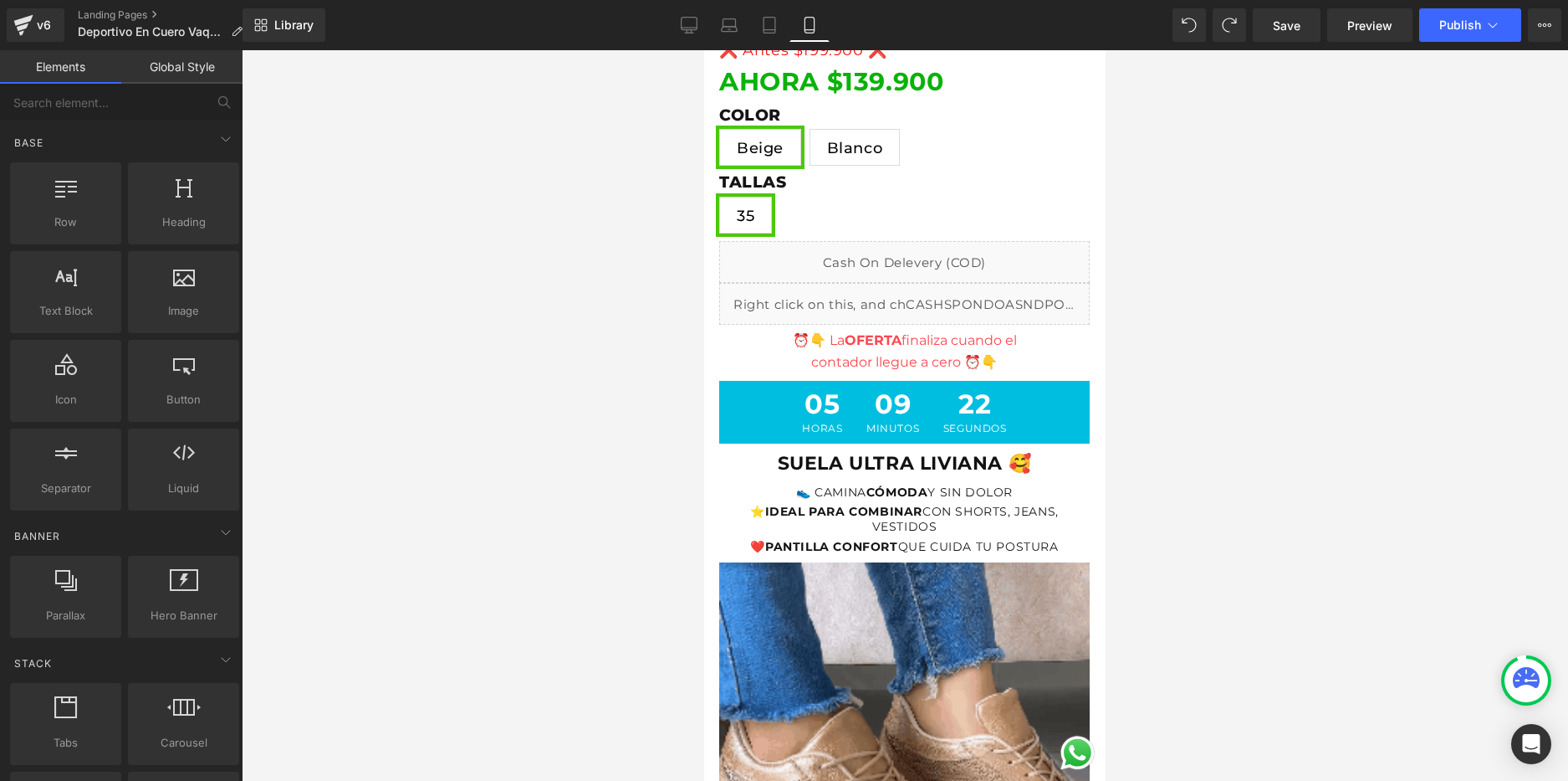
scroll to position [0, 0]
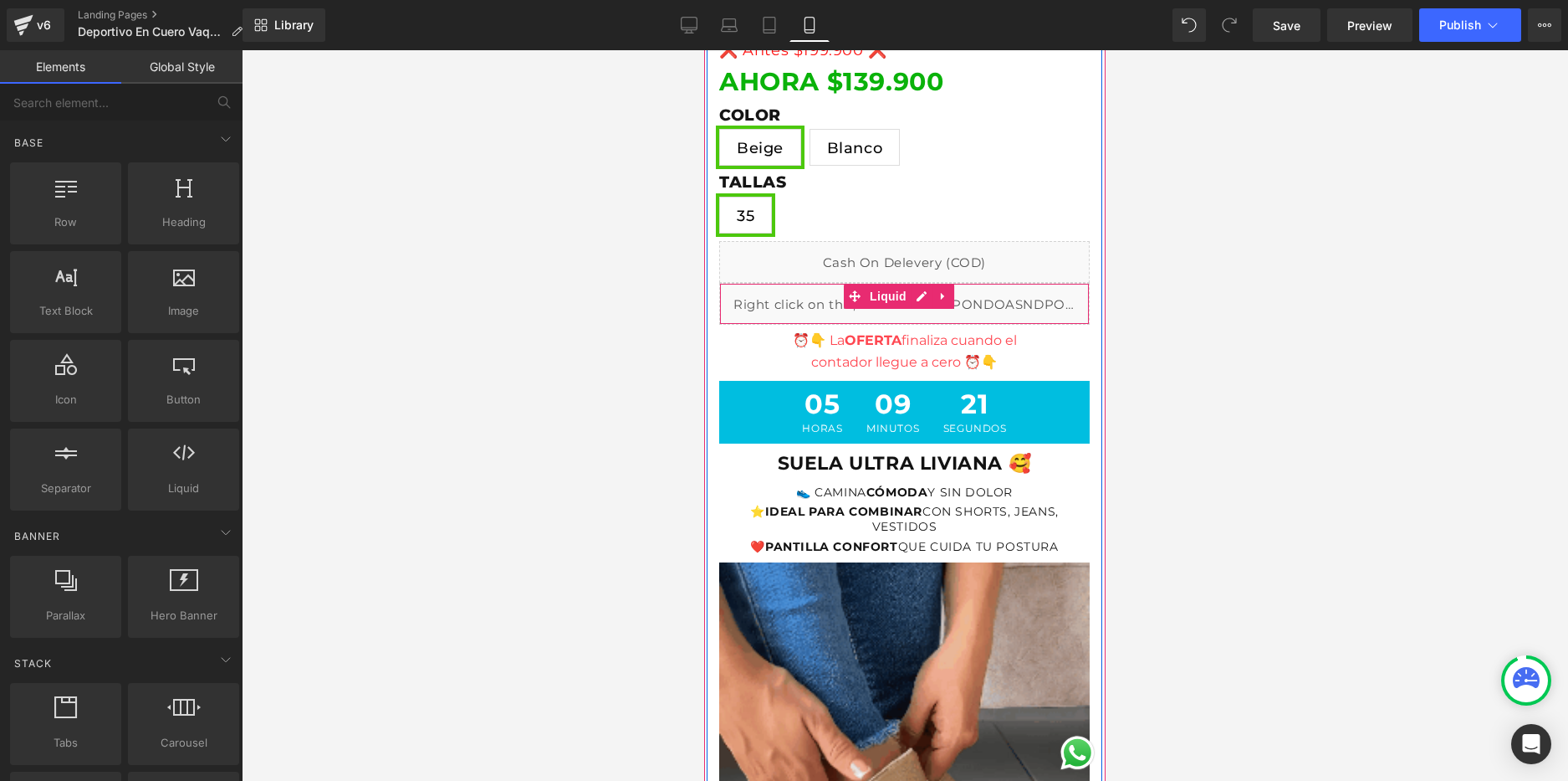
click at [897, 304] on span "Liquid" at bounding box center [888, 295] width 45 height 25
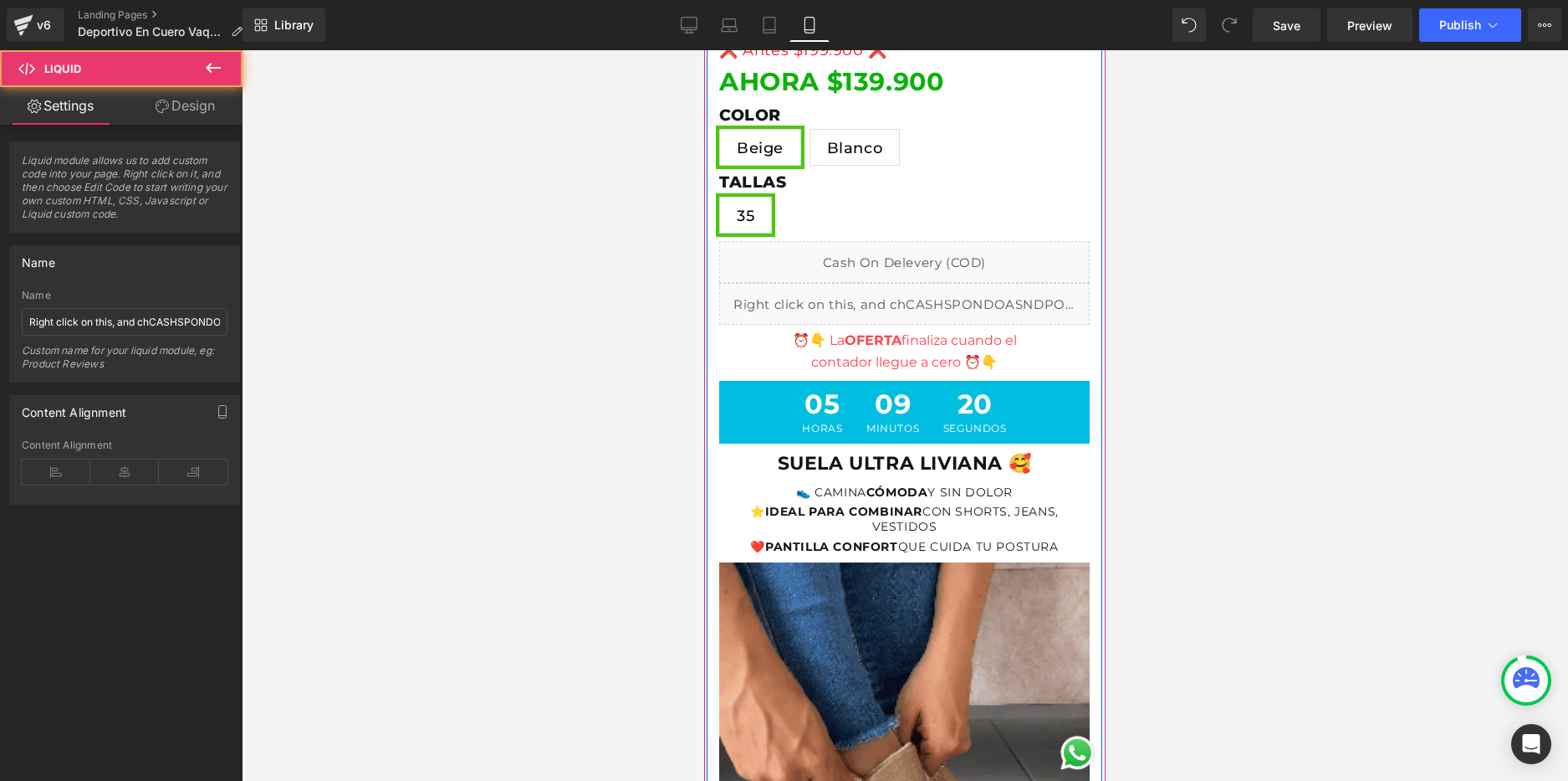
click at [918, 300] on div "Liquid" at bounding box center [904, 304] width 370 height 42
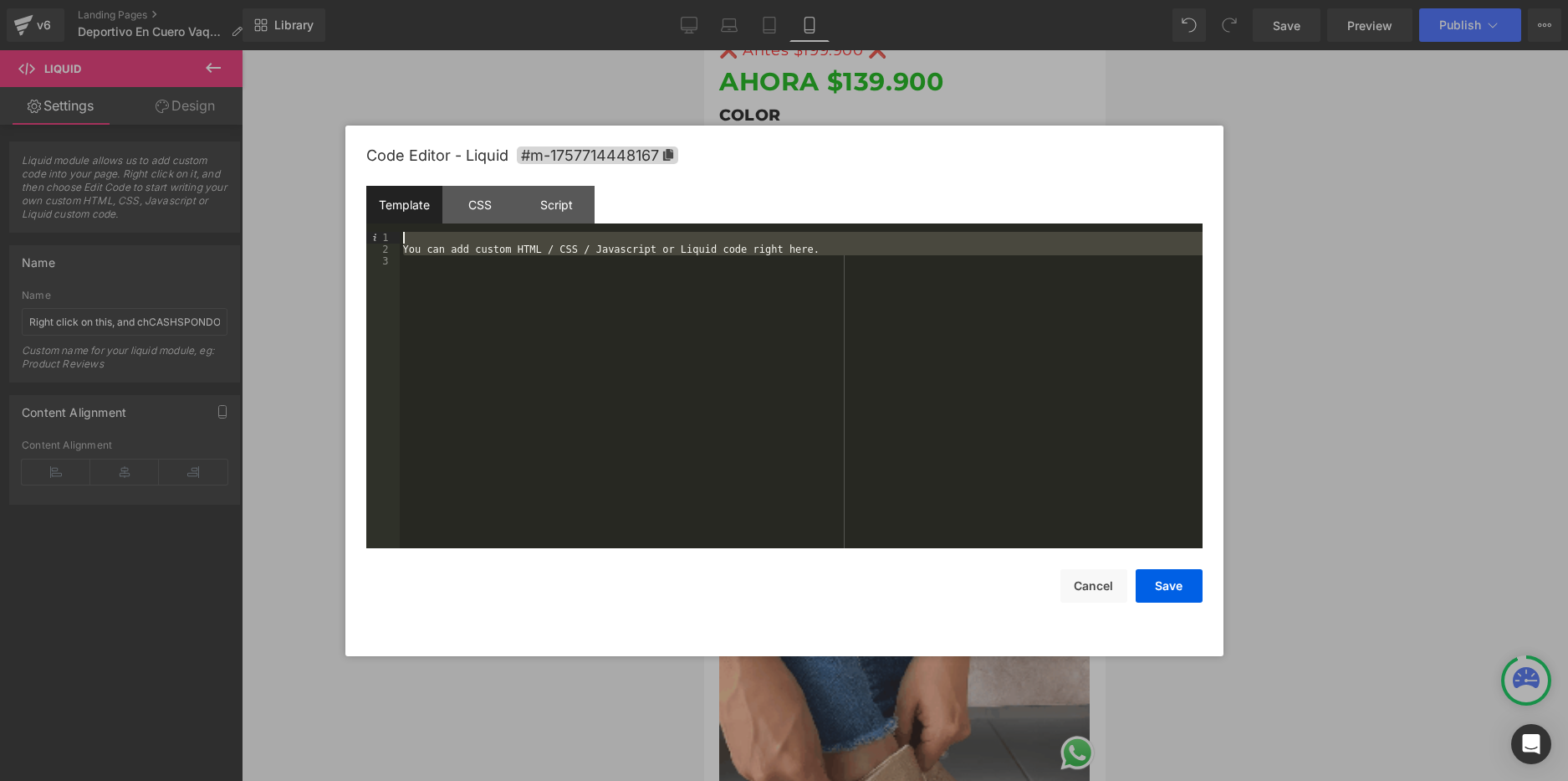
drag, startPoint x: 691, startPoint y: 275, endPoint x: 328, endPoint y: 192, distance: 372.4
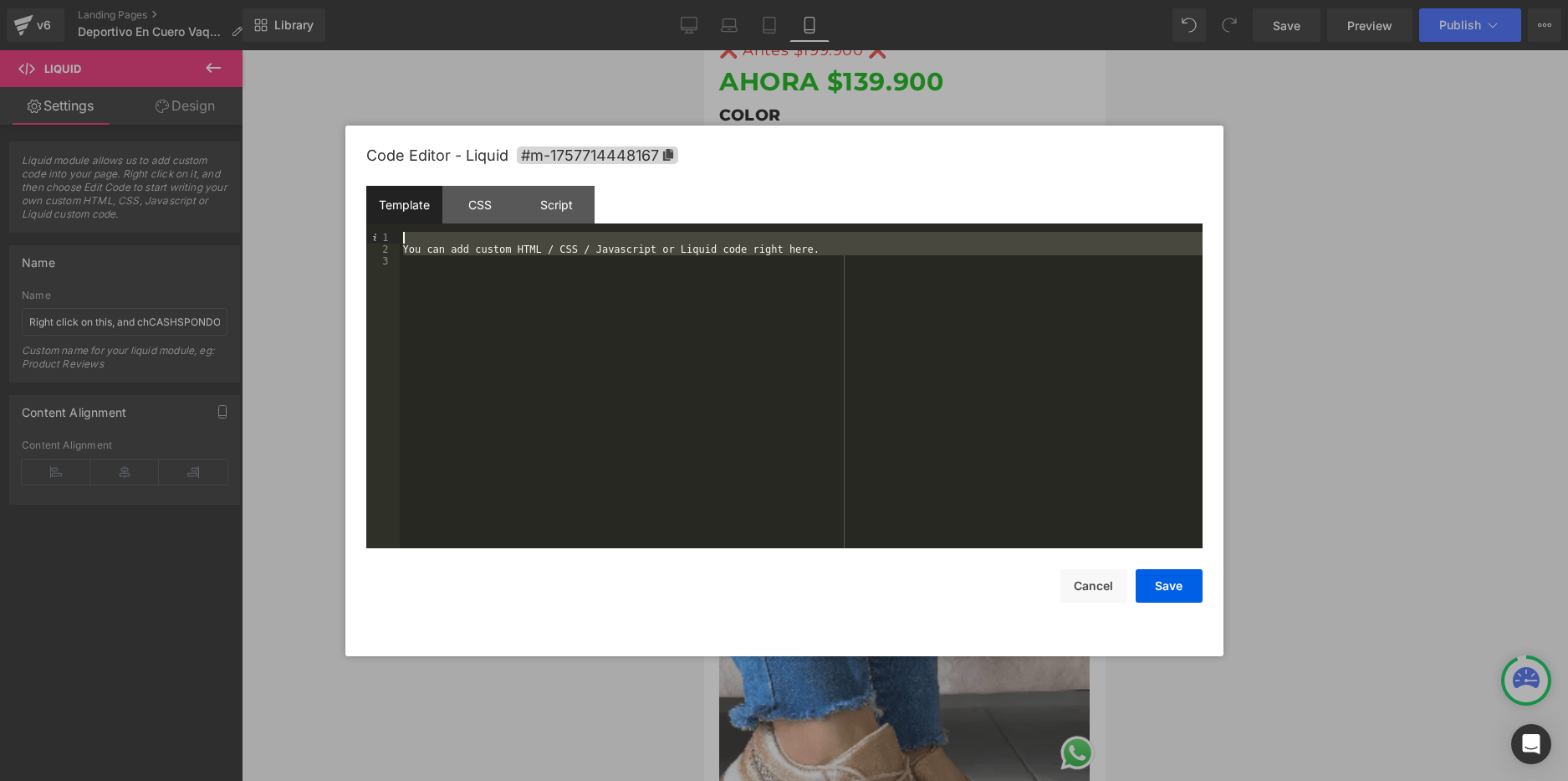
click at [328, 192] on body "Liquid You are previewing how the will restyle your page. You can not edit Elem…" at bounding box center [784, 390] width 1568 height 781
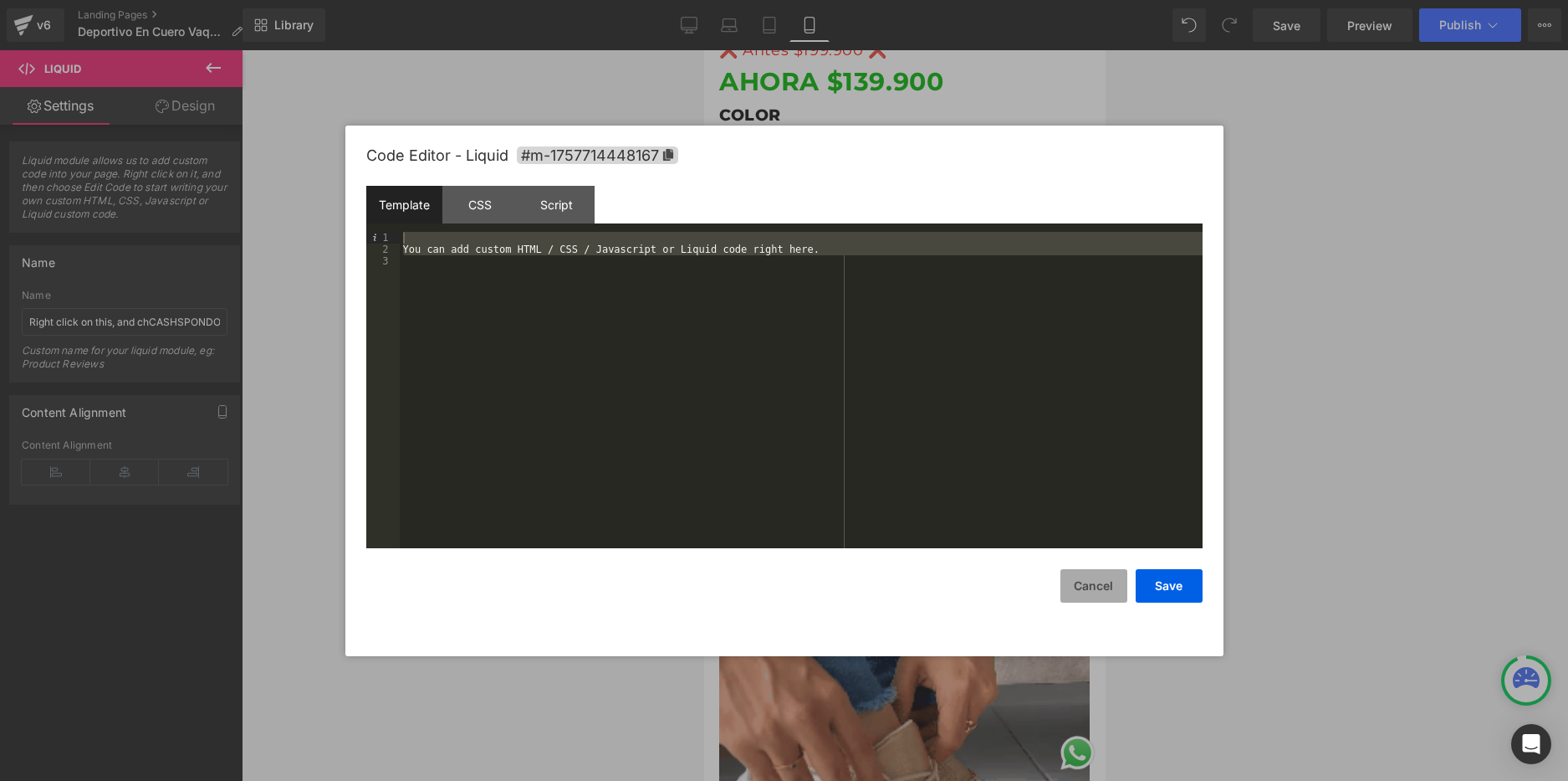
click at [1108, 595] on button "Cancel" at bounding box center [1093, 585] width 67 height 34
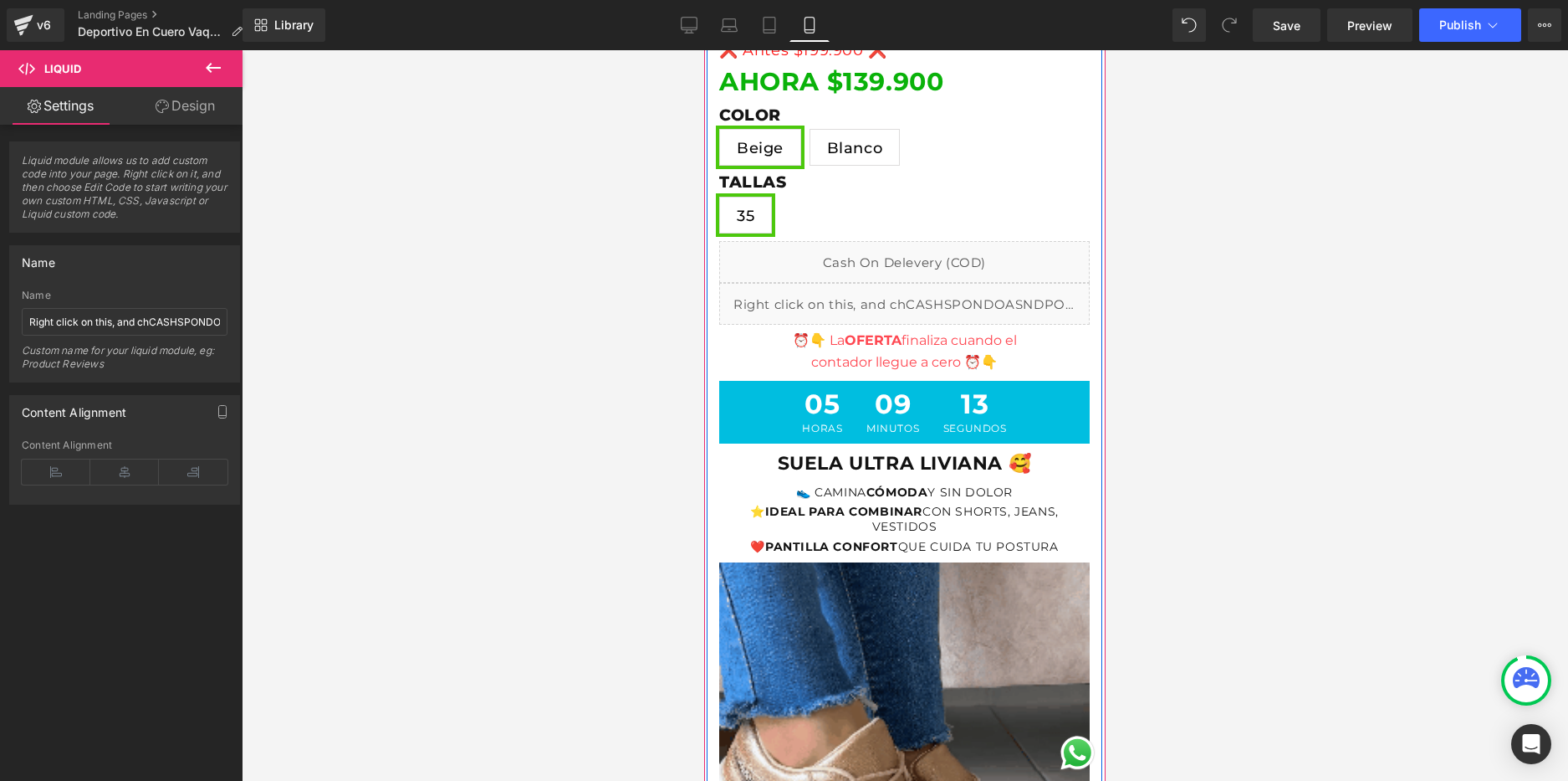
click at [921, 294] on div "Liquid" at bounding box center [904, 304] width 370 height 42
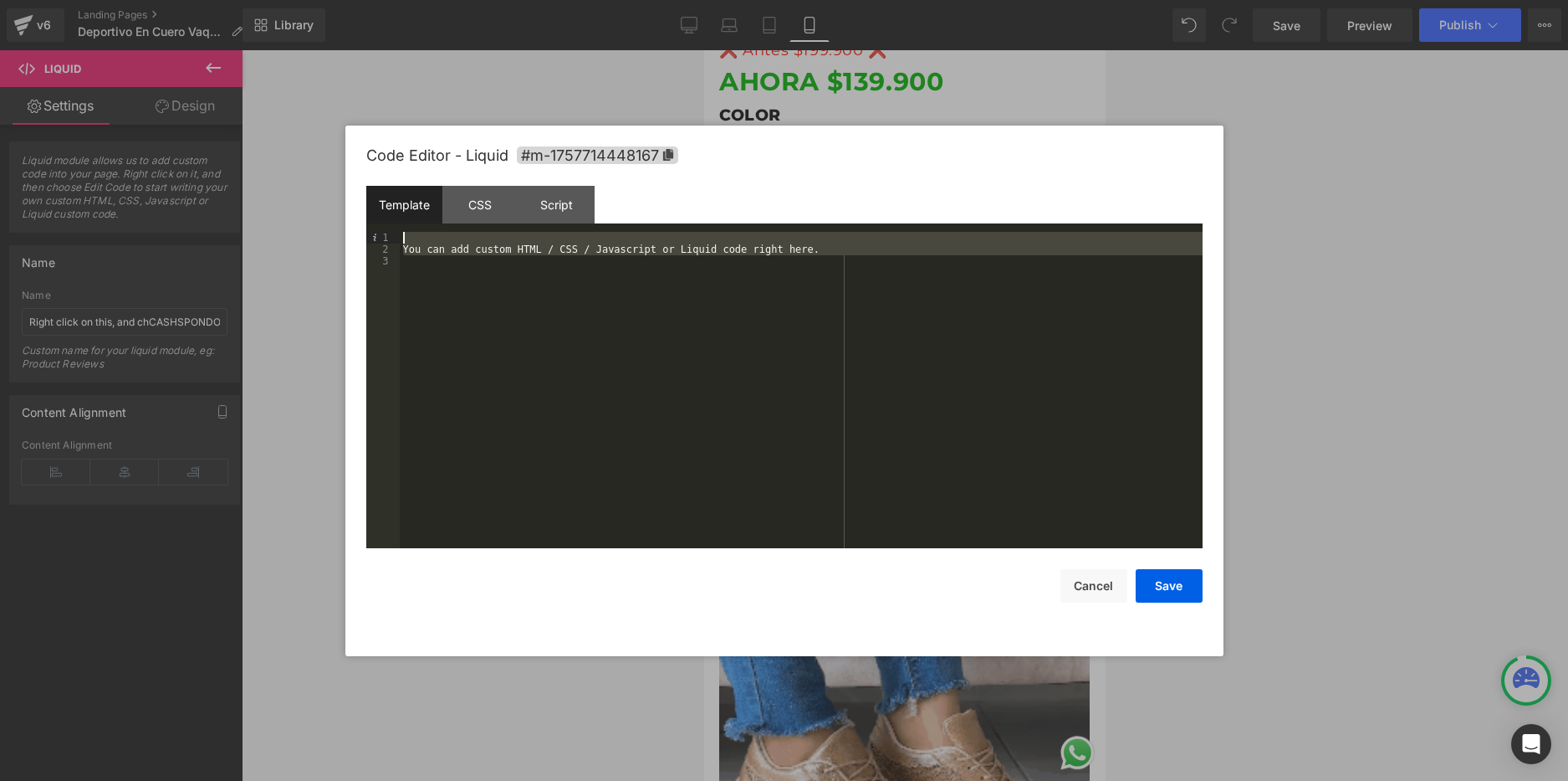
drag, startPoint x: 696, startPoint y: 284, endPoint x: 404, endPoint y: 228, distance: 297.3
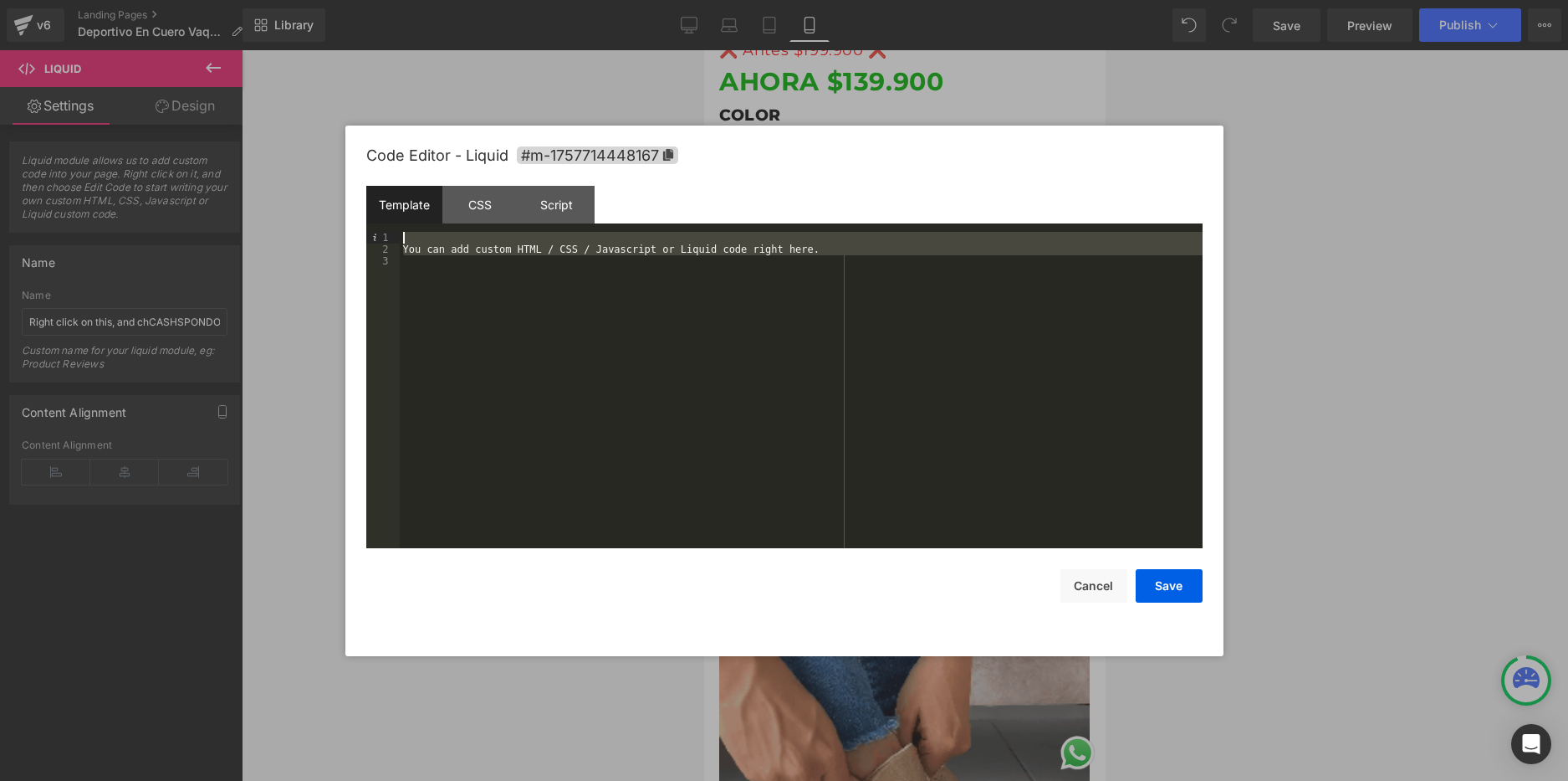
click at [404, 228] on div "Template CSS Script Data 1 2 3 You can add custom HTML / CSS / Javascript or Li…" at bounding box center [784, 367] width 837 height 362
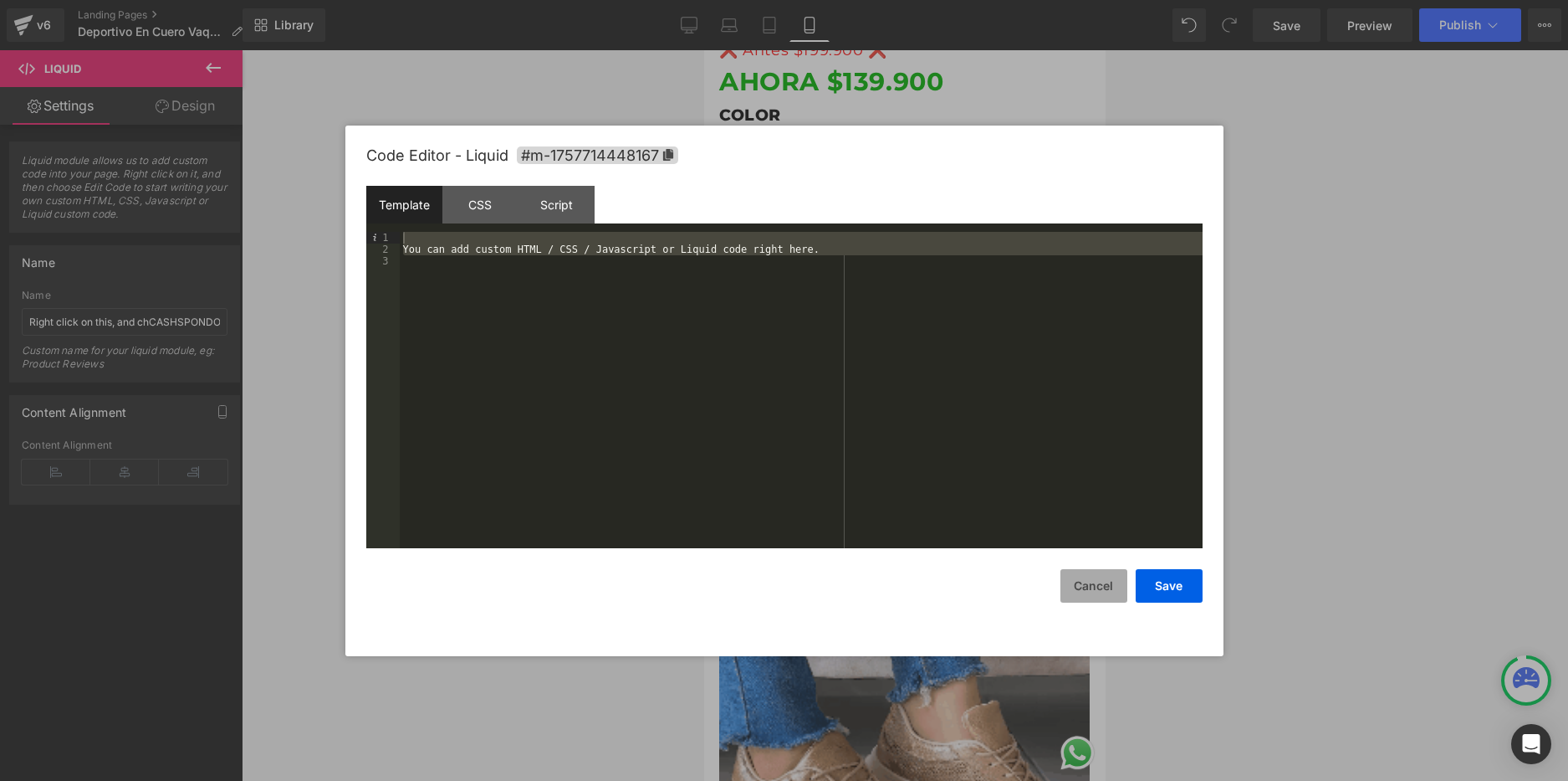
click at [1090, 584] on button "Cancel" at bounding box center [1093, 585] width 67 height 34
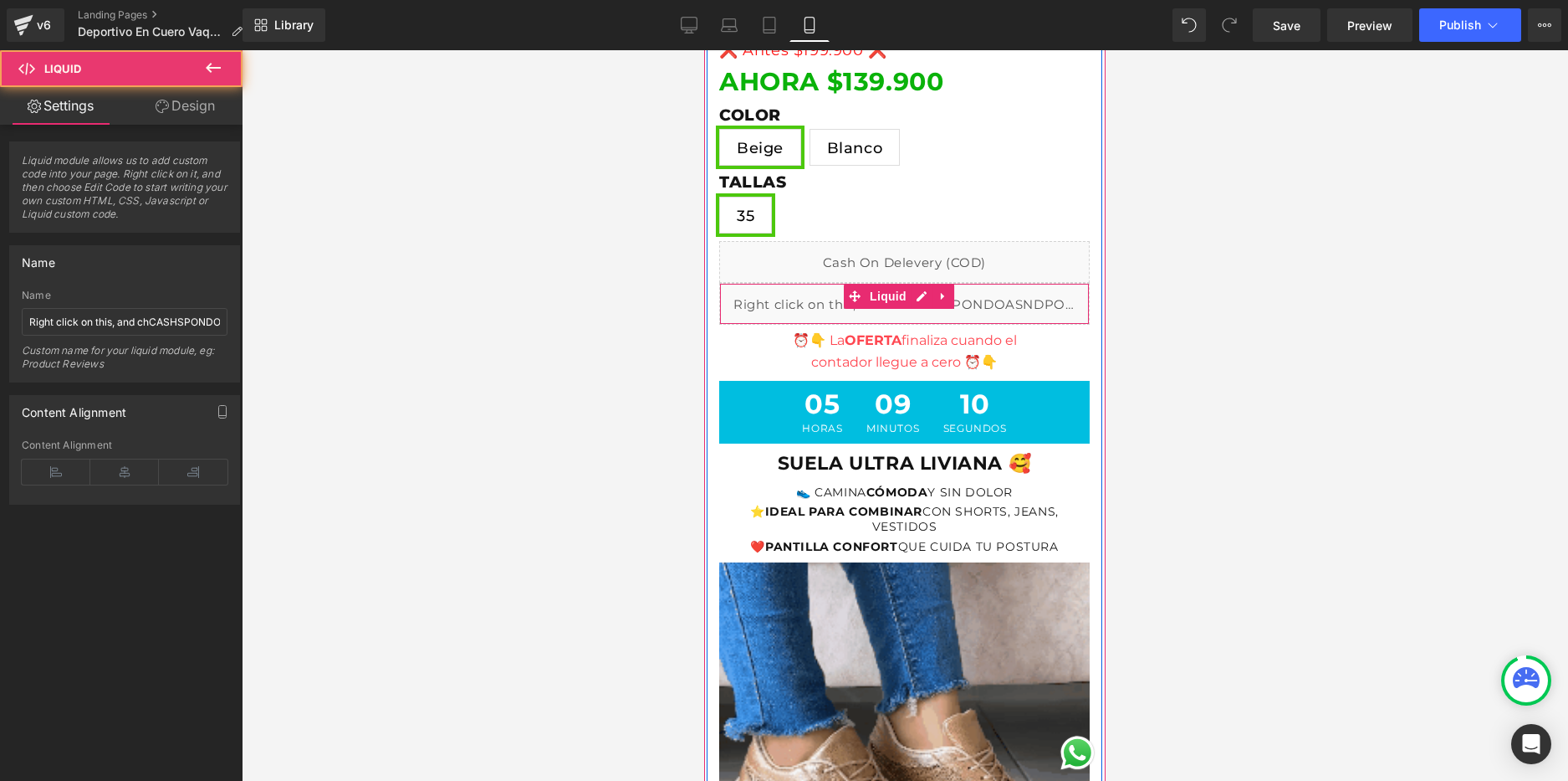
click at [1031, 311] on div "Liquid" at bounding box center [904, 304] width 370 height 42
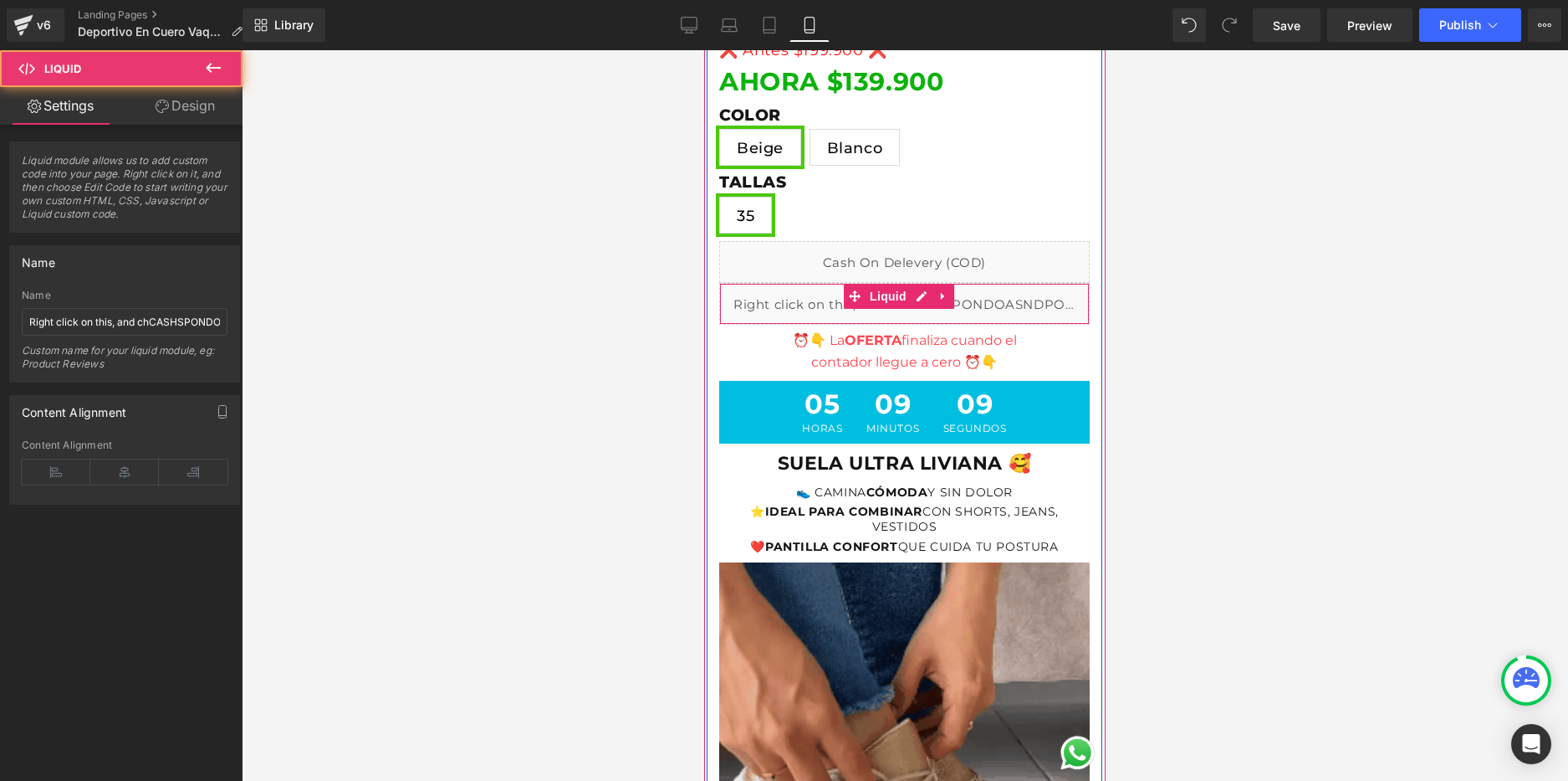
click at [942, 307] on link at bounding box center [944, 295] width 22 height 25
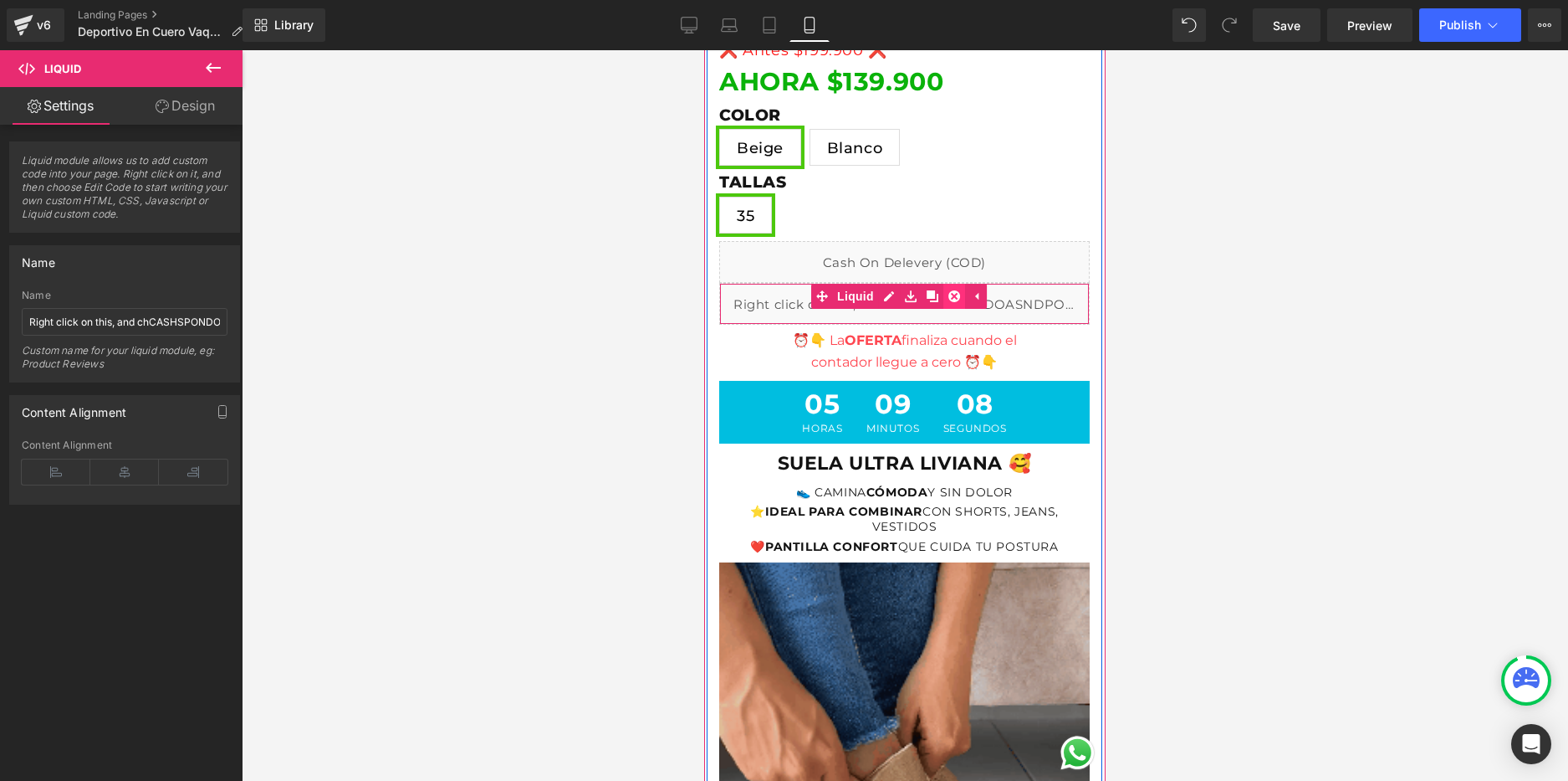
click at [958, 299] on icon at bounding box center [954, 295] width 12 height 12
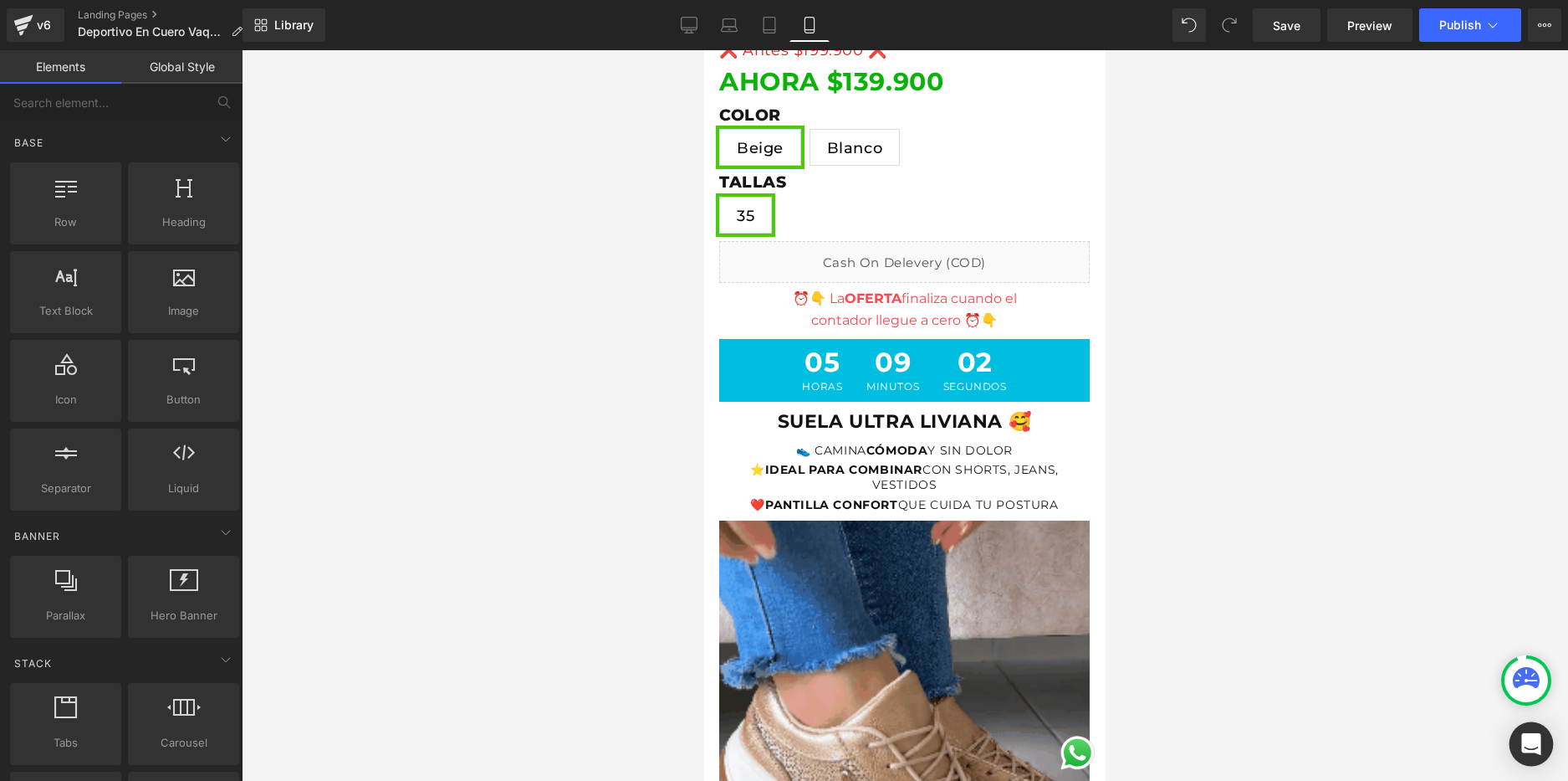
click at [1542, 745] on div "Open Intercom Messenger" at bounding box center [1531, 744] width 44 height 44
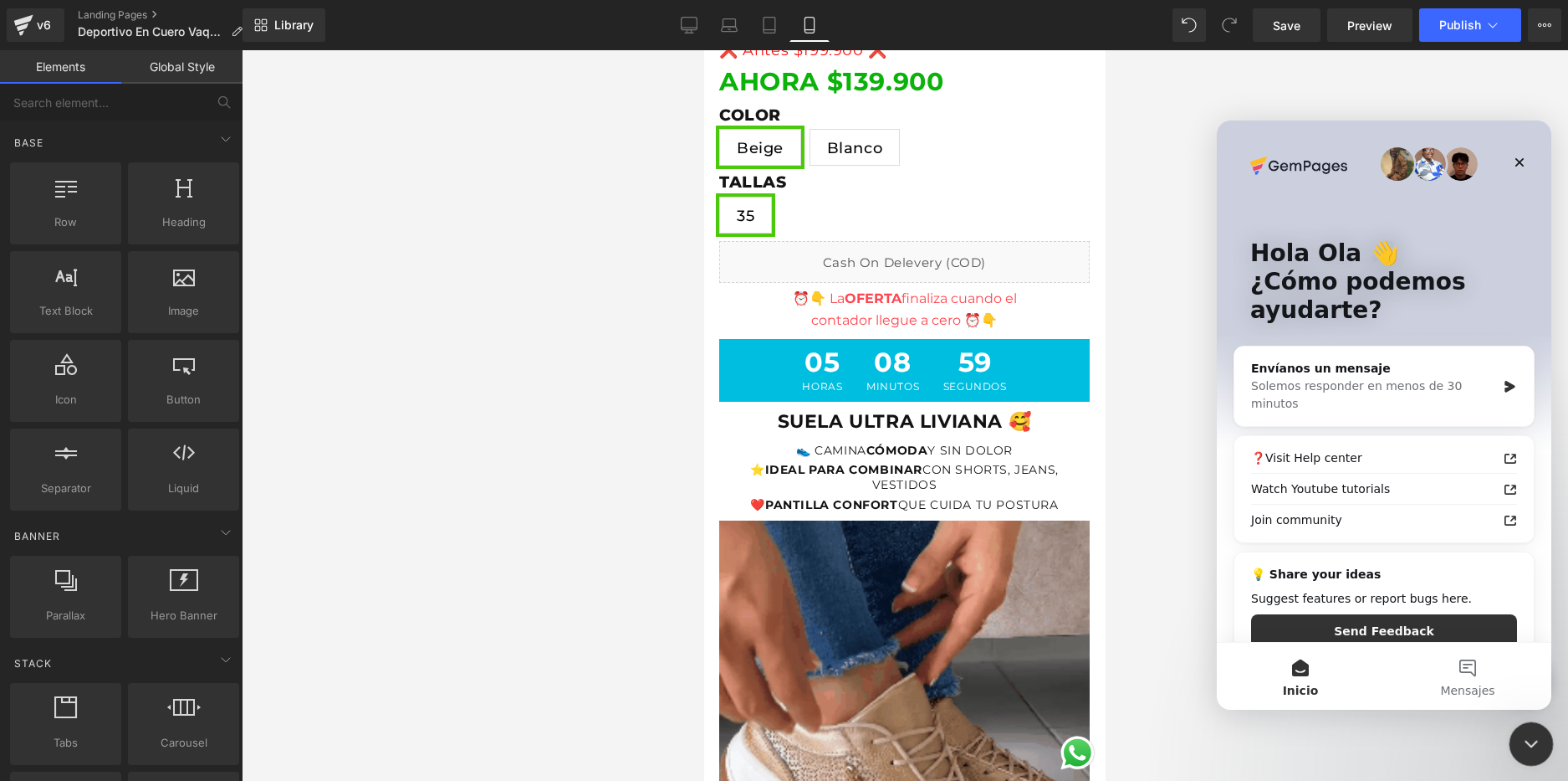
drag, startPoint x: 1530, startPoint y: 741, endPoint x: 1516, endPoint y: 733, distance: 16.1
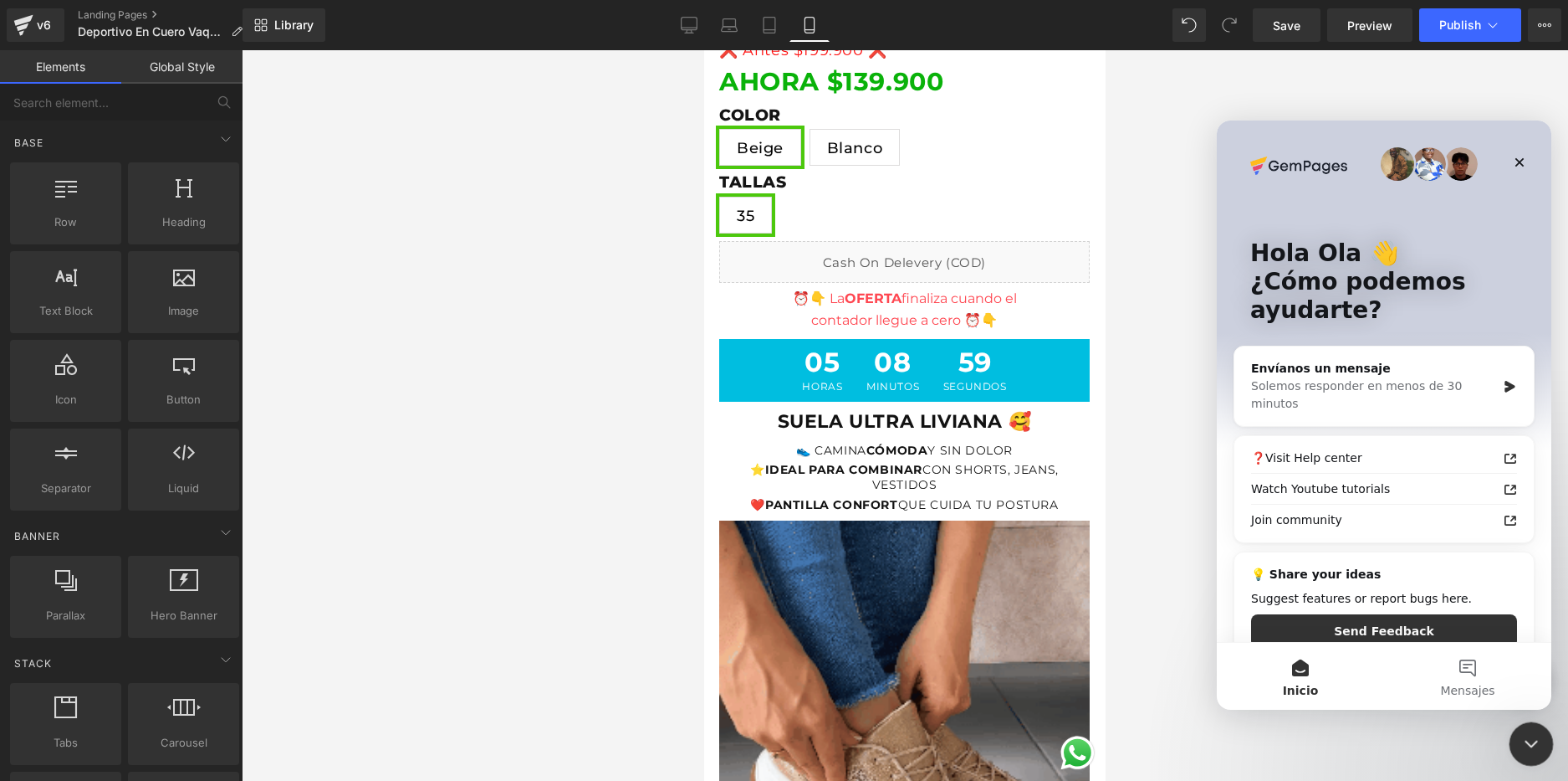
click at [1531, 740] on icon "Cerrar Intercom Messenger" at bounding box center [1529, 742] width 20 height 20
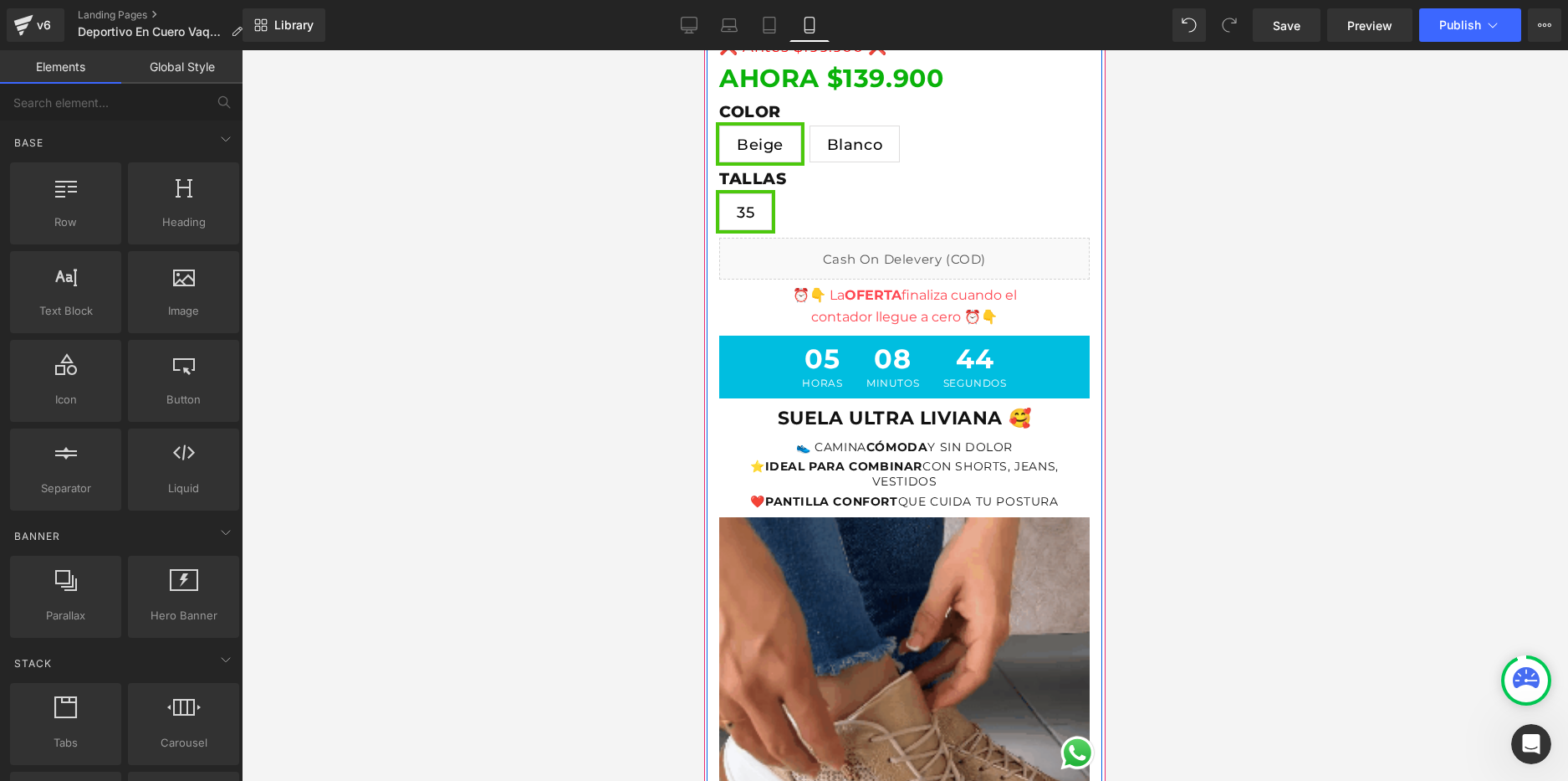
scroll to position [753, 0]
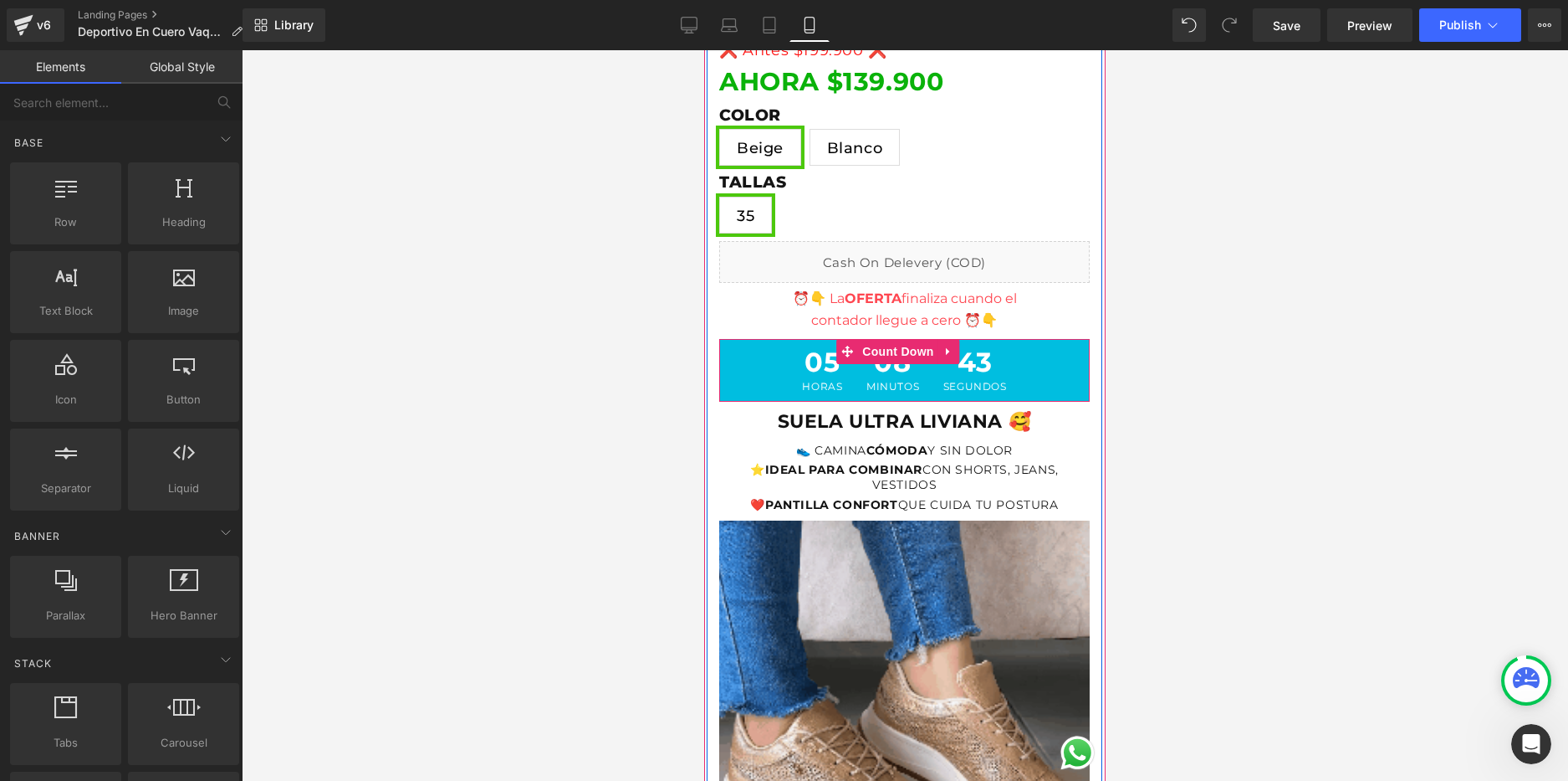
click at [1048, 365] on div "05 HORAS 08 MINUTOS 43 SEGUNDOS" at bounding box center [904, 370] width 370 height 63
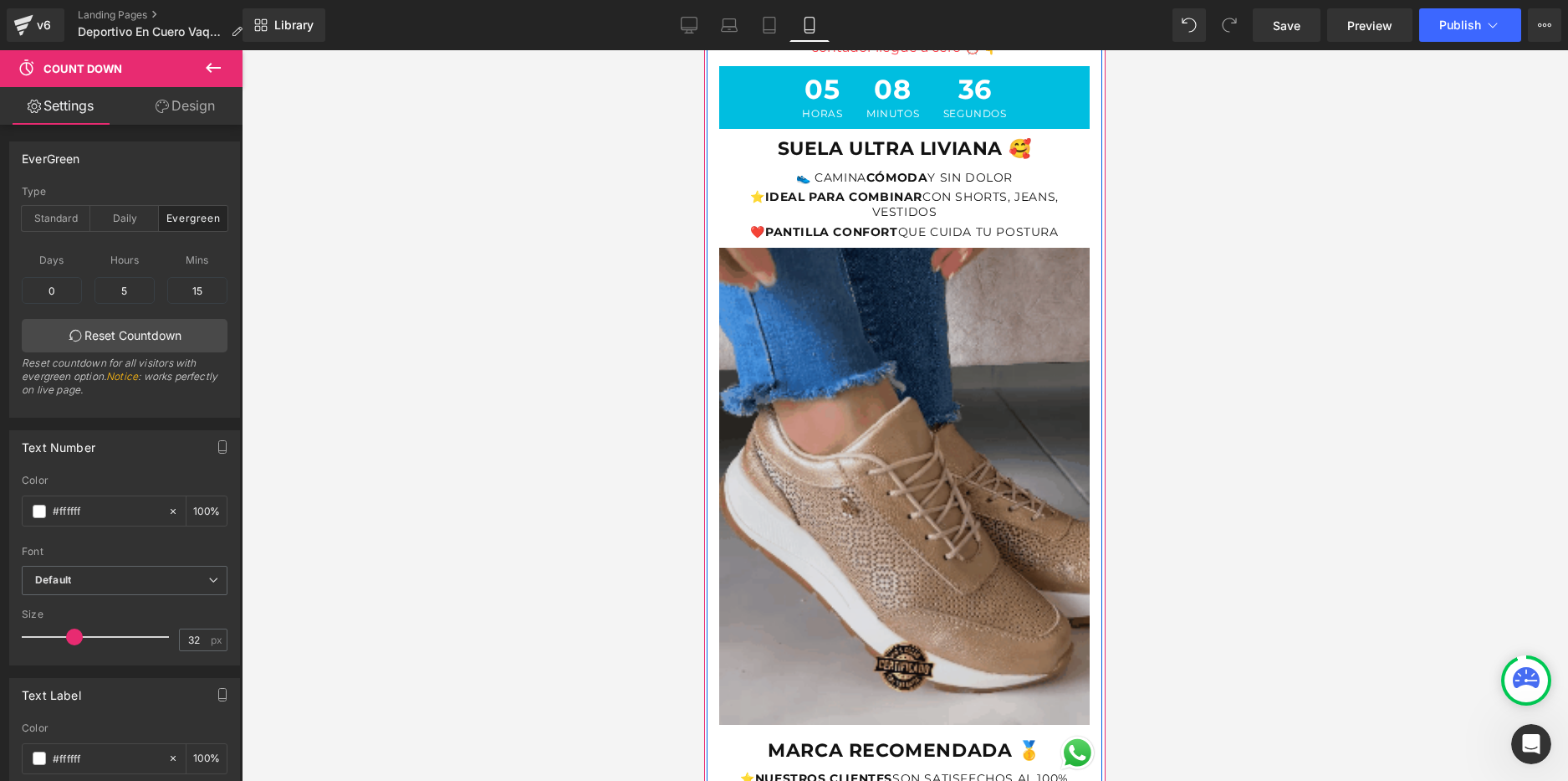
scroll to position [1172, 0]
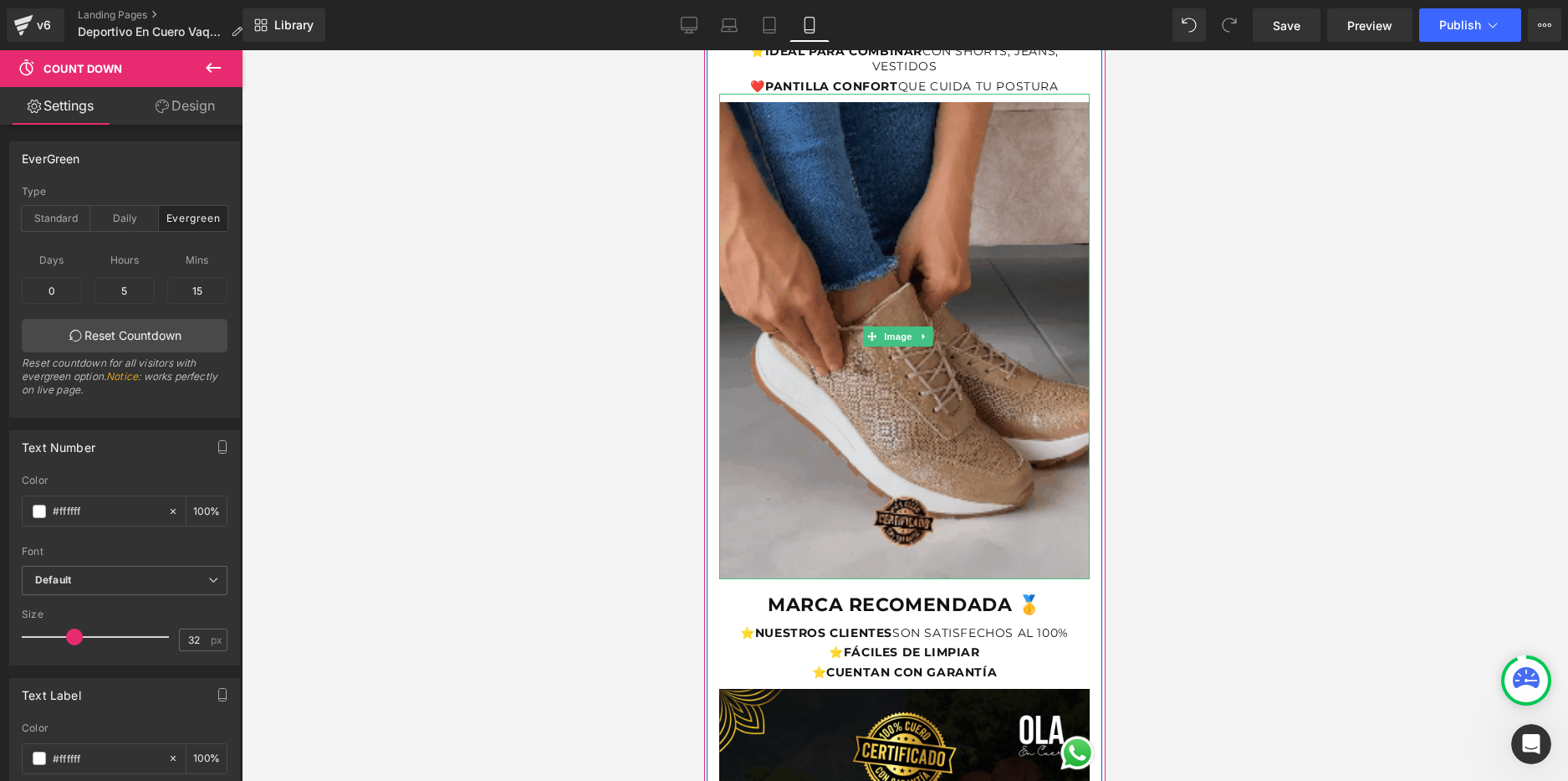
click at [997, 316] on img at bounding box center [904, 336] width 370 height 486
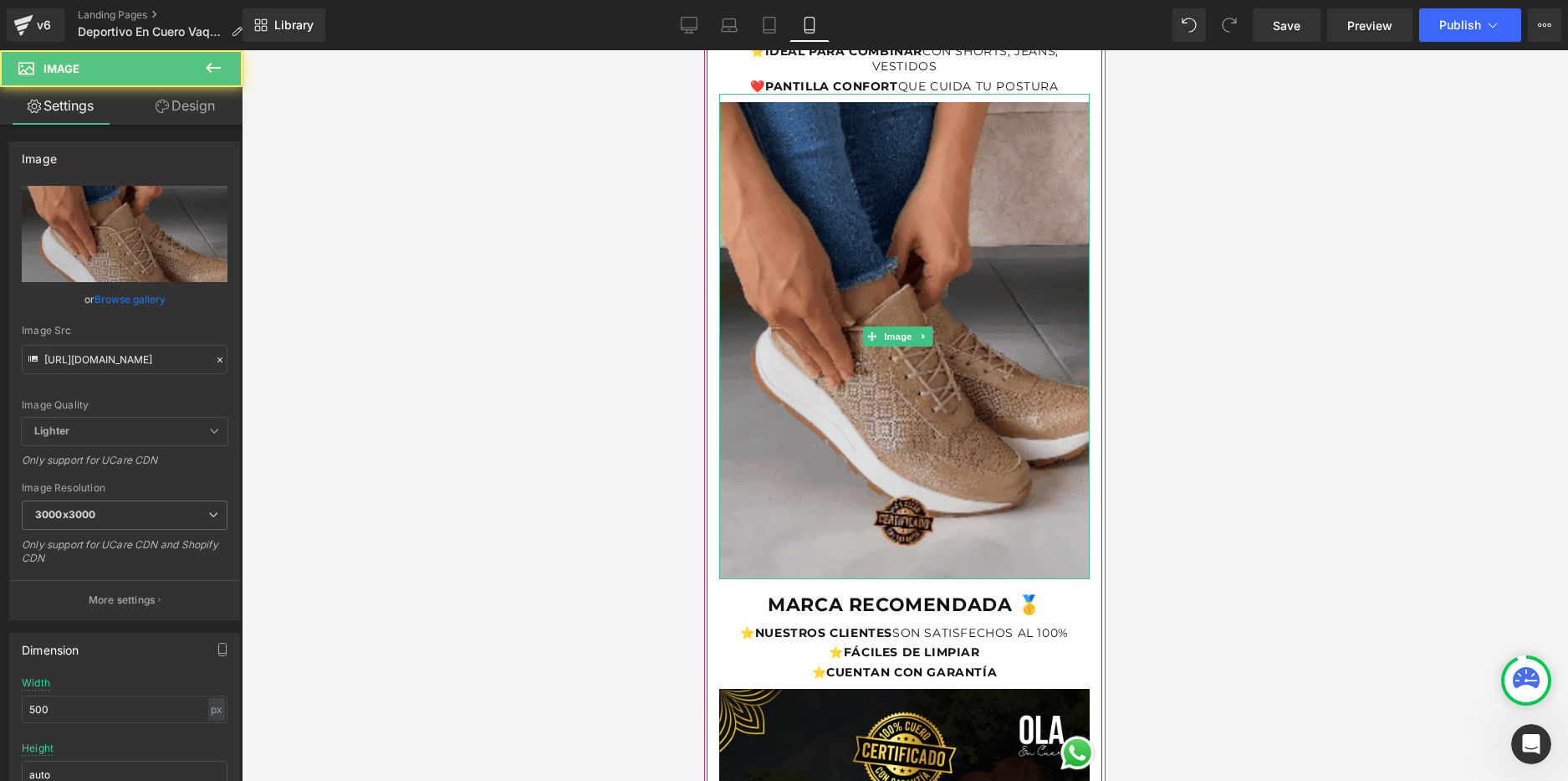
click at [917, 404] on img at bounding box center [904, 336] width 370 height 486
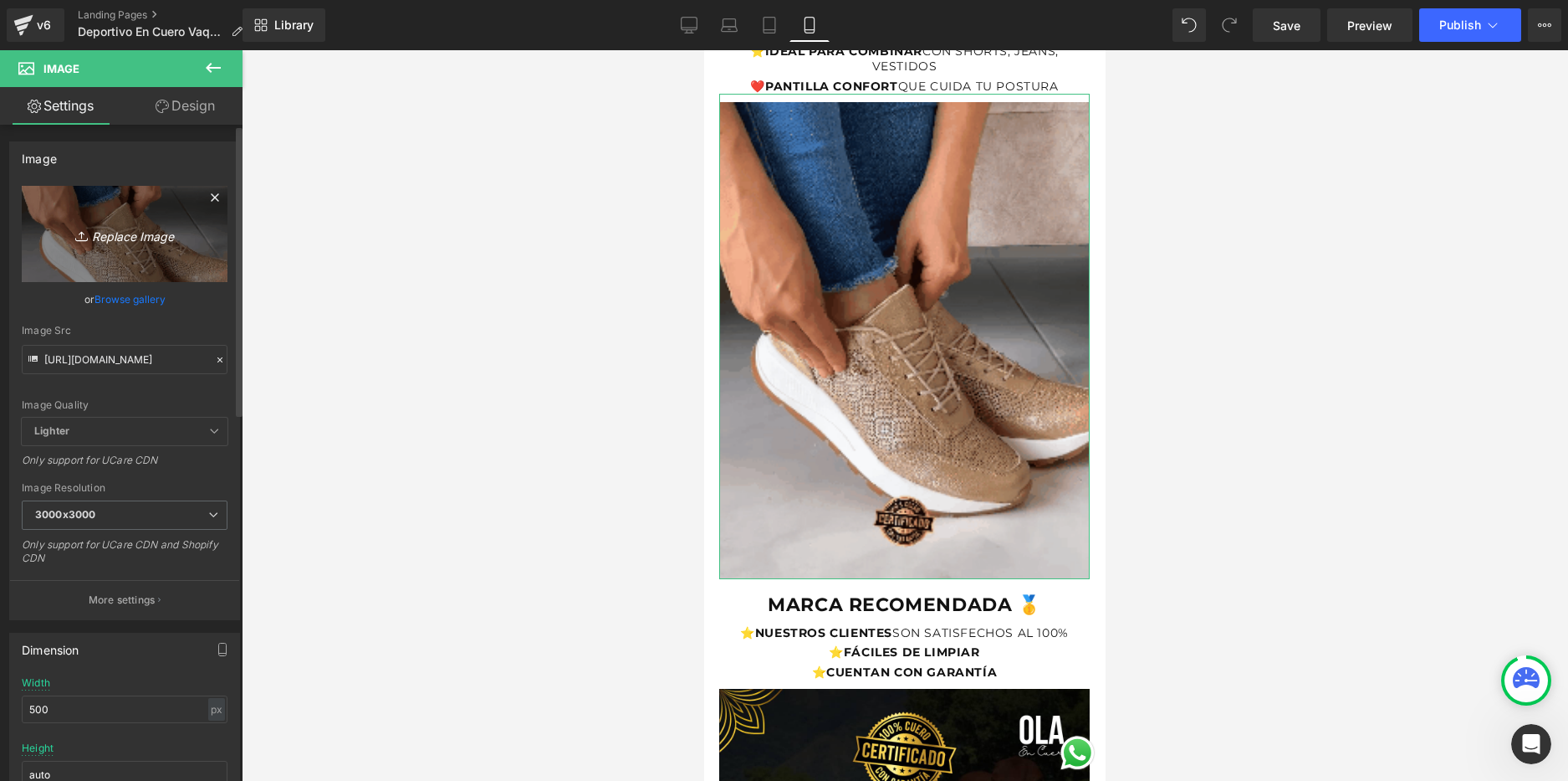
click at [141, 233] on icon "Replace Image" at bounding box center [124, 233] width 133 height 21
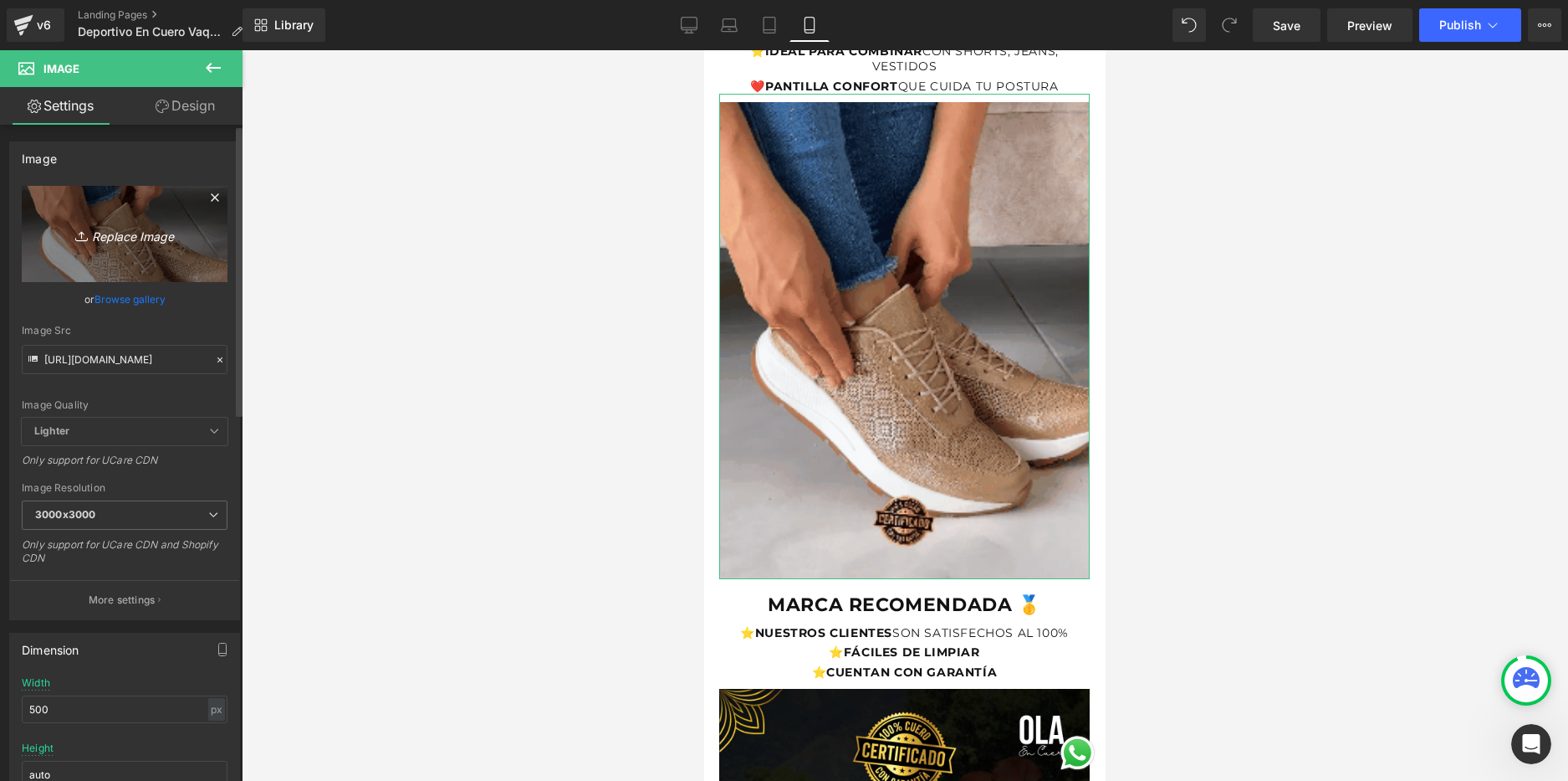
click at [84, 252] on link "Replace Image" at bounding box center [124, 233] width 206 height 96
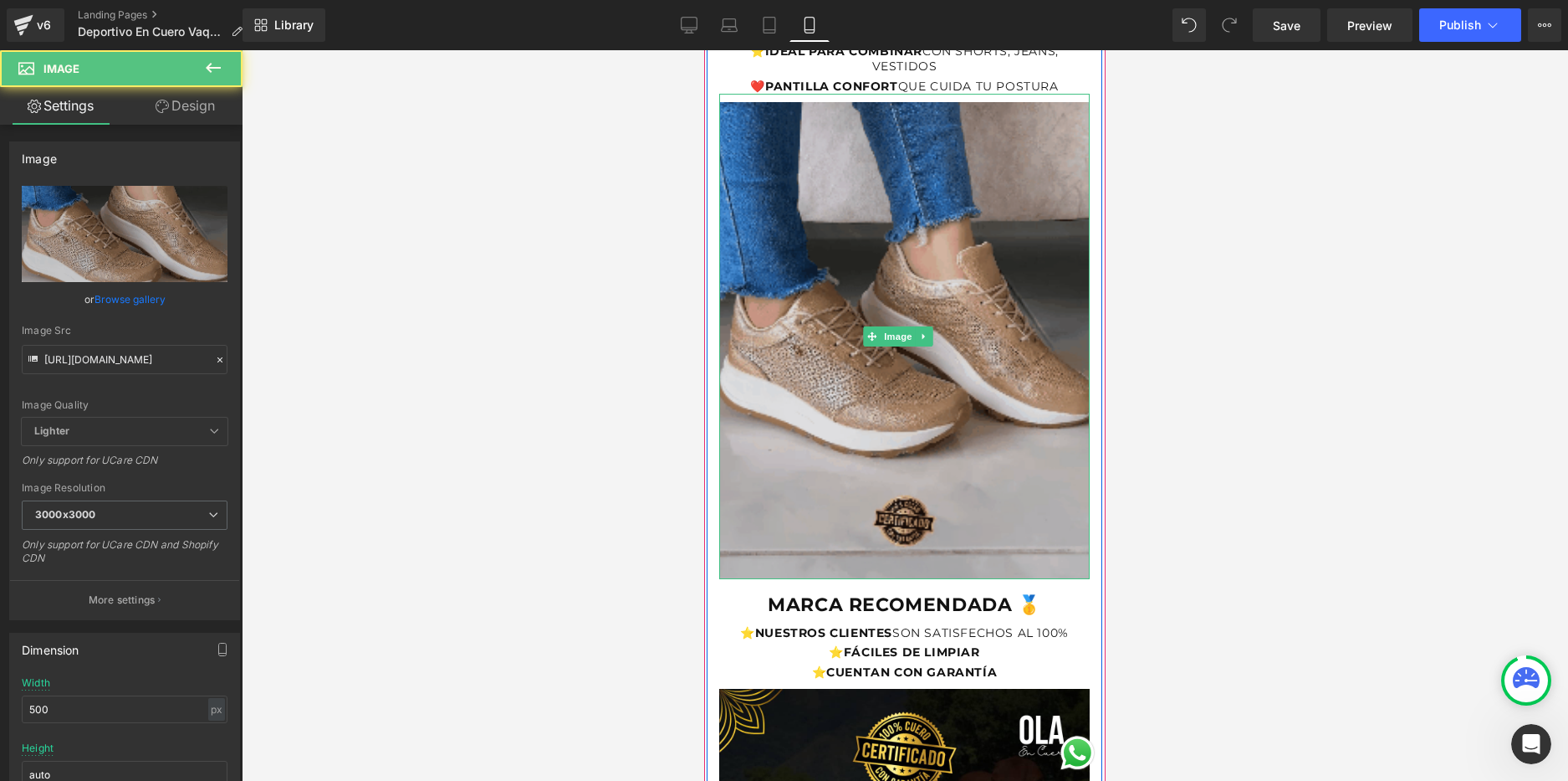
click at [911, 421] on img at bounding box center [904, 336] width 370 height 486
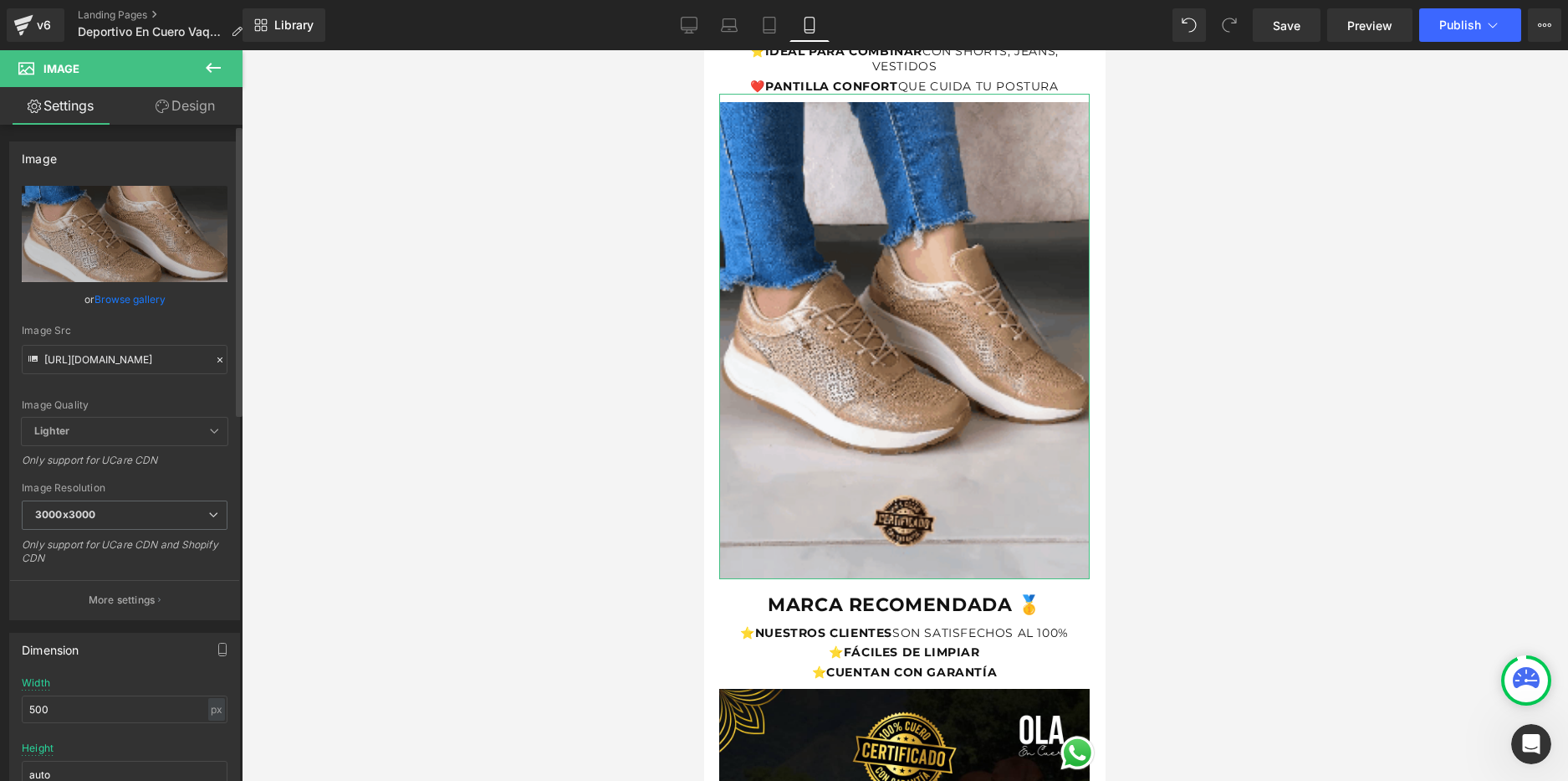
click at [128, 303] on link "Browse gallery" at bounding box center [130, 299] width 71 height 29
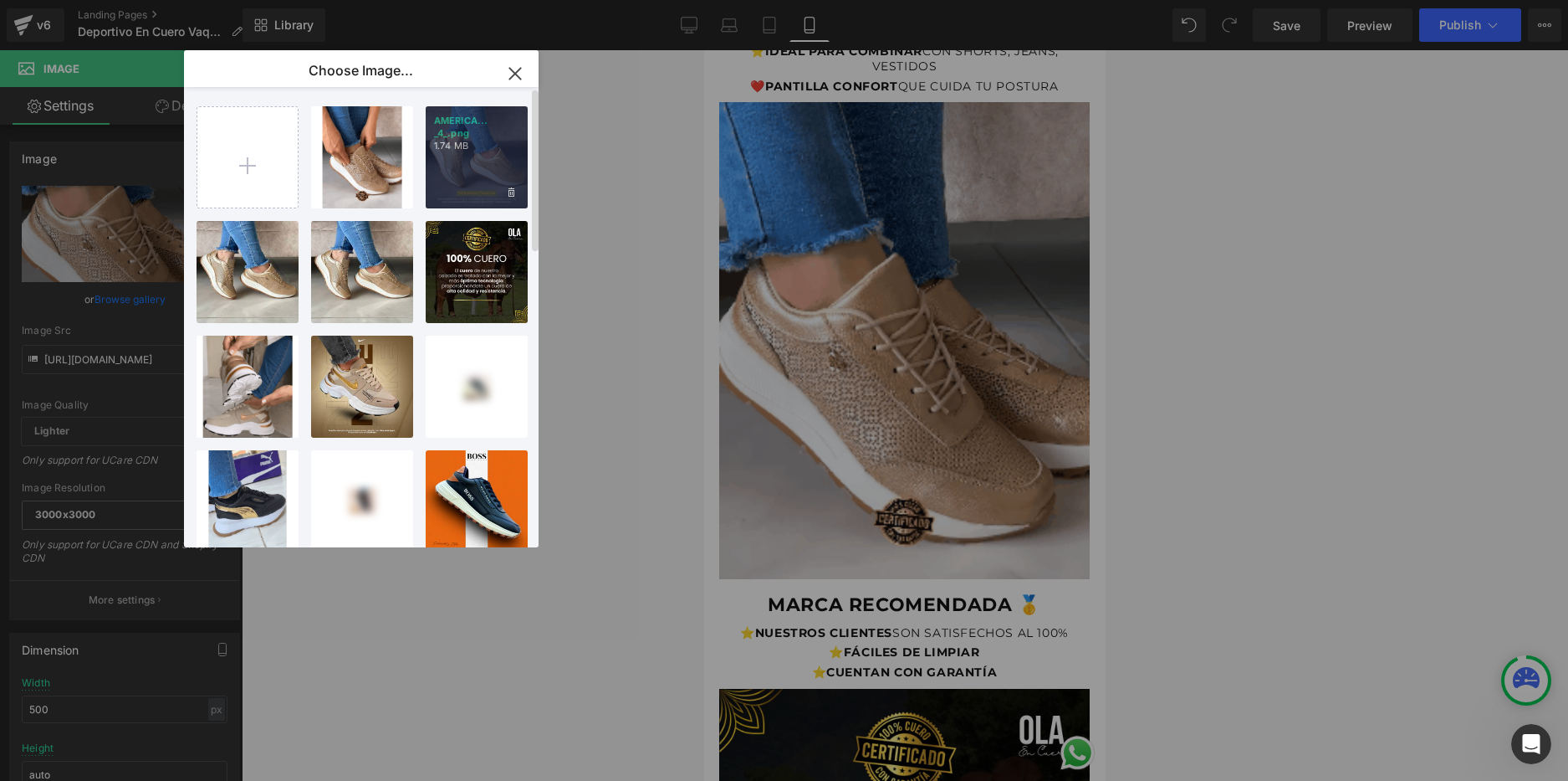
click at [479, 137] on p "AMERICA... _4_.png" at bounding box center [476, 126] width 85 height 25
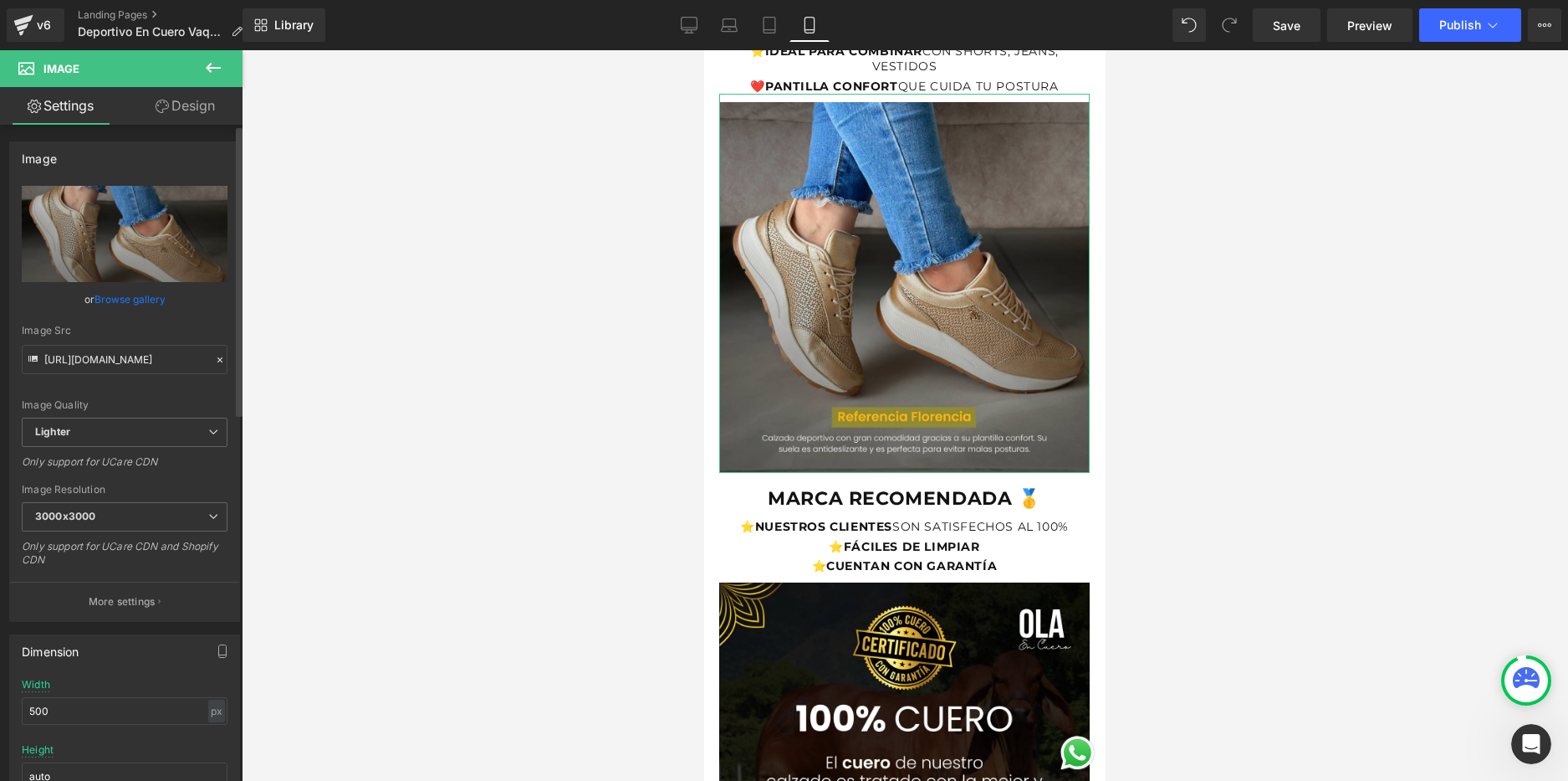
click at [142, 294] on link "Browse gallery" at bounding box center [130, 299] width 71 height 29
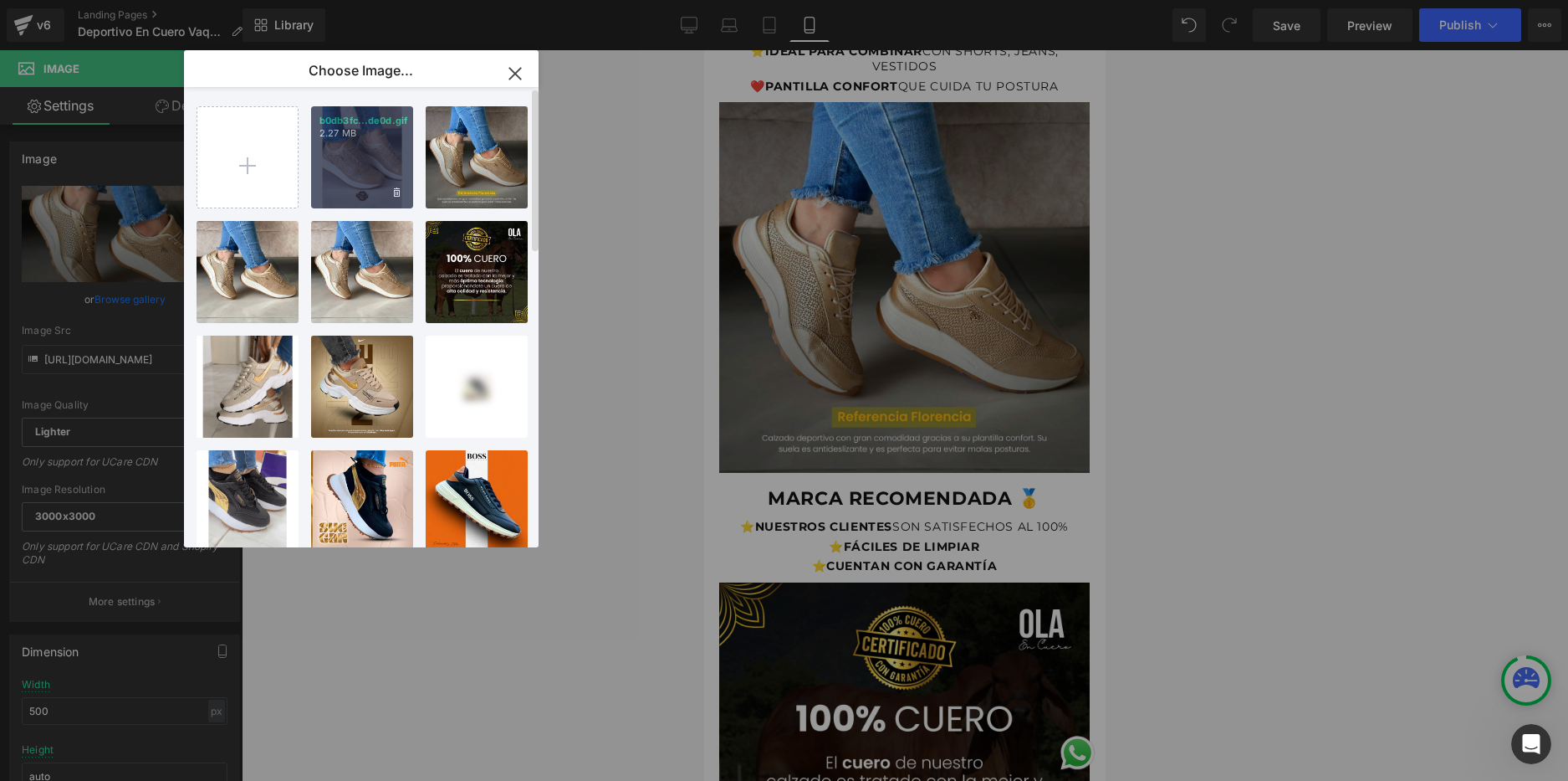
click at [356, 151] on div "b0db3fc...de0d.gif 2.27 MB" at bounding box center [362, 157] width 102 height 102
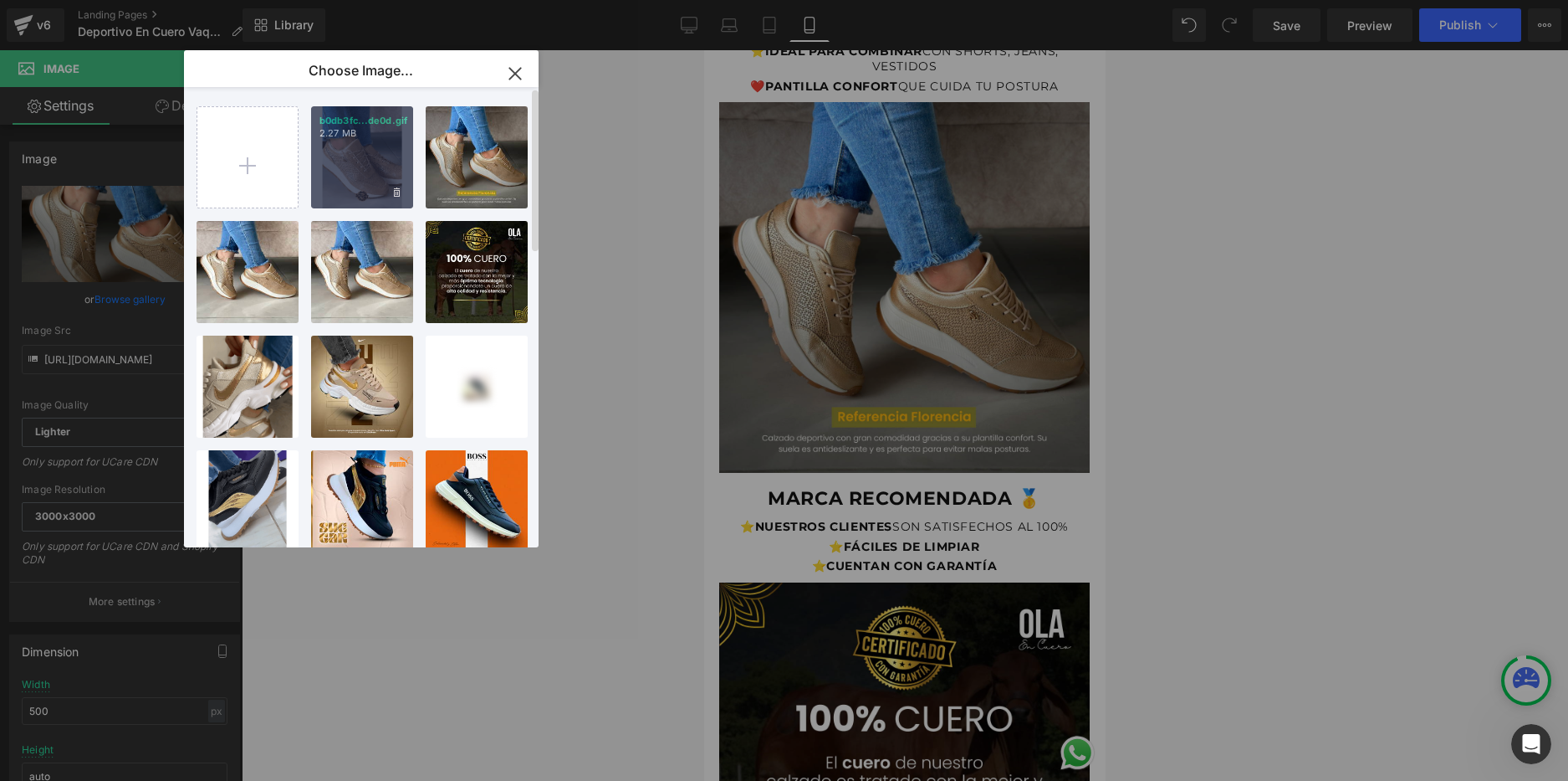
type input "[URL][DOMAIN_NAME]"
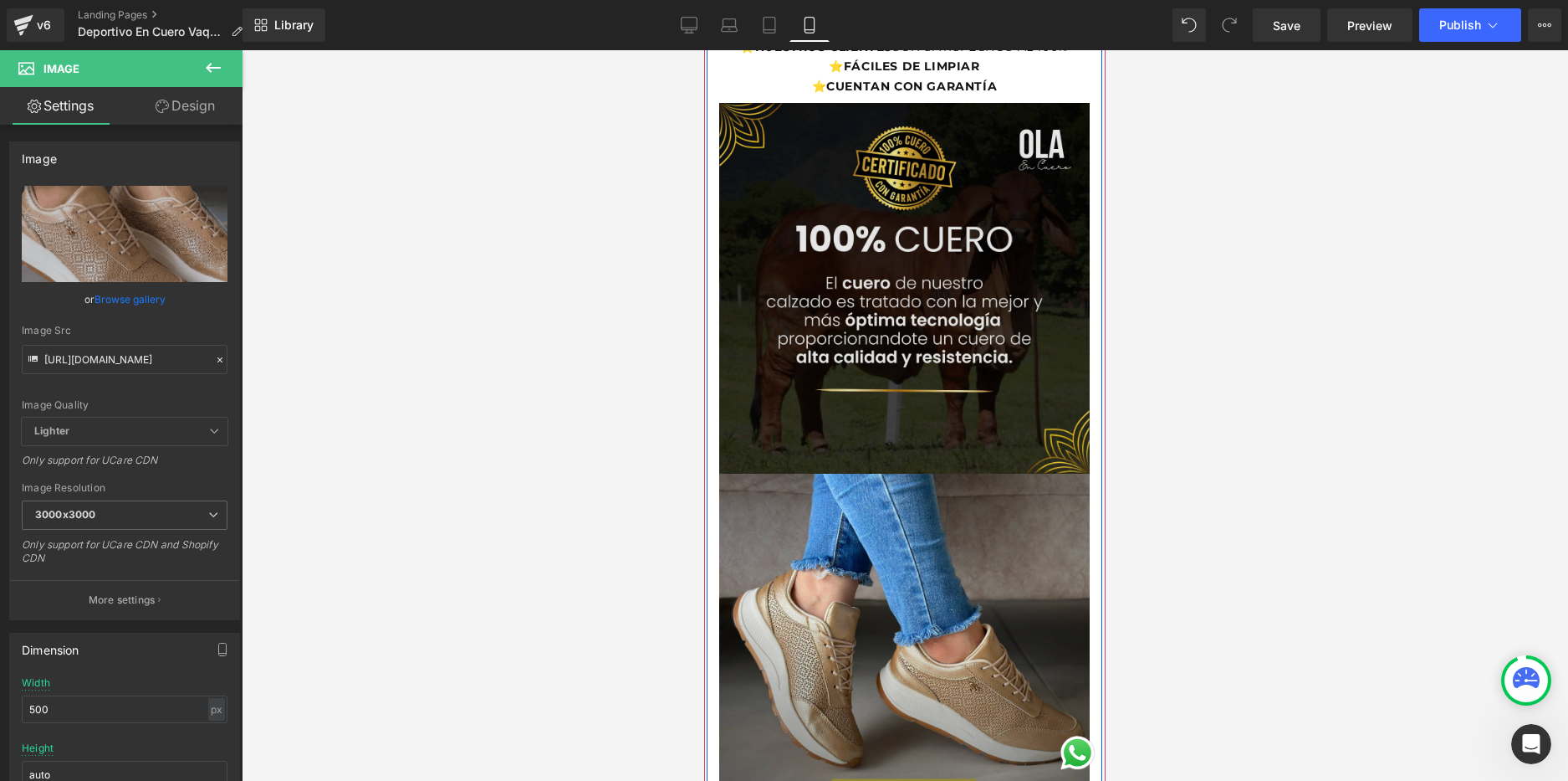
scroll to position [1674, 0]
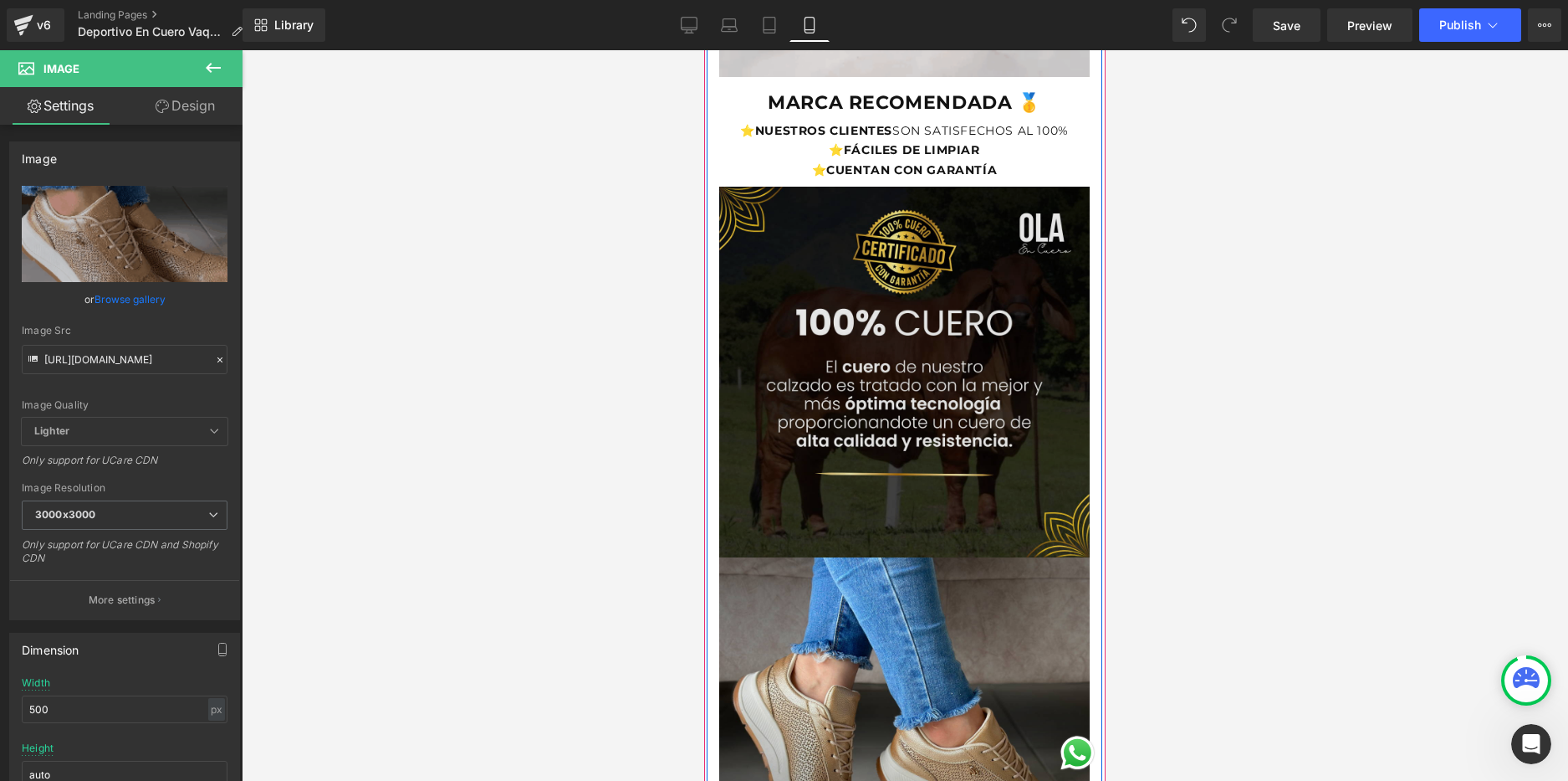
click at [1020, 375] on img at bounding box center [904, 367] width 370 height 380
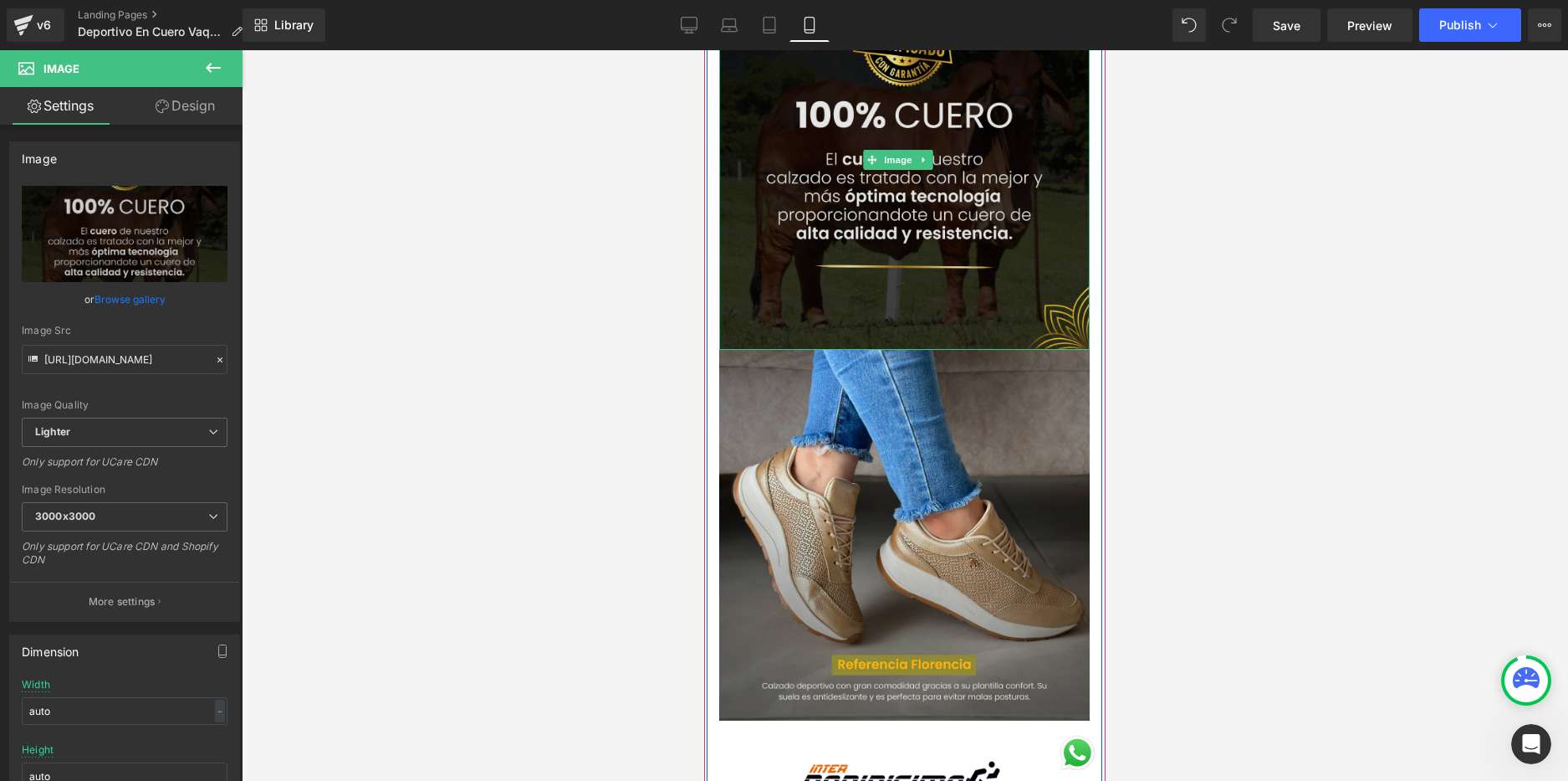
scroll to position [2008, 0]
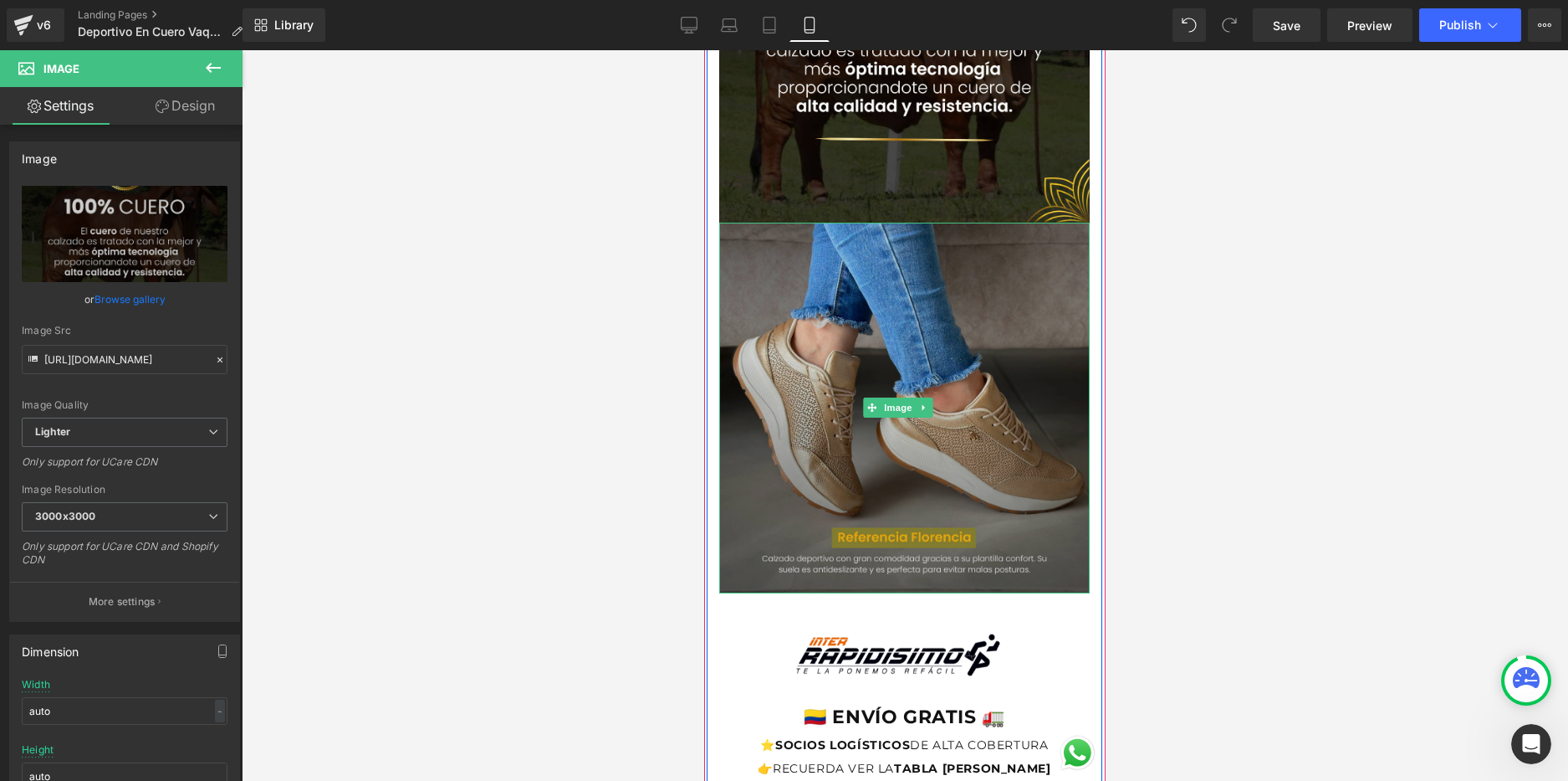
click at [995, 333] on img at bounding box center [904, 407] width 370 height 370
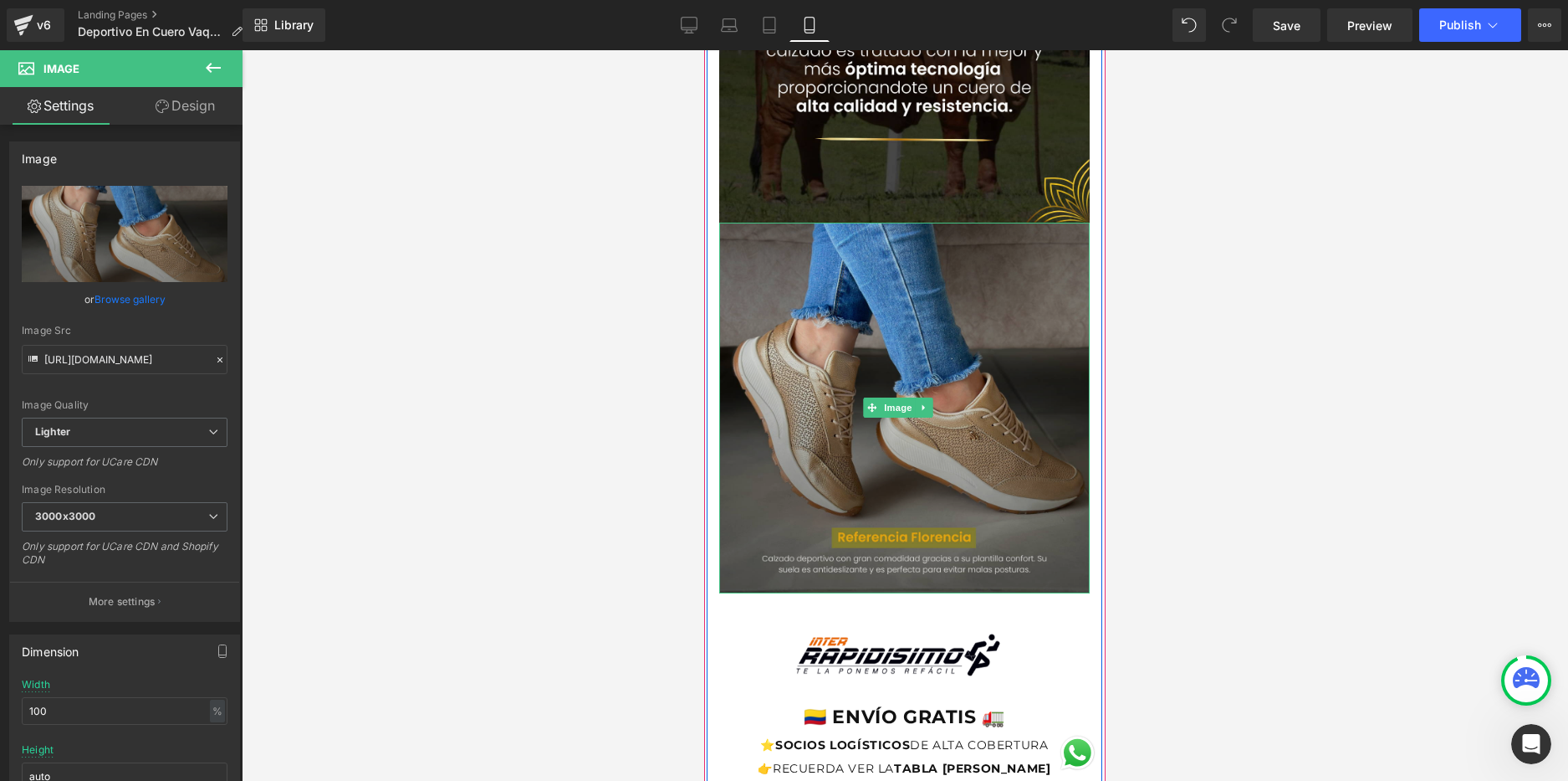
click at [1011, 355] on img at bounding box center [904, 407] width 370 height 370
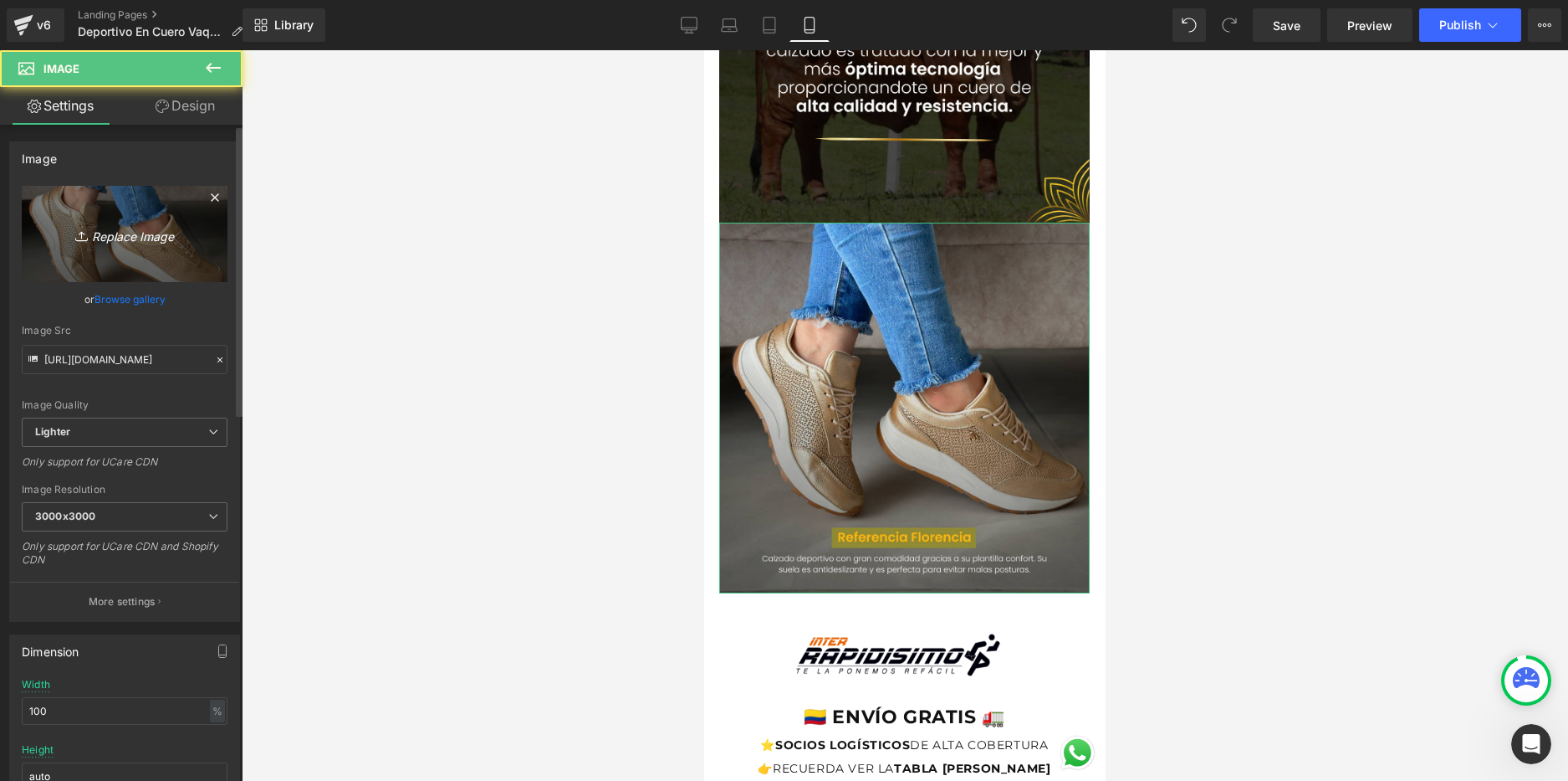
click at [99, 257] on link "Replace Image" at bounding box center [124, 233] width 206 height 96
type input "C:\fakepath\AMERICAN.png"
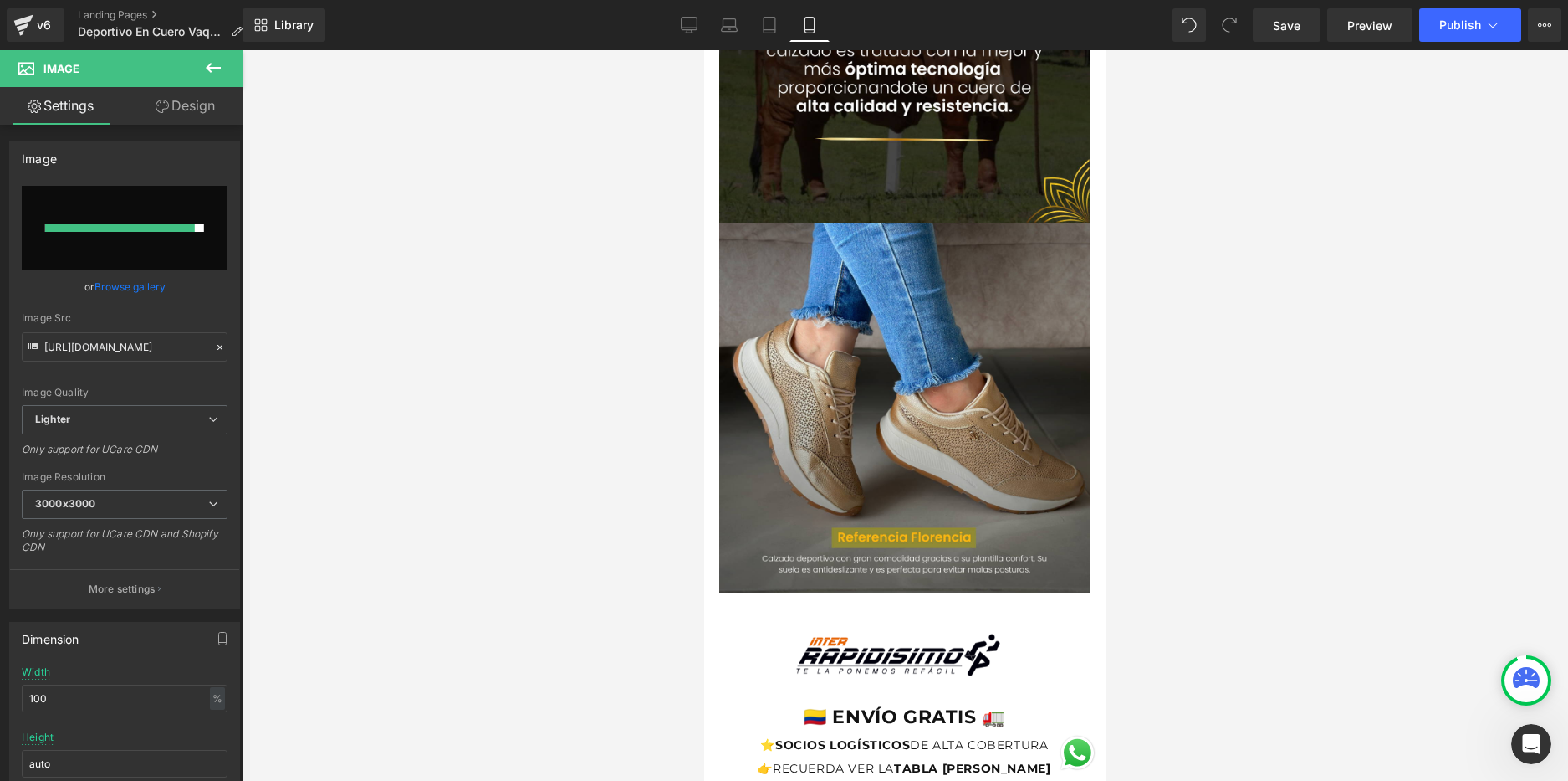
type input "[URL][DOMAIN_NAME]"
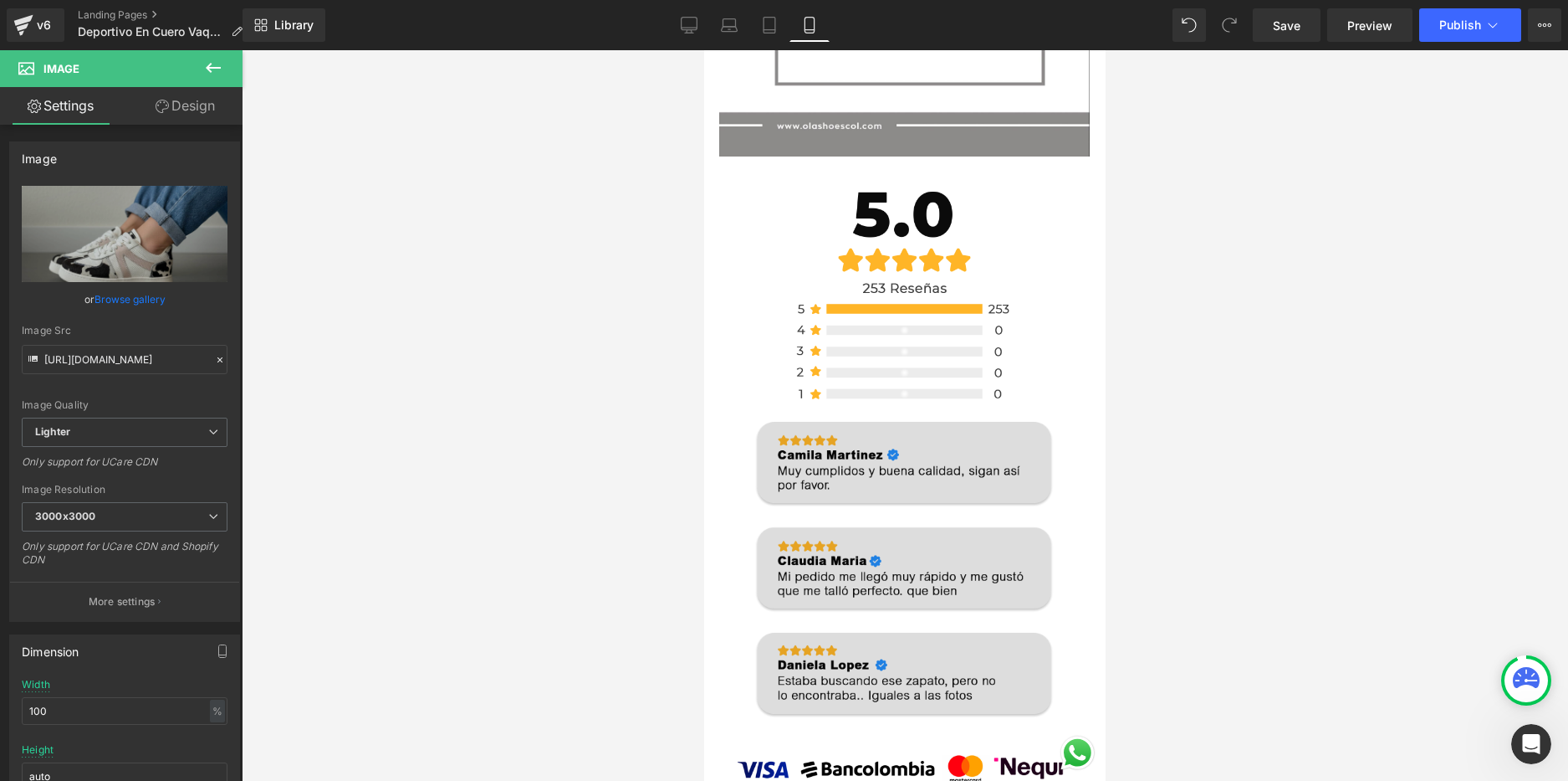
scroll to position [3180, 0]
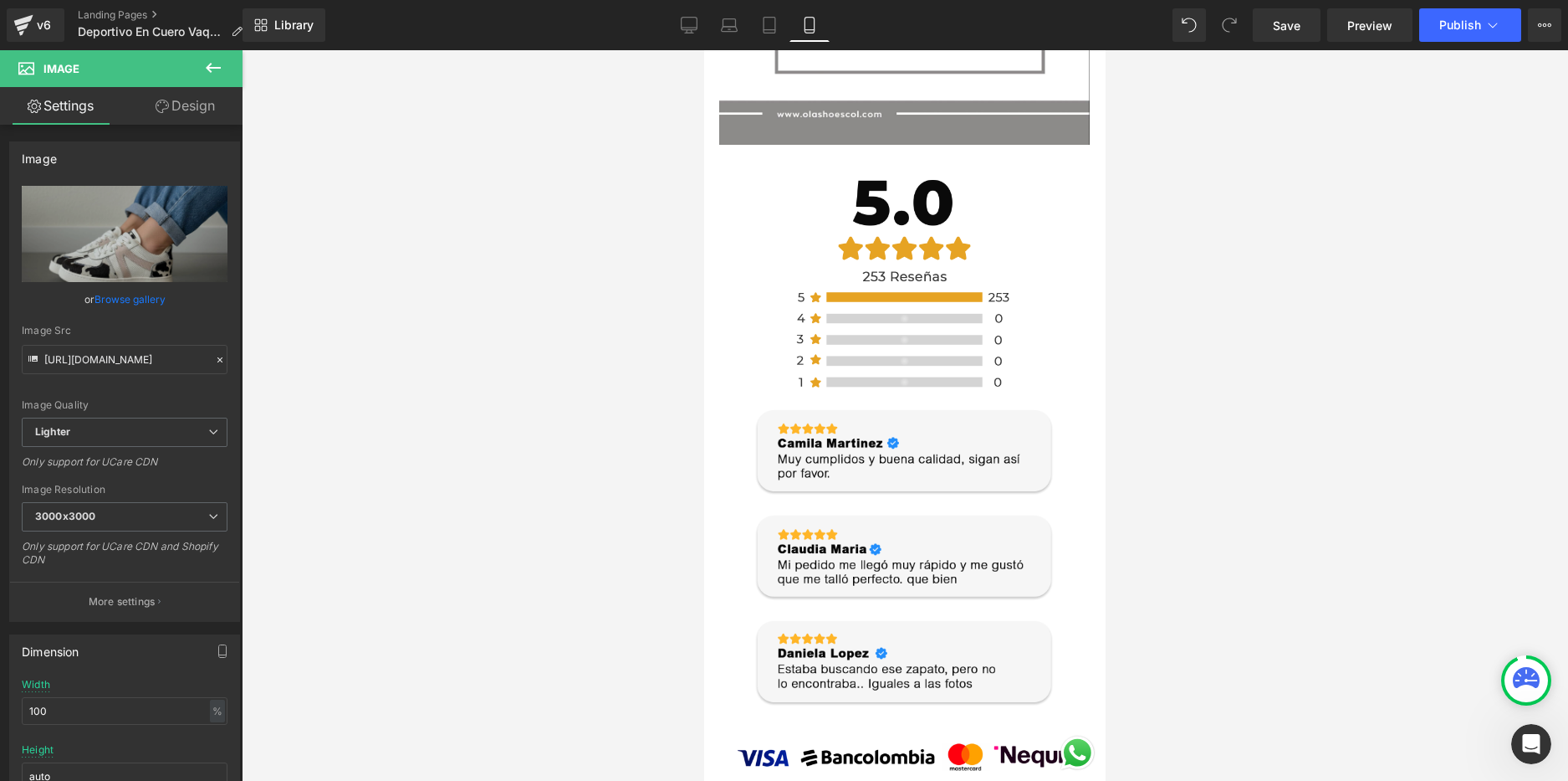
click at [938, 227] on img at bounding box center [904, 284] width 278 height 278
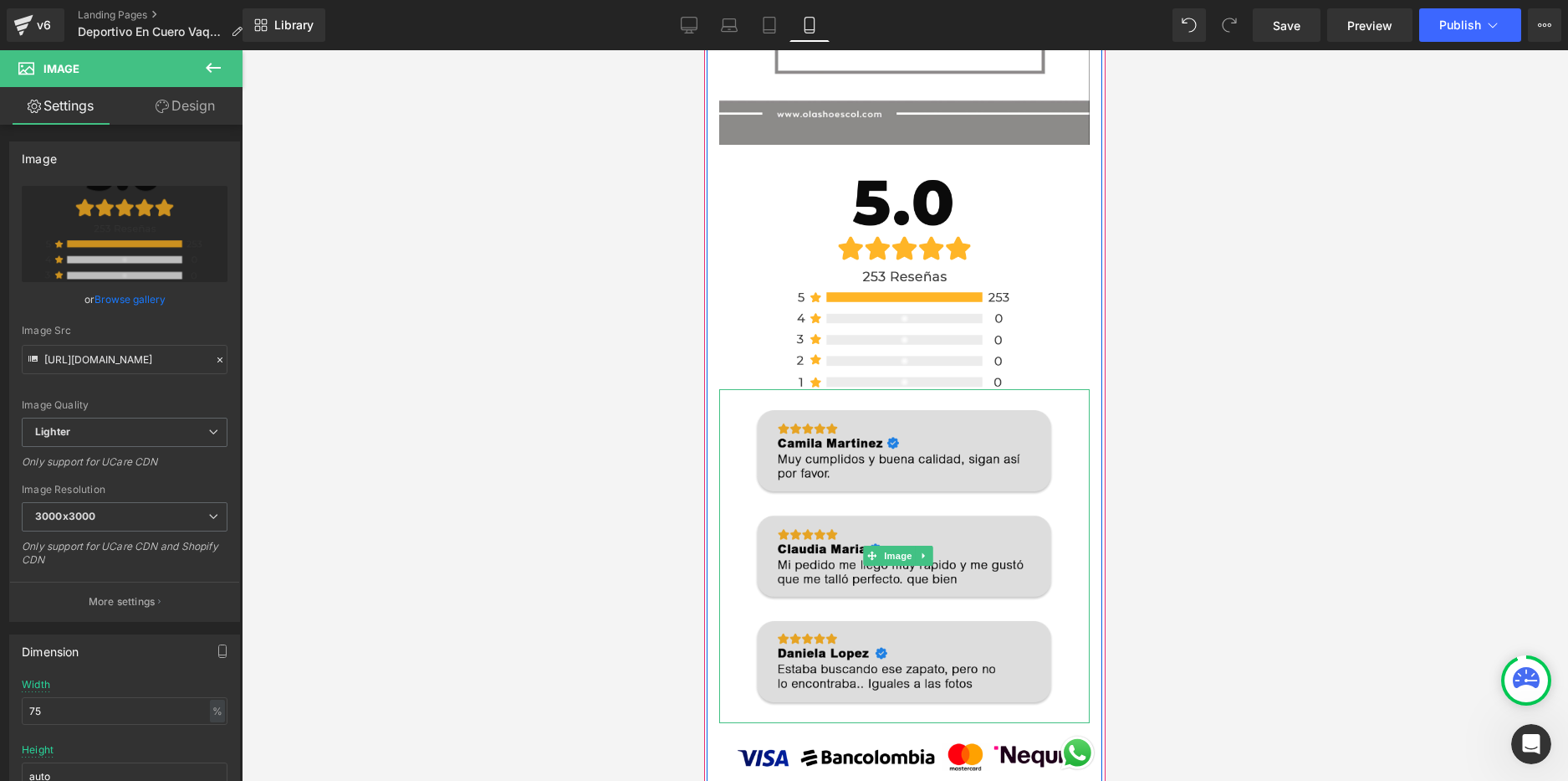
click at [1030, 459] on img at bounding box center [904, 555] width 334 height 334
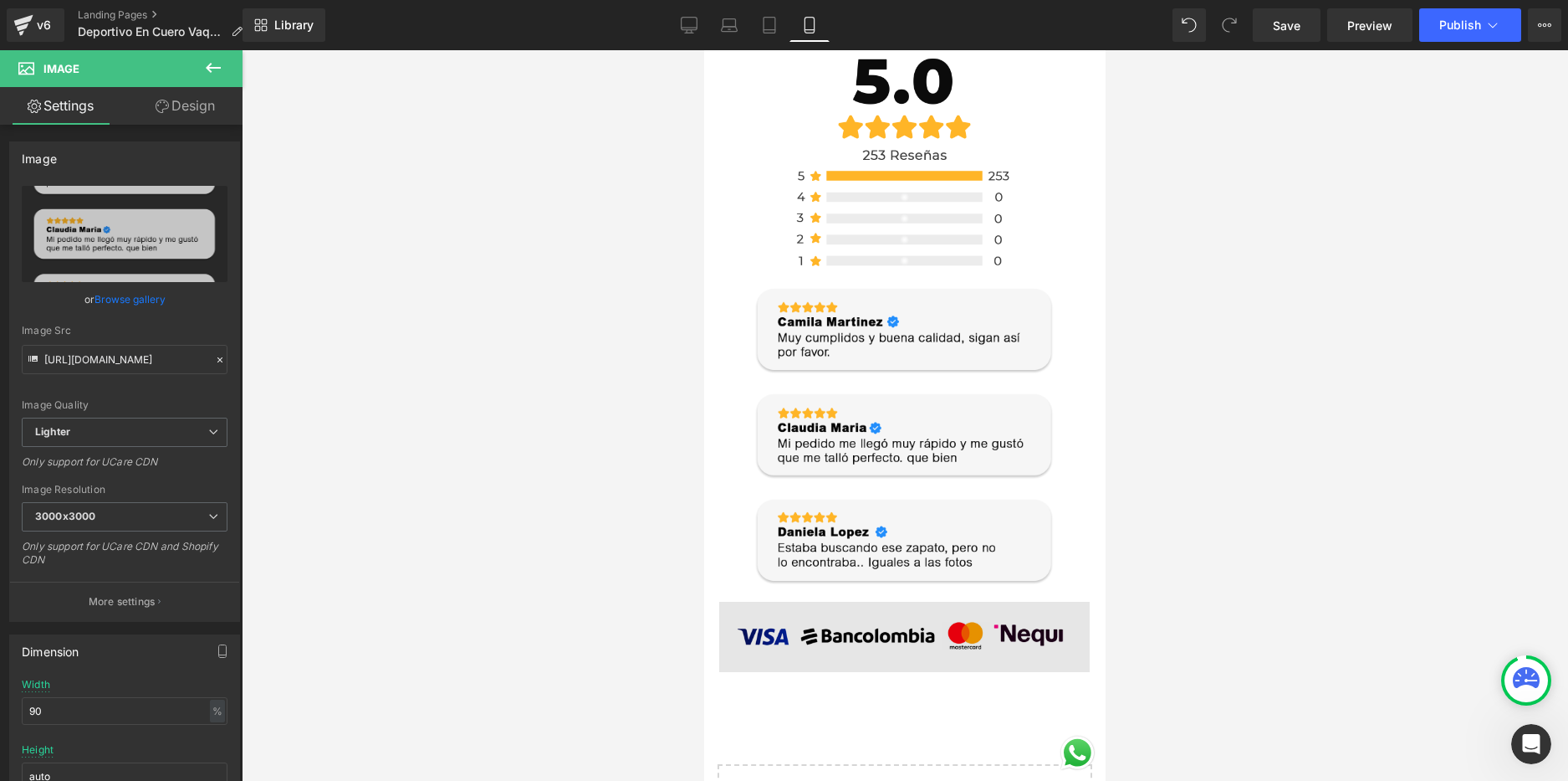
scroll to position [3439, 0]
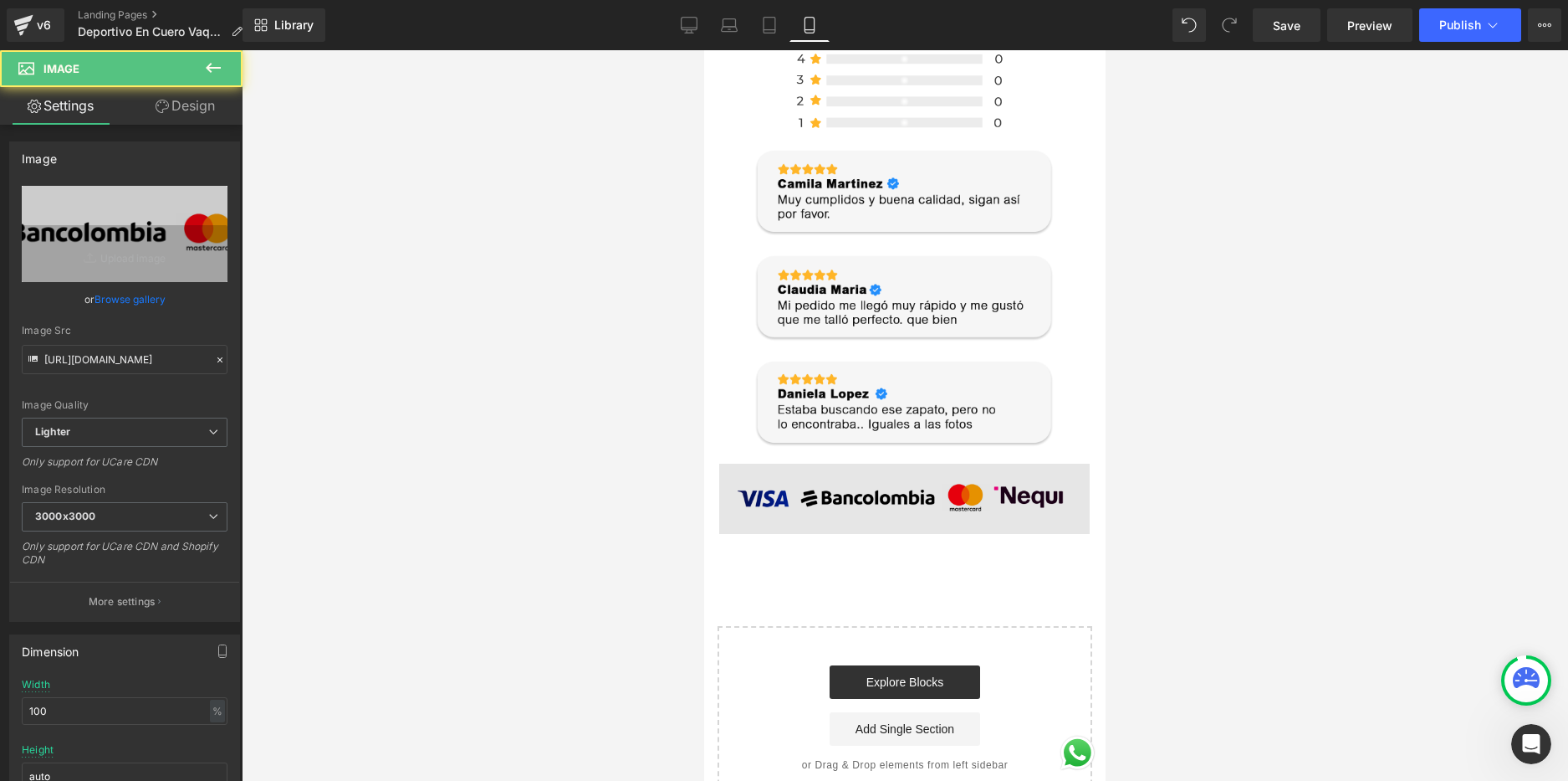
click at [1059, 464] on img at bounding box center [904, 498] width 370 height 70
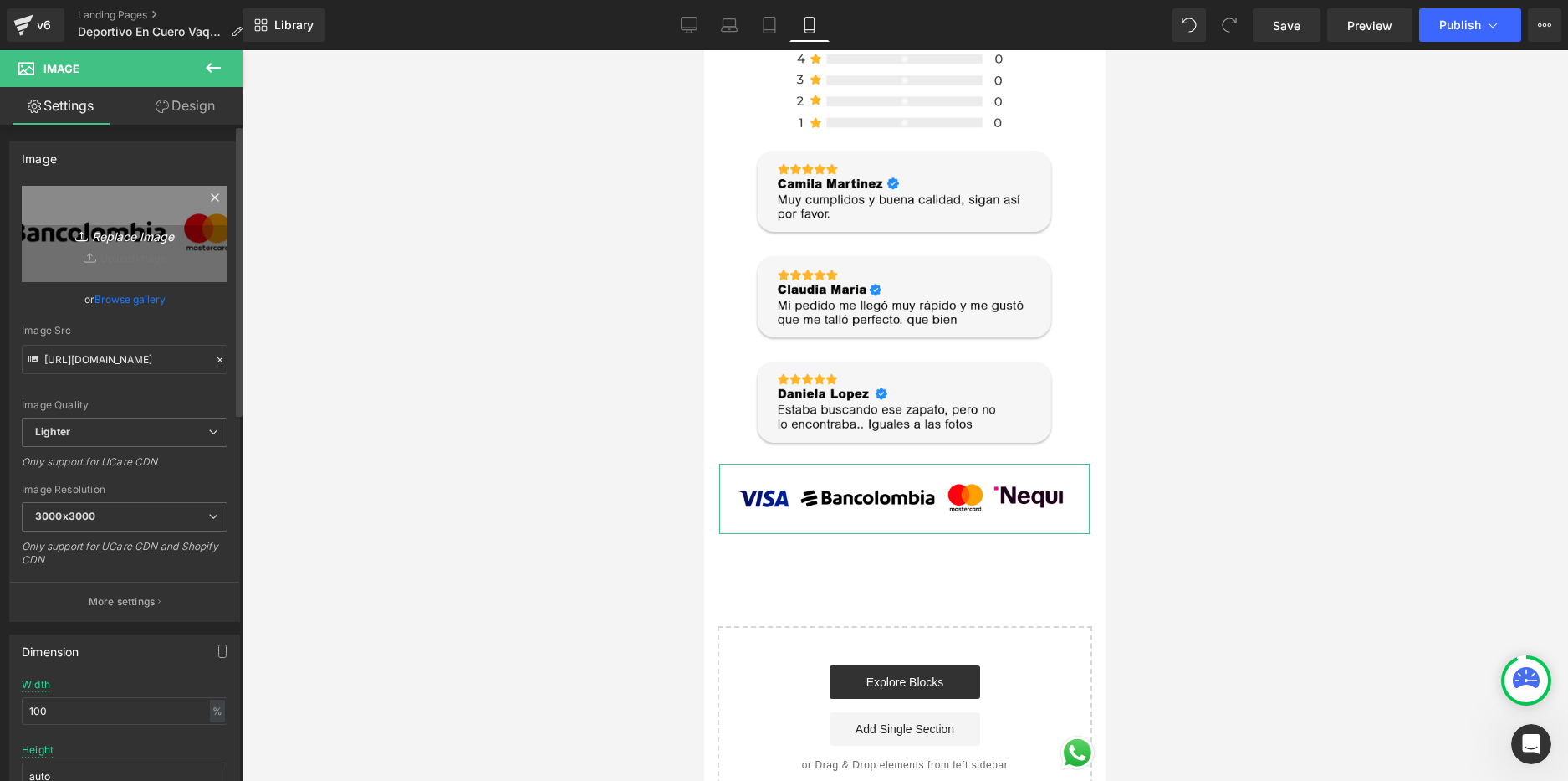
click at [136, 247] on link "Replace Image" at bounding box center [124, 233] width 206 height 96
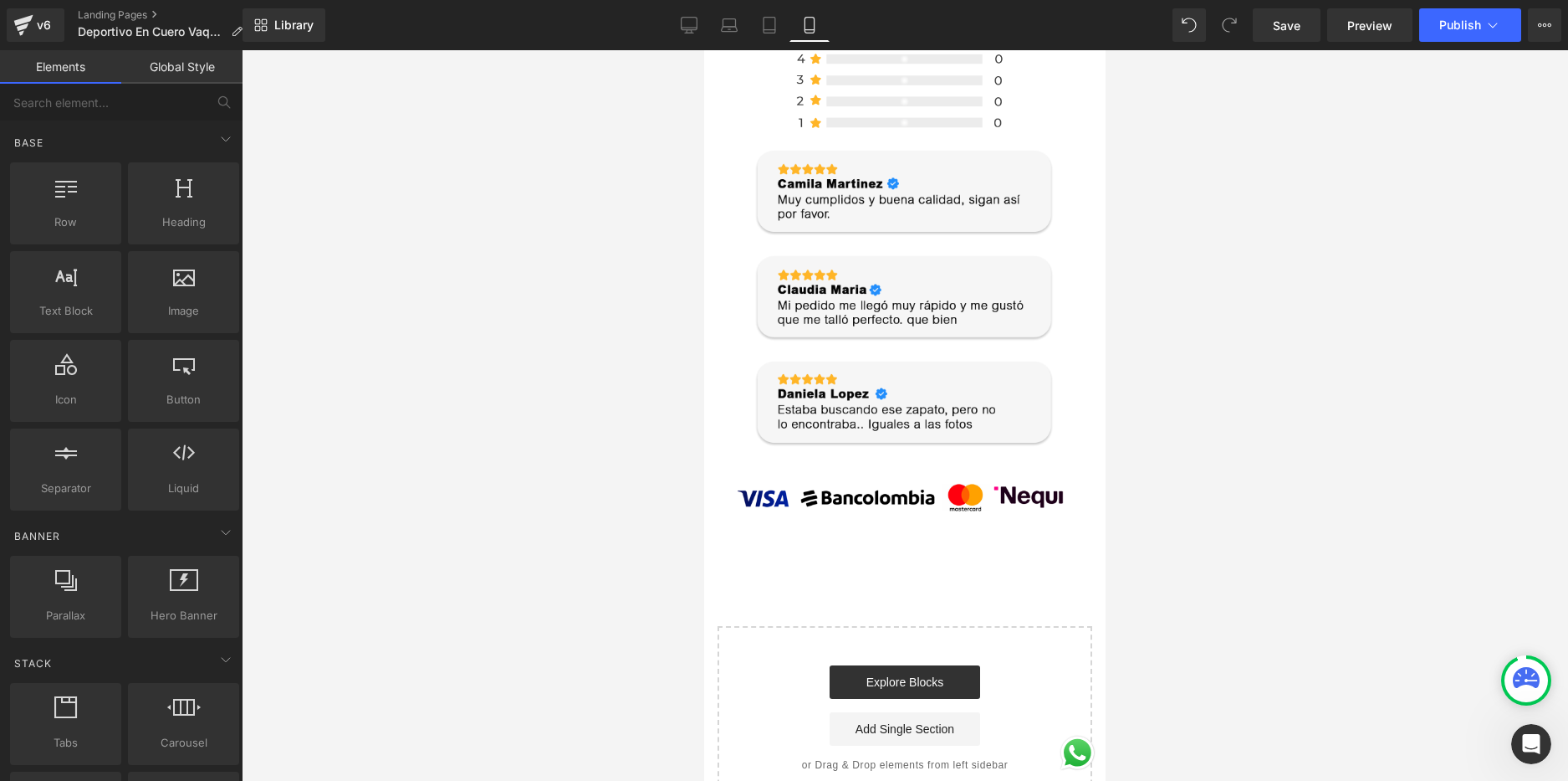
click at [1108, 423] on div at bounding box center [904, 415] width 1327 height 731
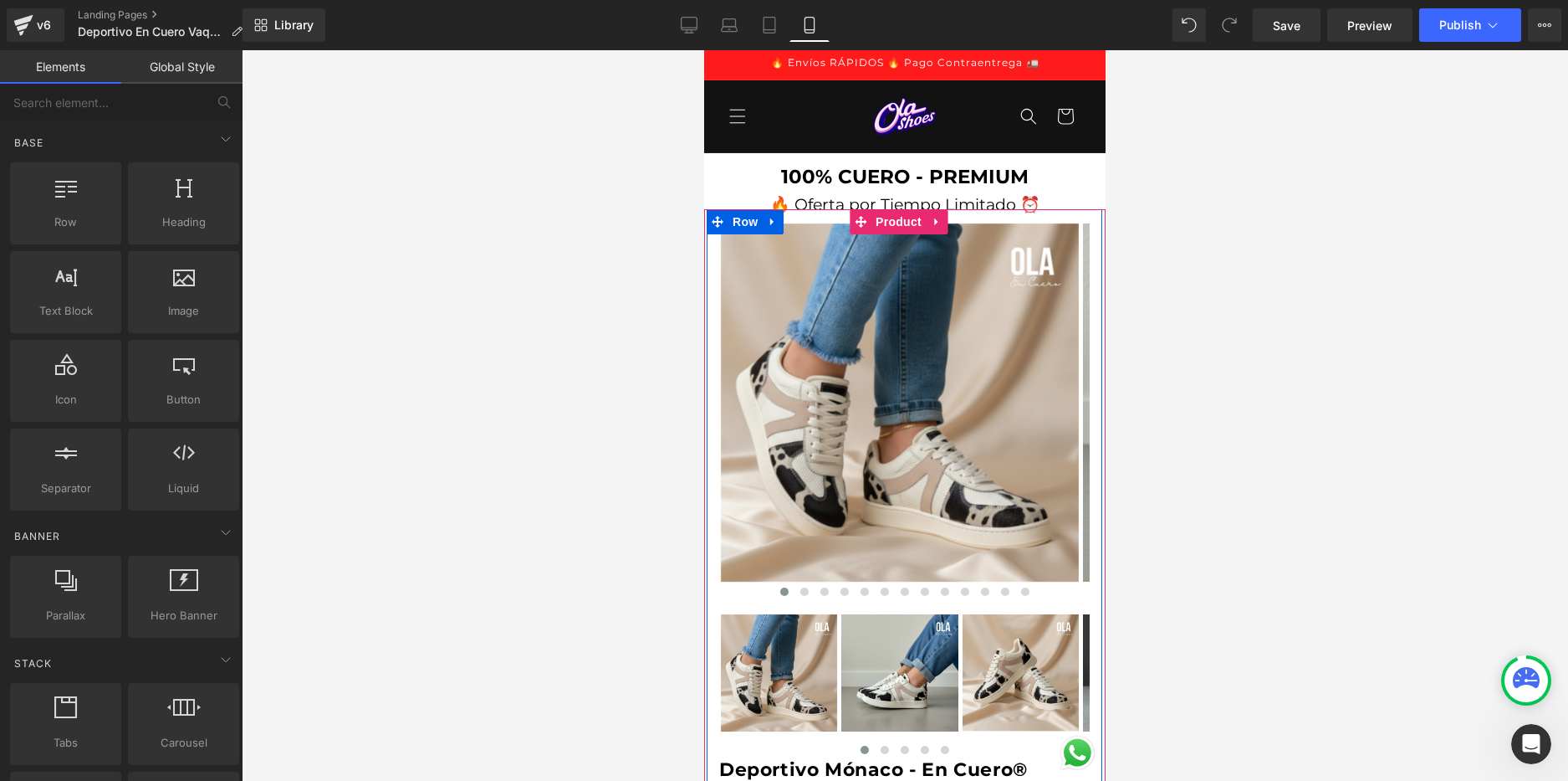
scroll to position [0, 0]
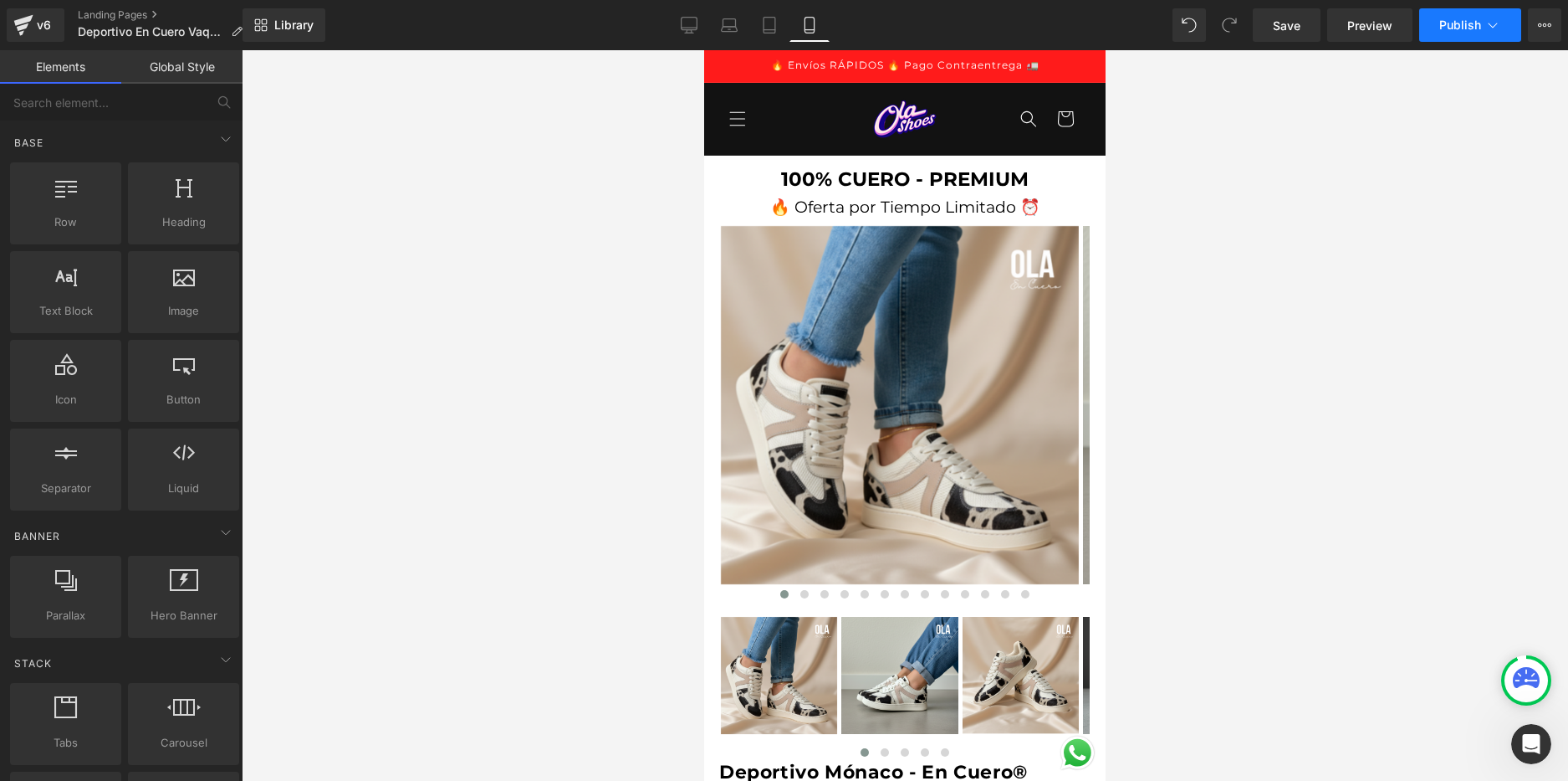
click at [1465, 19] on span "Publish" at bounding box center [1461, 25] width 42 height 14
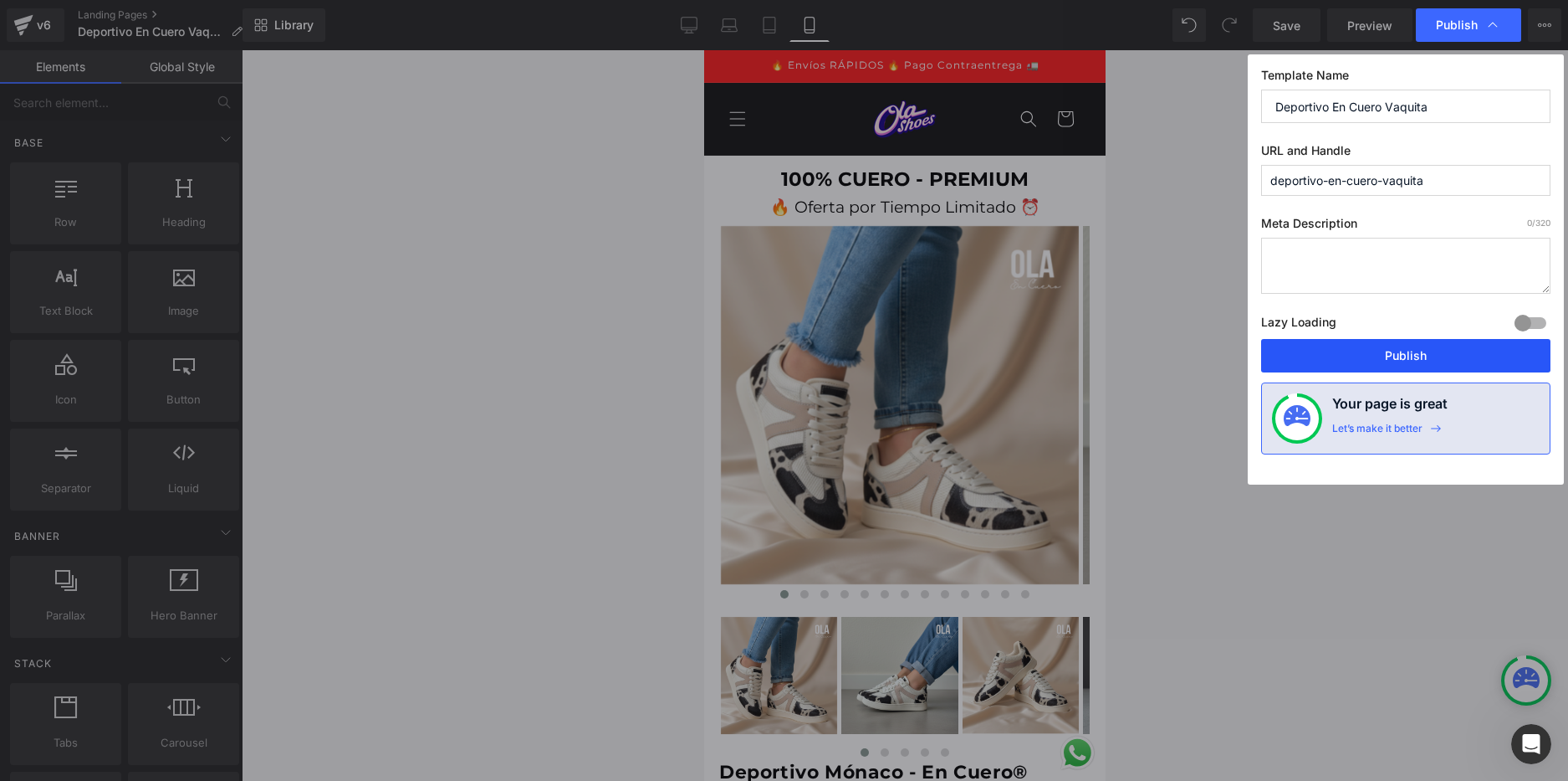
click at [1439, 349] on button "Publish" at bounding box center [1406, 356] width 290 height 34
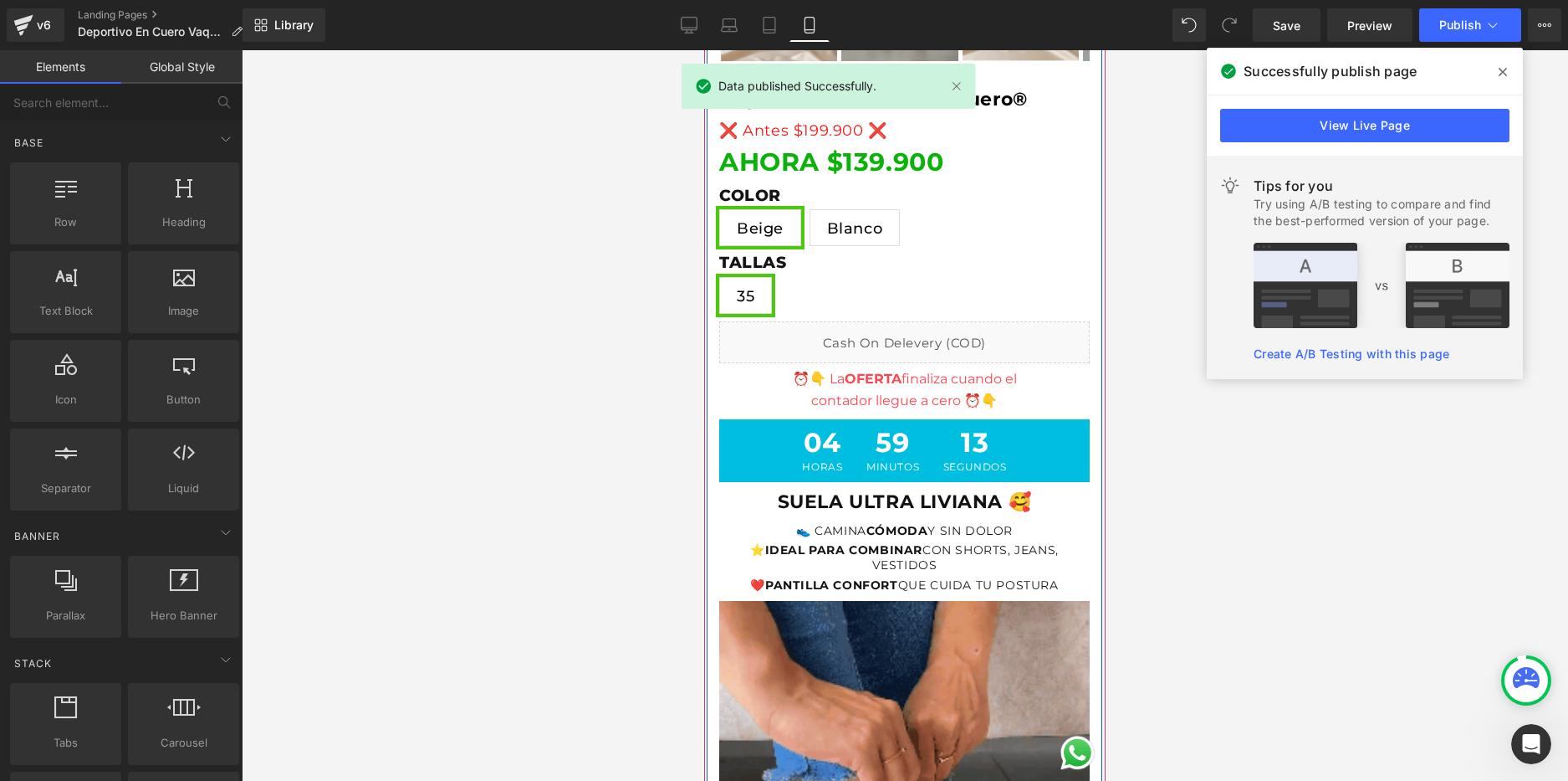
scroll to position [669, 0]
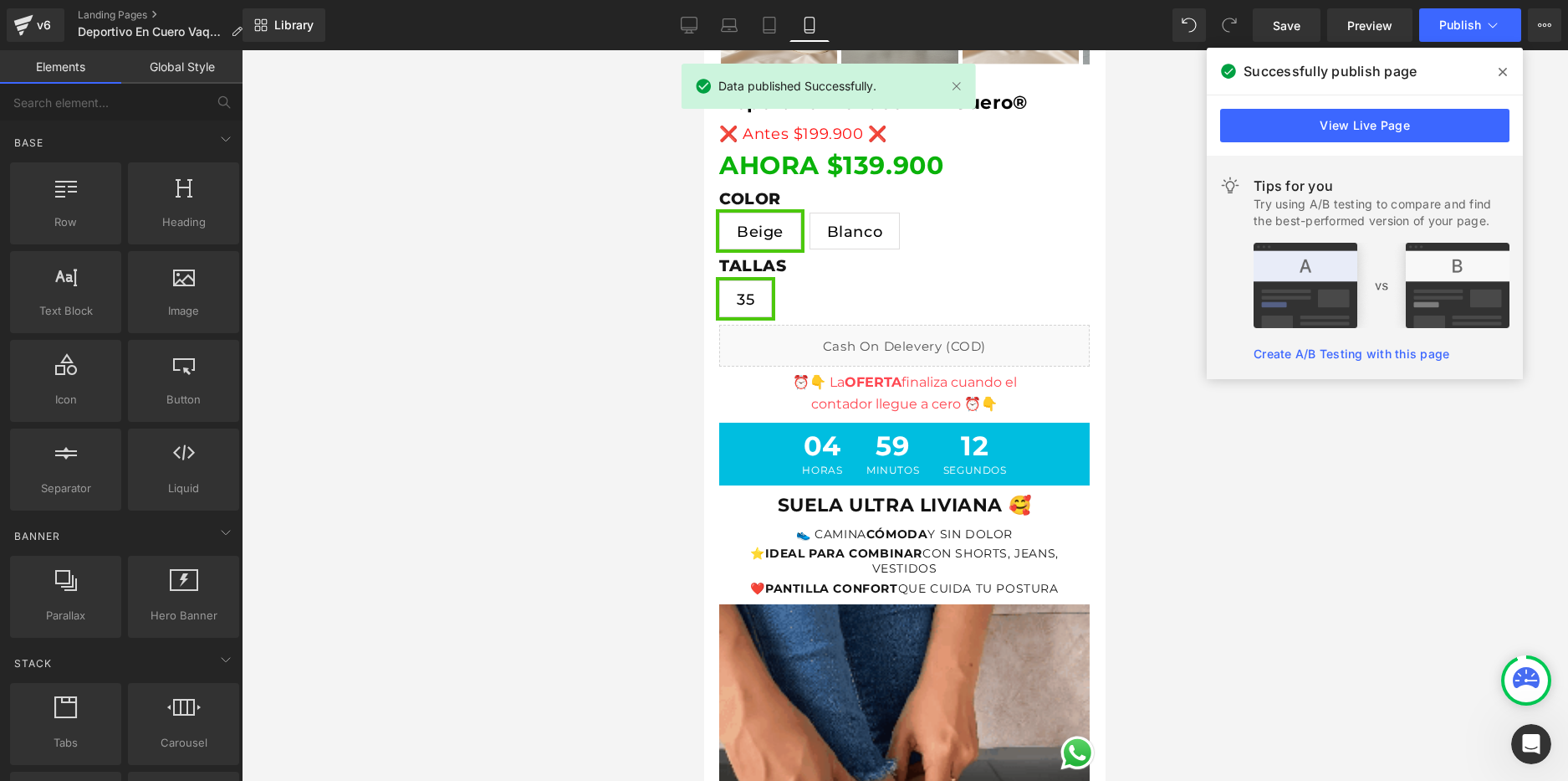
click at [1508, 70] on span at bounding box center [1502, 71] width 27 height 27
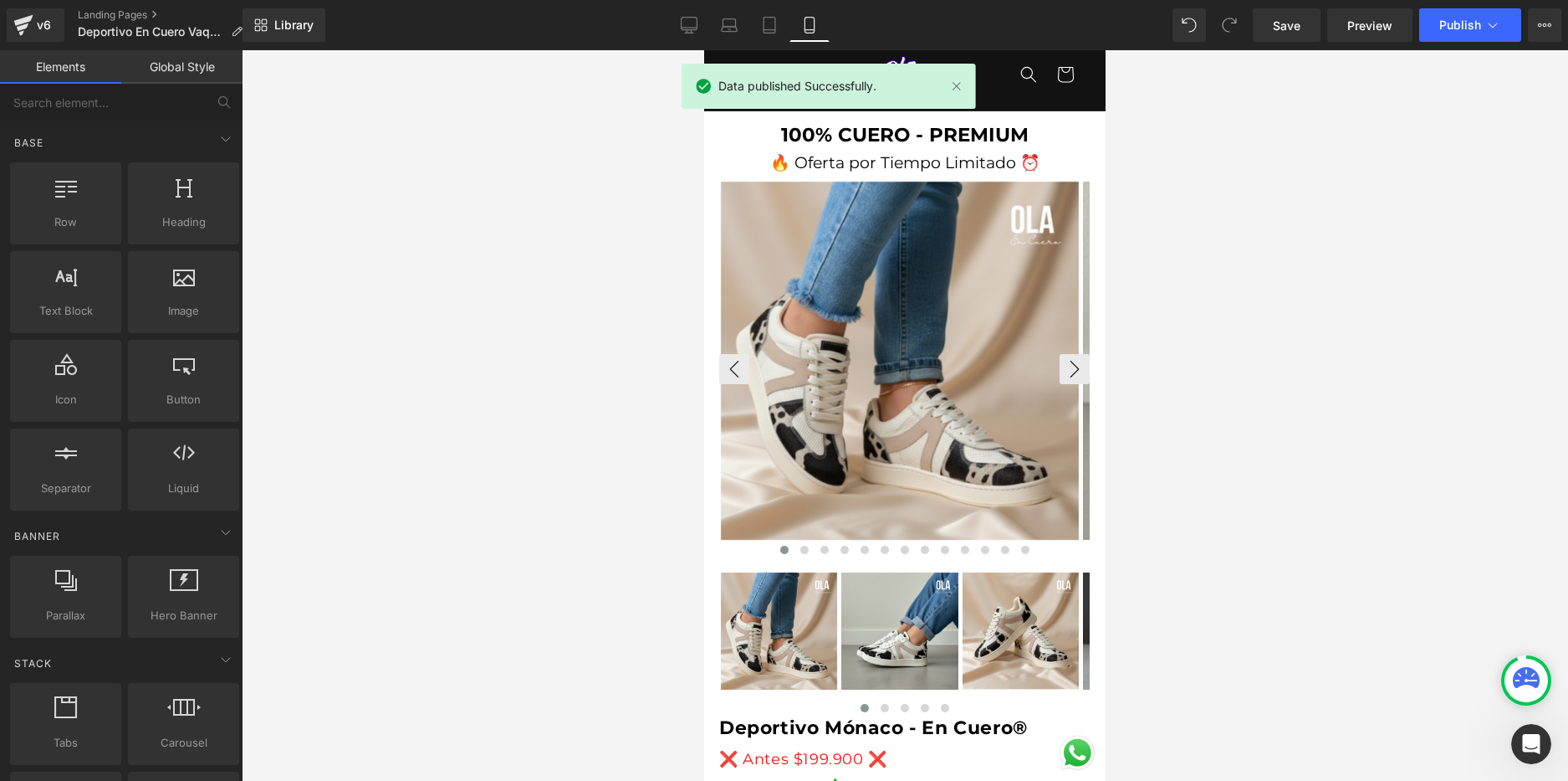
scroll to position [0, 0]
